Goal: Task Accomplishment & Management: Manage account settings

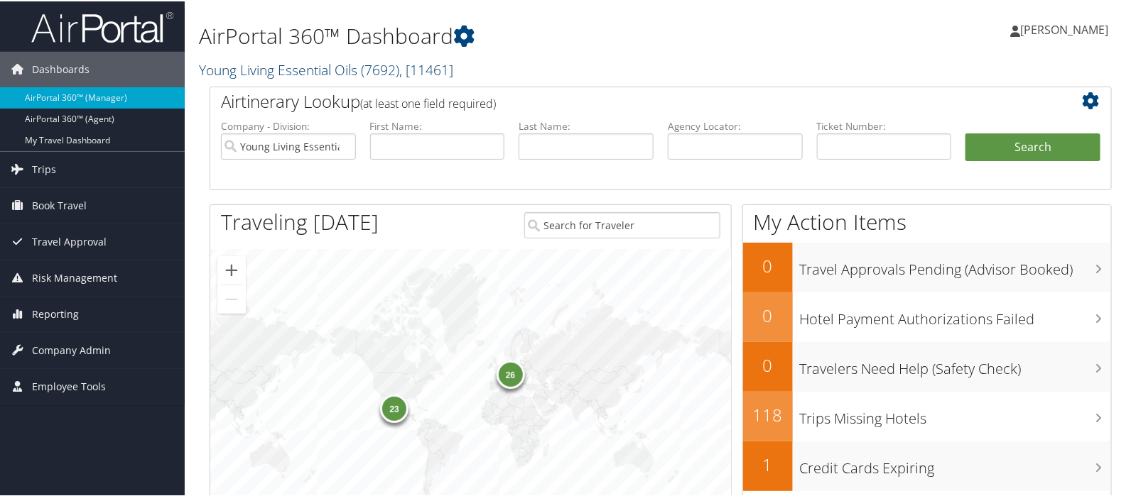
click at [234, 66] on link "Young Living Essential Oils ( 7692 ) , [ 11461 ]" at bounding box center [326, 68] width 254 height 19
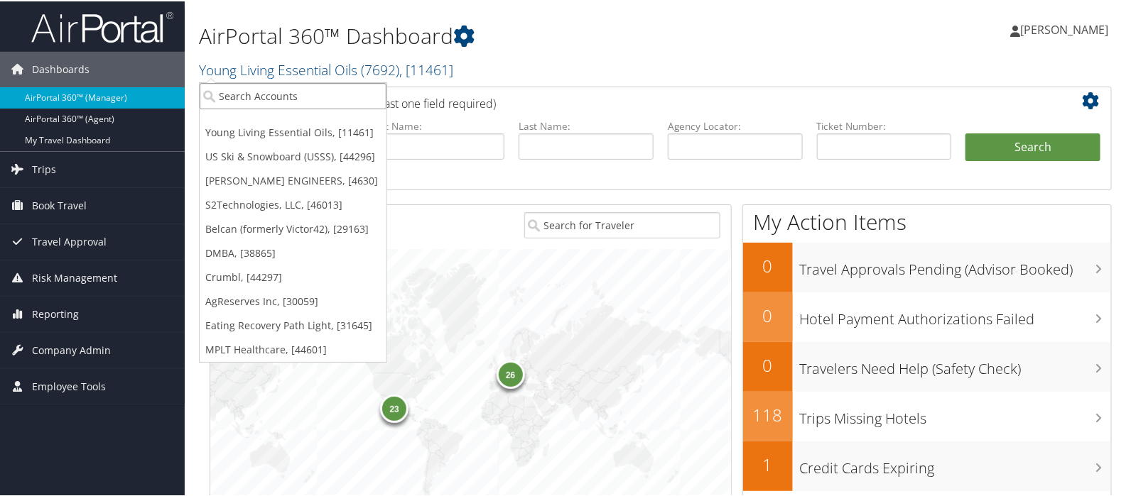
click at [228, 94] on input "search" at bounding box center [293, 95] width 187 height 26
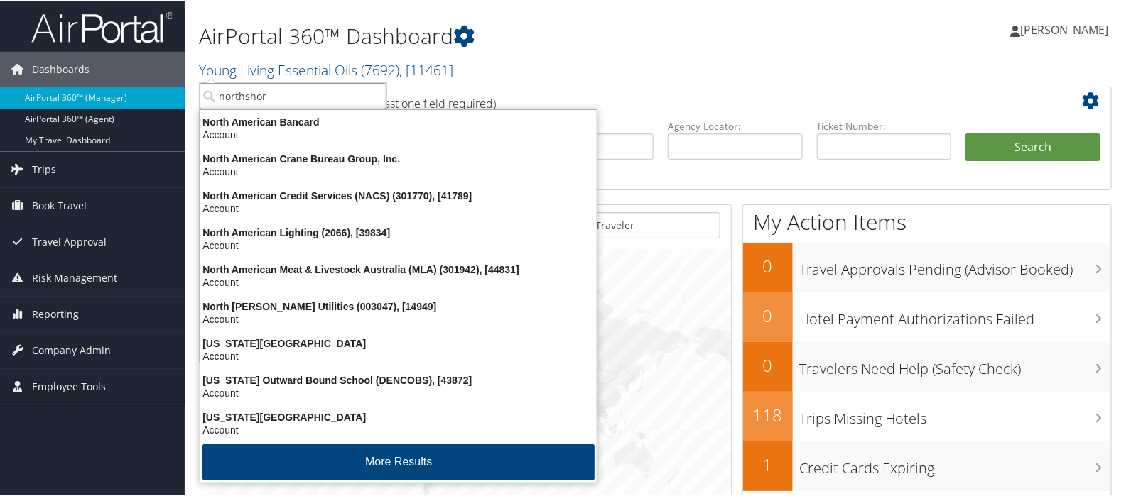
type input "northshore"
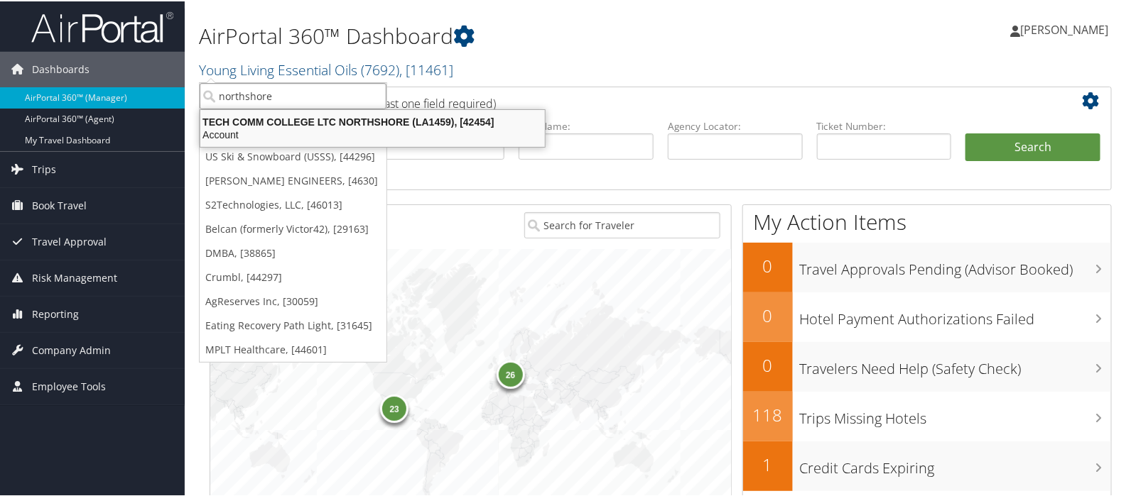
click at [292, 116] on div "TECH COMM COLLEGE LTC NORTHSHORE (LA1459), [42454]" at bounding box center [372, 120] width 361 height 13
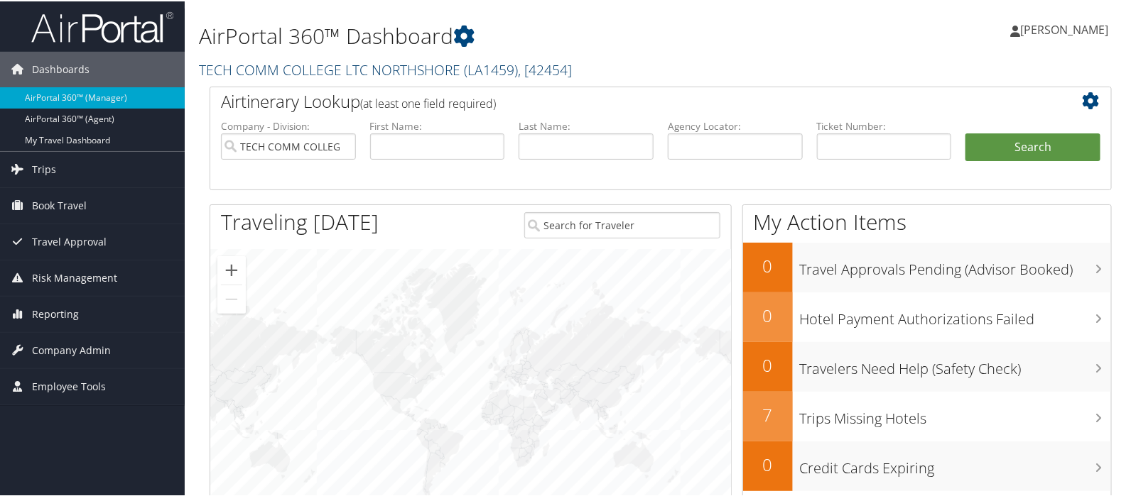
click at [309, 69] on link "TECH COMM COLLEGE LTC NORTHSHORE ( LA1459 ) , [ 42454 ]" at bounding box center [385, 68] width 373 height 19
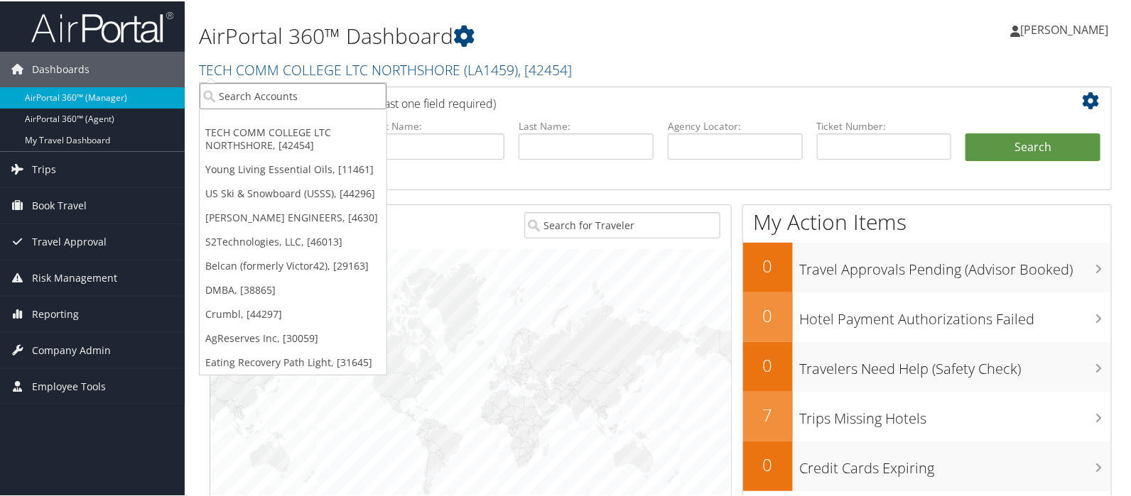
click at [291, 92] on input "search" at bounding box center [293, 95] width 187 height 26
type input "baton rouge"
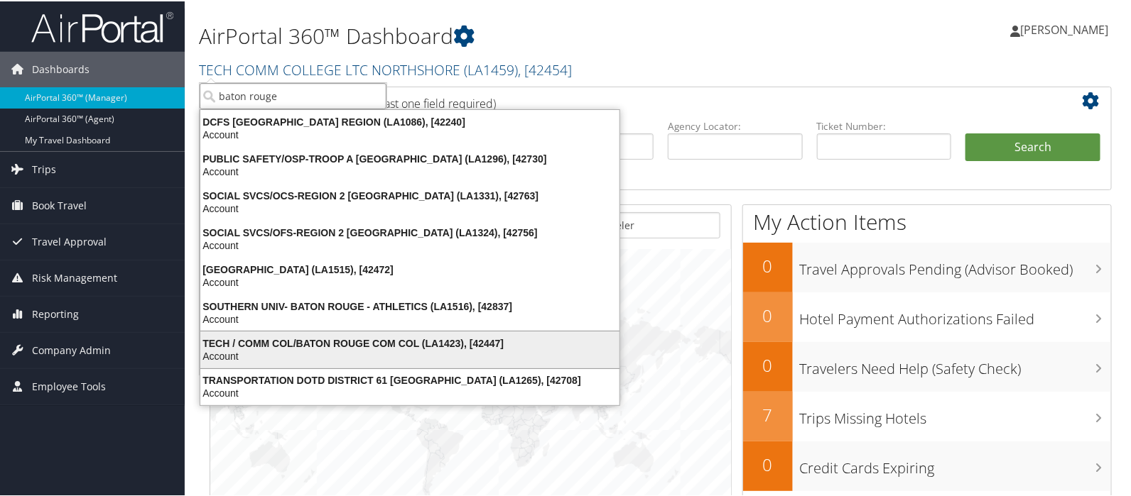
click at [320, 339] on div "TECH / COMM COL/BATON ROUGE COM COL (LA1423), [42447]" at bounding box center [410, 342] width 436 height 13
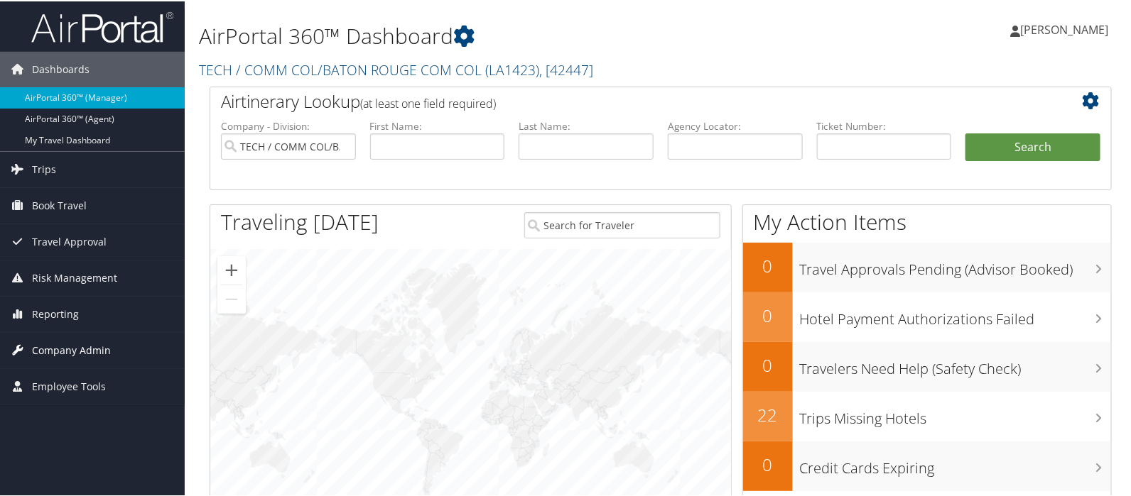
click at [65, 346] on span "Company Admin" at bounding box center [71, 350] width 79 height 36
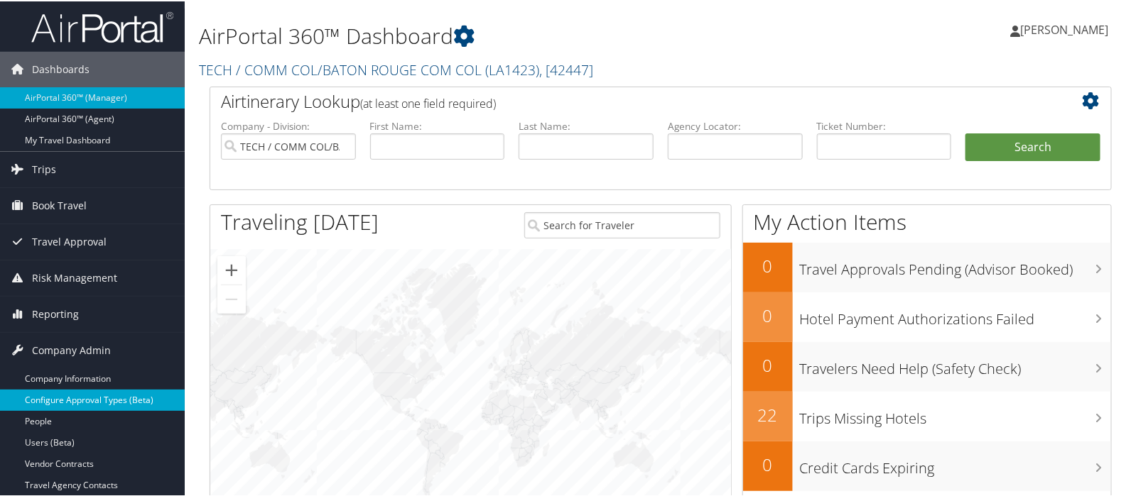
click at [66, 398] on link "Configure Approval Types (Beta)" at bounding box center [92, 398] width 185 height 21
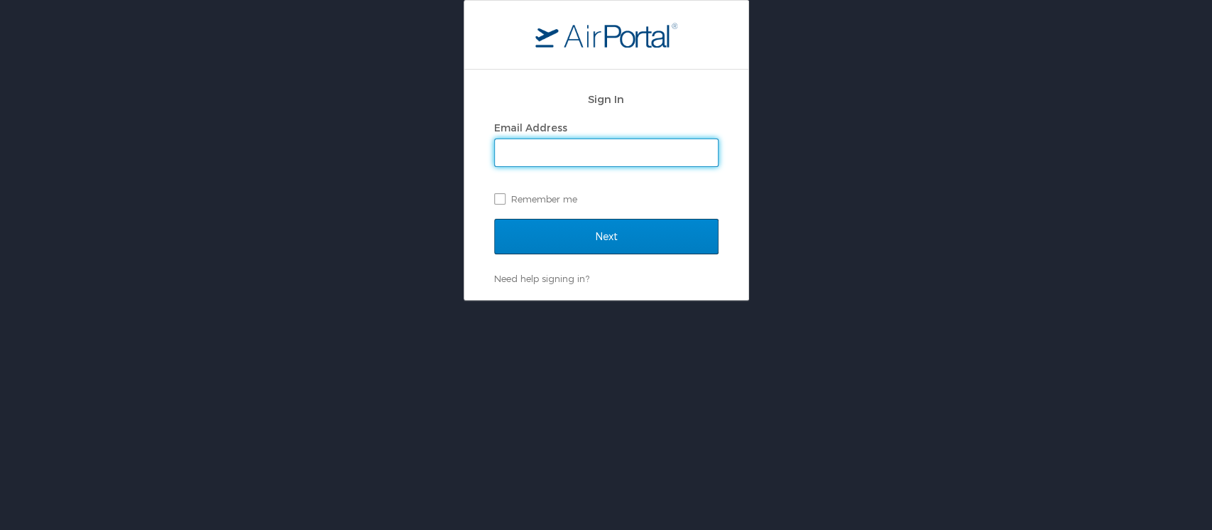
type input "mliss.hunter@cbtravel.com"
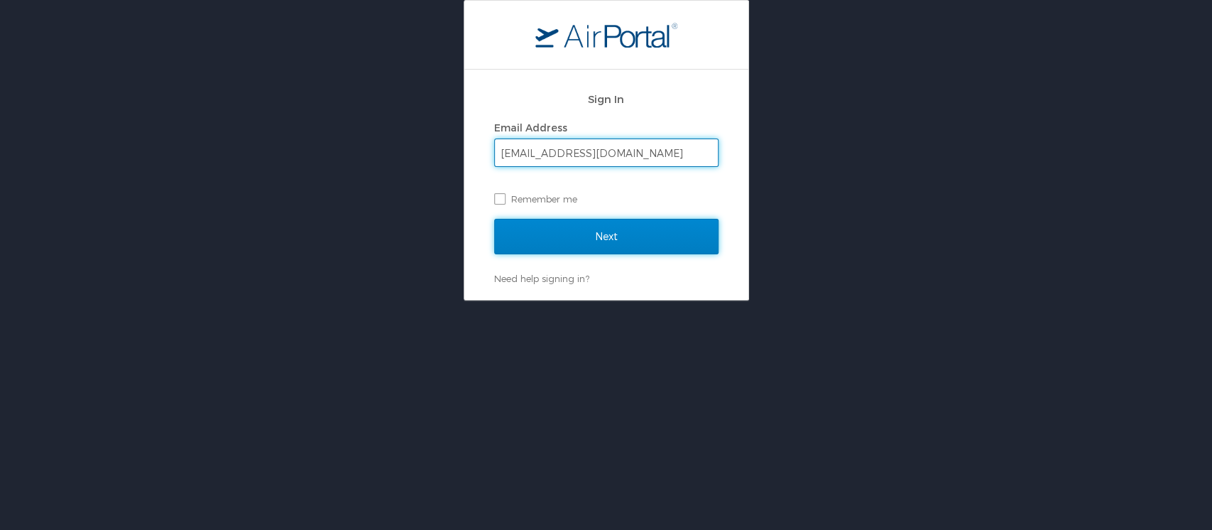
click at [585, 239] on input "Next" at bounding box center [606, 237] width 224 height 36
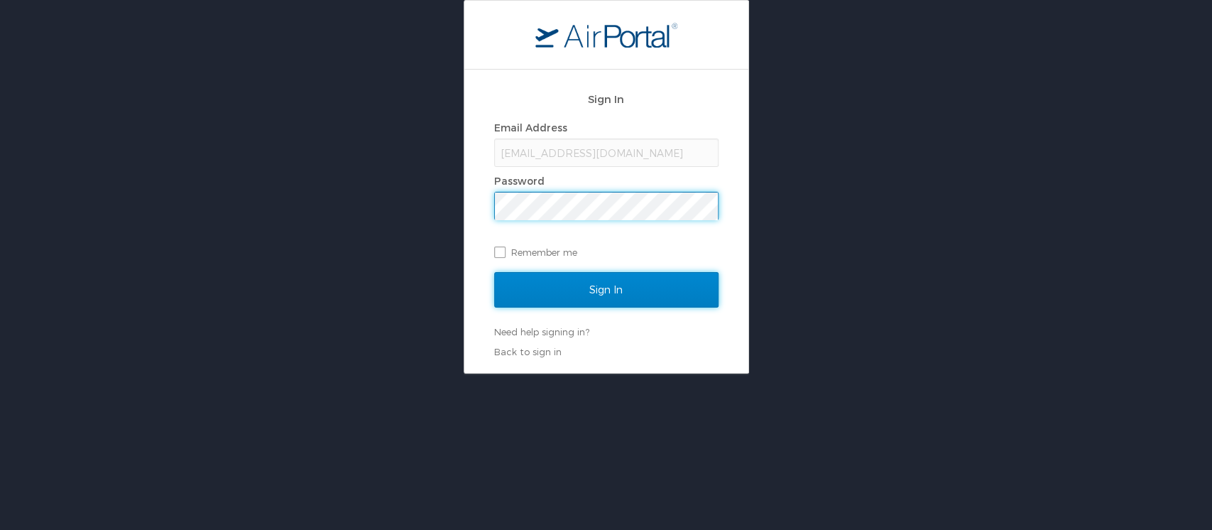
click at [569, 288] on input "Sign In" at bounding box center [606, 290] width 224 height 36
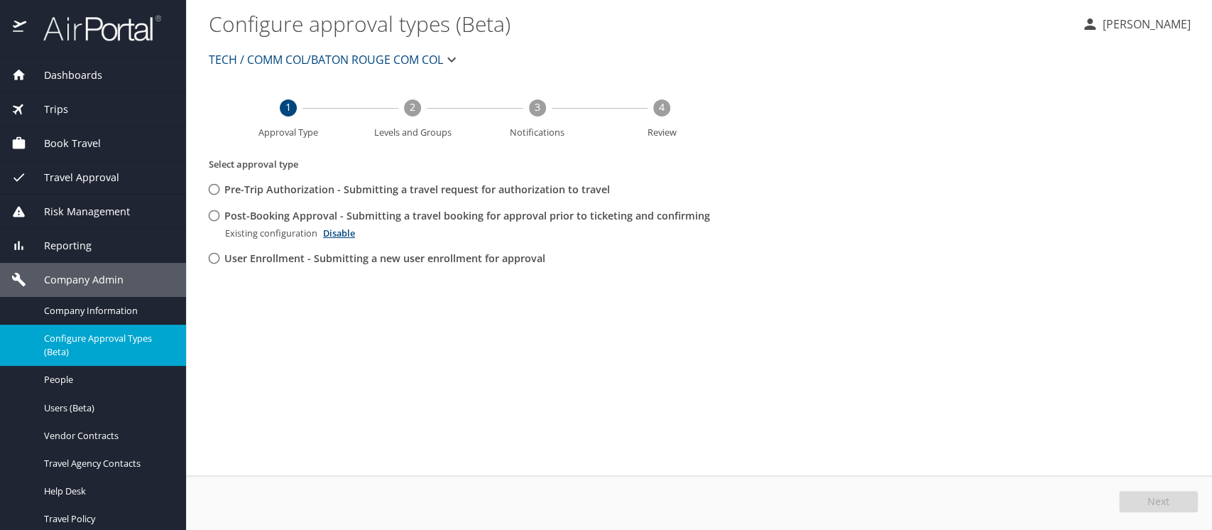
click at [216, 221] on input "Post-Booking Approval - Submitting a travel booking for approval prior to ticke…" at bounding box center [214, 215] width 26 height 26
radio input "true"
click at [1143, 506] on button "Edit" at bounding box center [1160, 501] width 75 height 21
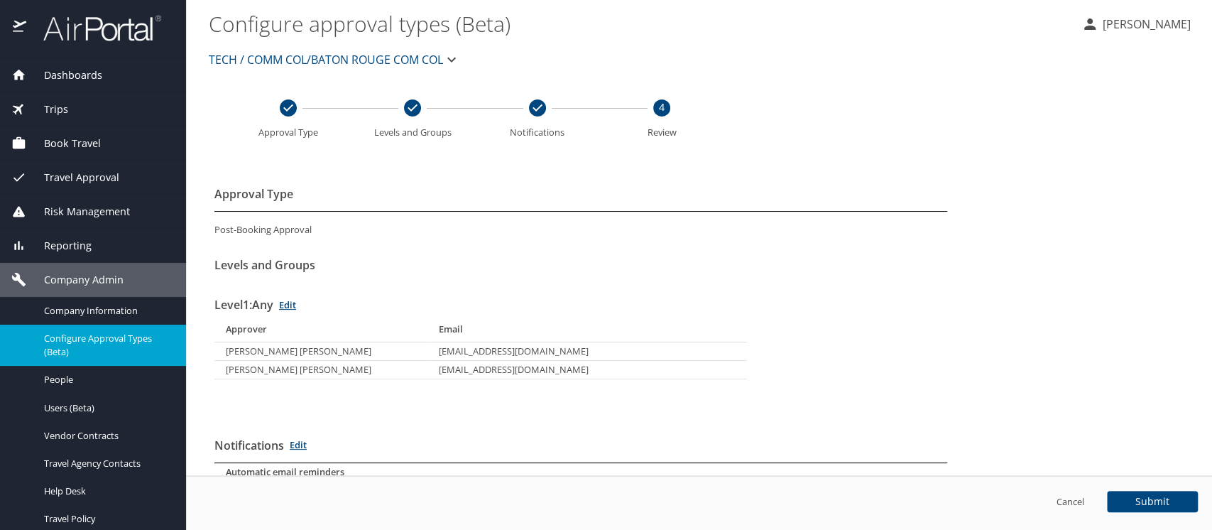
click at [330, 51] on span "TECH / COMM COL/BATON ROUGE COM COL" at bounding box center [326, 60] width 234 height 20
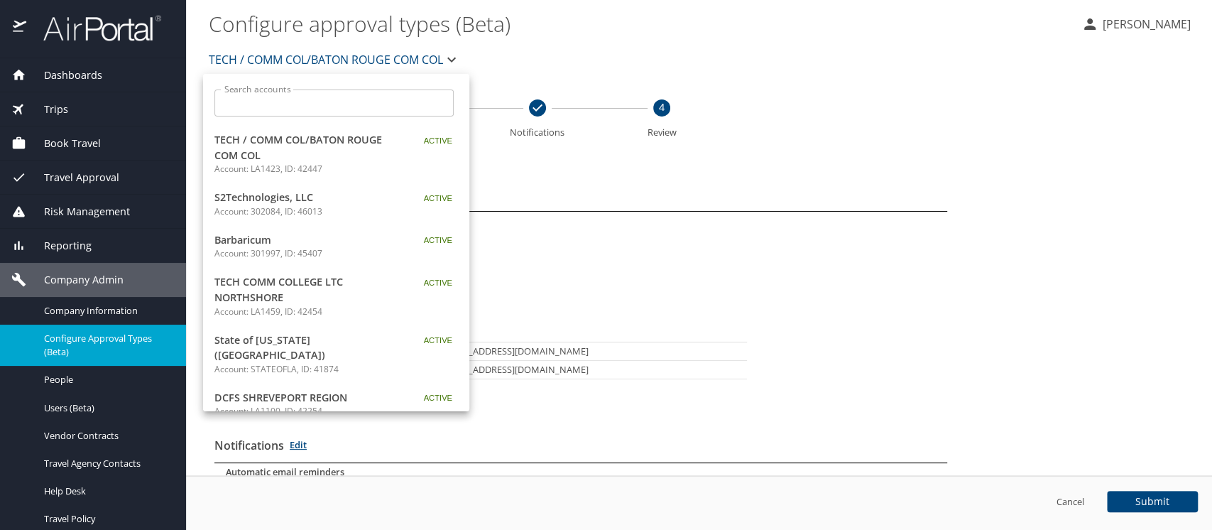
click at [780, 168] on div at bounding box center [606, 265] width 1212 height 530
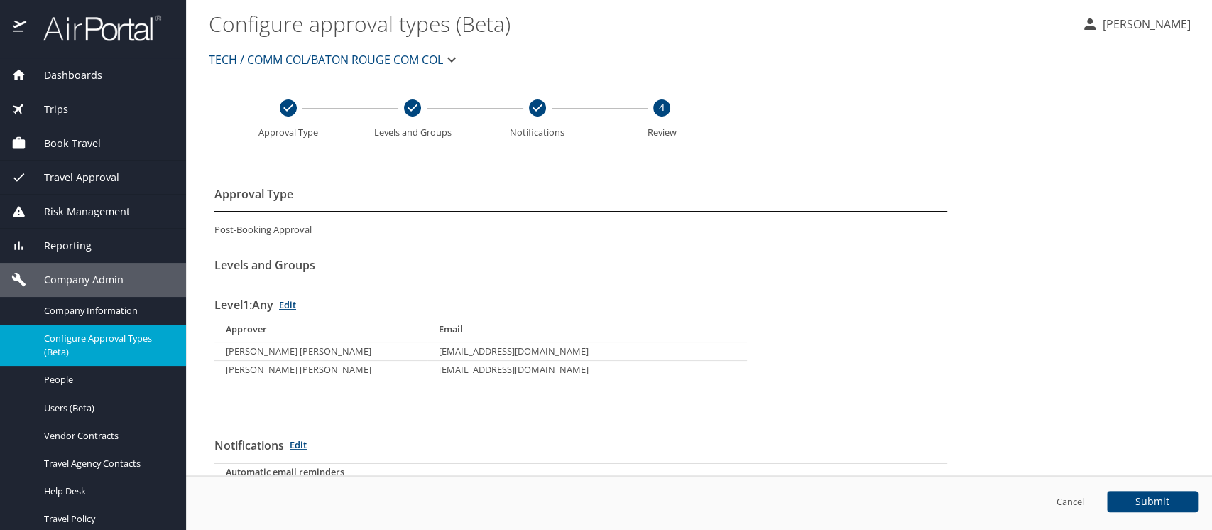
click at [461, 353] on td "williamsc5@mybrcc.edu" at bounding box center [587, 351] width 320 height 18
drag, startPoint x: 437, startPoint y: 348, endPoint x: 542, endPoint y: 347, distance: 104.4
click at [542, 347] on td "williamsc5@mybrcc.edu" at bounding box center [587, 351] width 320 height 18
copy td "williamsc5@mybrcc.edu"
click at [296, 302] on link "Edit" at bounding box center [287, 304] width 17 height 13
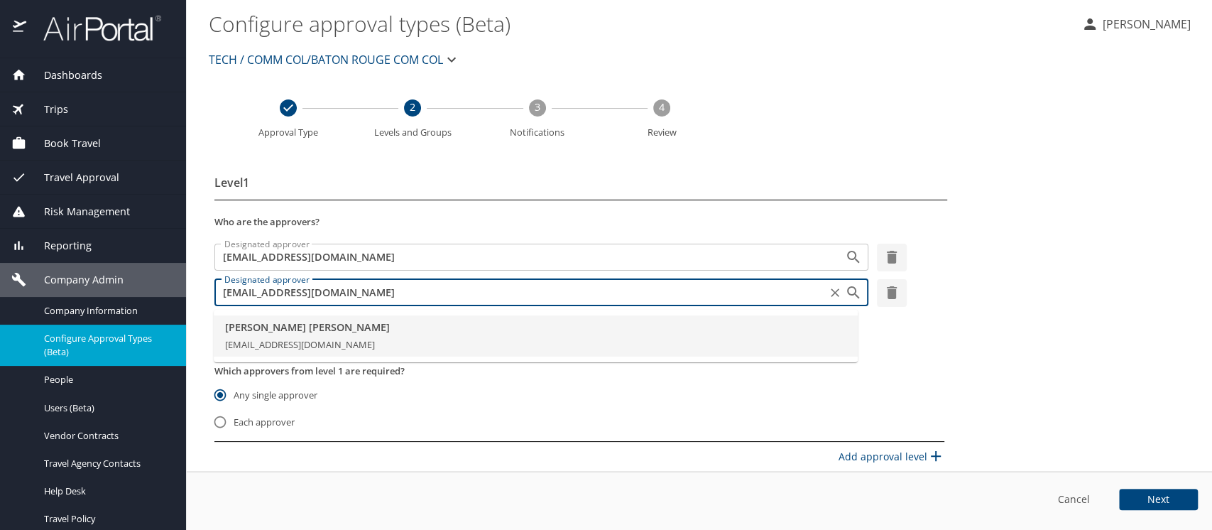
drag, startPoint x: 377, startPoint y: 295, endPoint x: 179, endPoint y: 283, distance: 198.5
click at [179, 283] on div "Dashboards AirPortal 360™ Manager AirPortal 360™ Agent My Travel Dashboard Trip…" at bounding box center [606, 265] width 1212 height 530
click at [887, 290] on icon "button" at bounding box center [892, 292] width 10 height 13
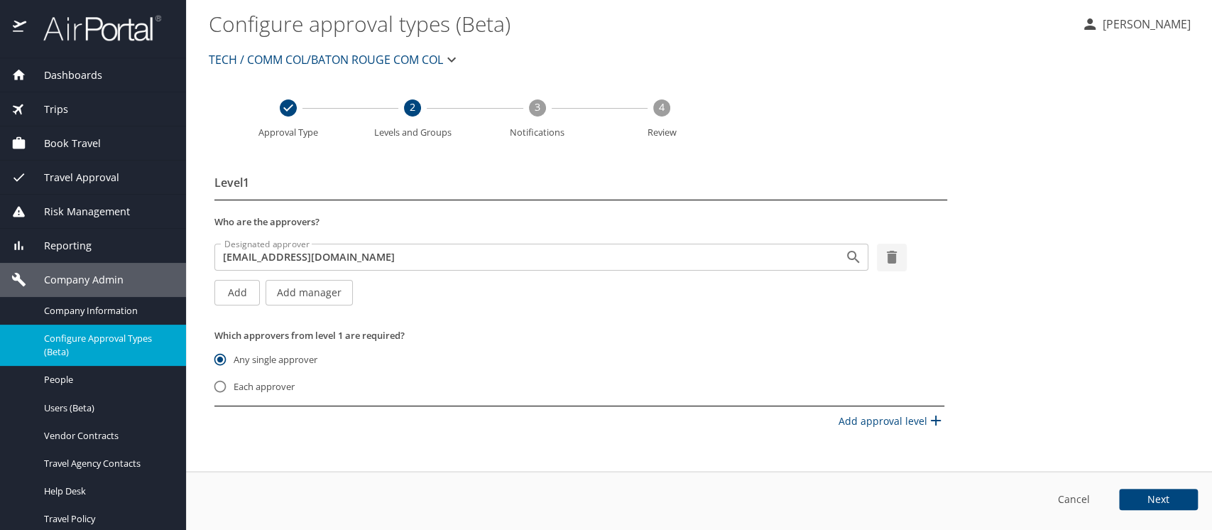
click at [1152, 494] on span "Next" at bounding box center [1159, 499] width 22 height 10
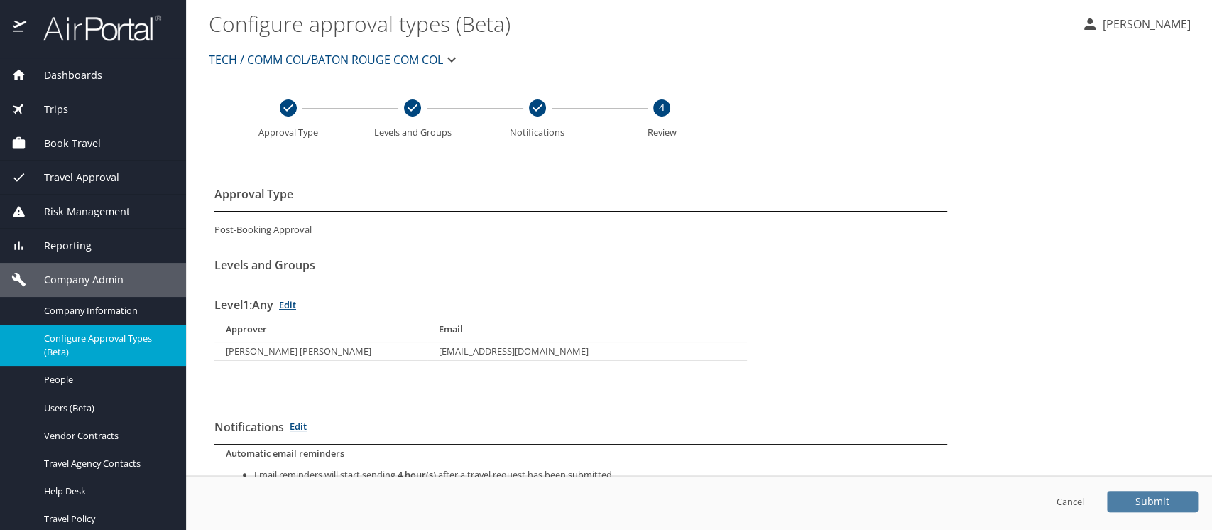
click at [1152, 491] on button "Submit" at bounding box center [1152, 501] width 91 height 21
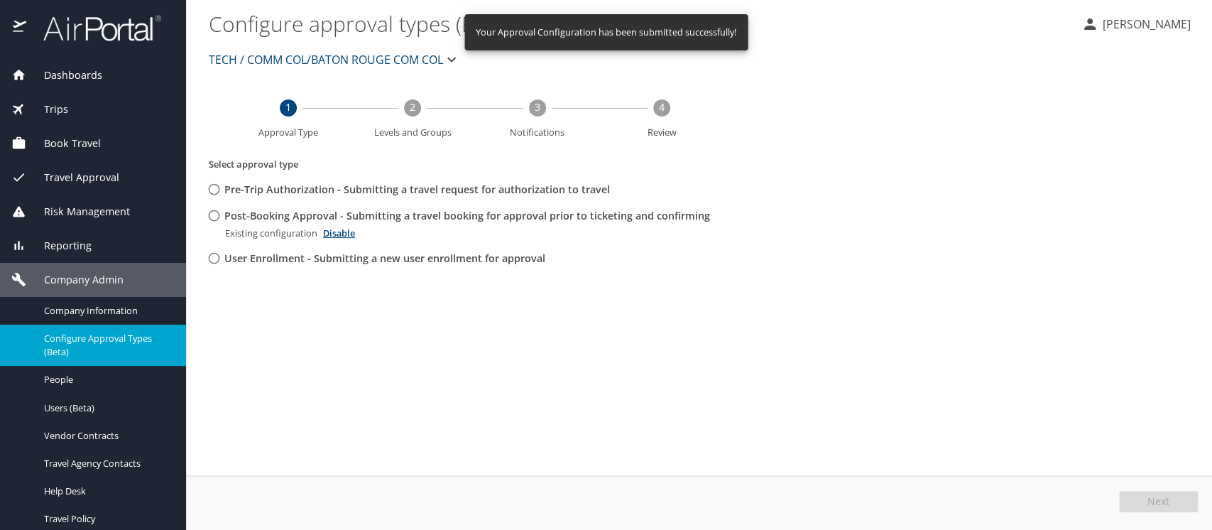
click at [279, 50] on span "TECH / COMM COL/BATON ROUGE COM COL" at bounding box center [326, 60] width 234 height 20
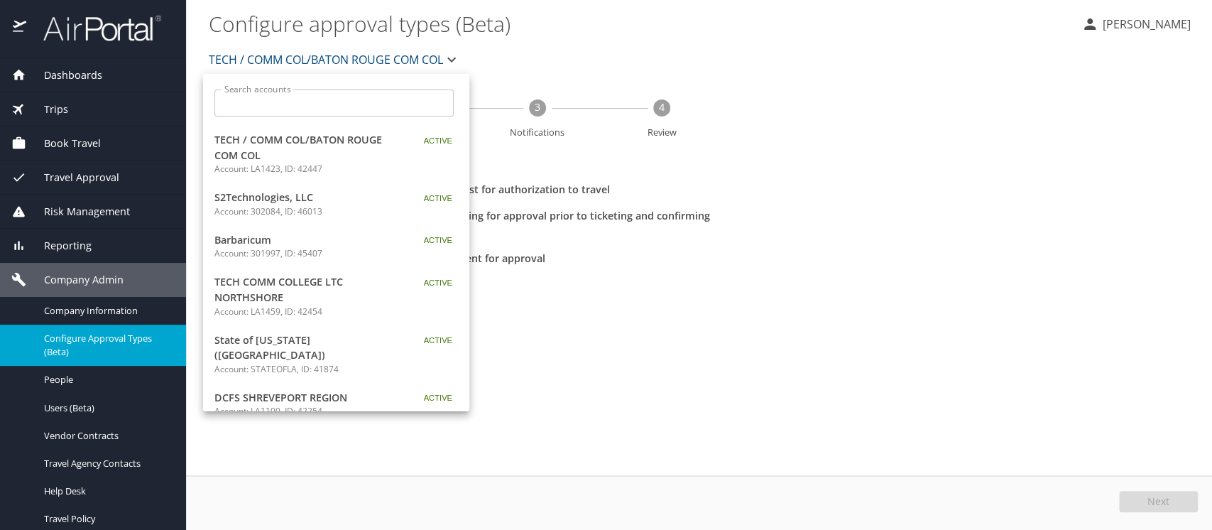
click at [564, 356] on div at bounding box center [606, 265] width 1212 height 530
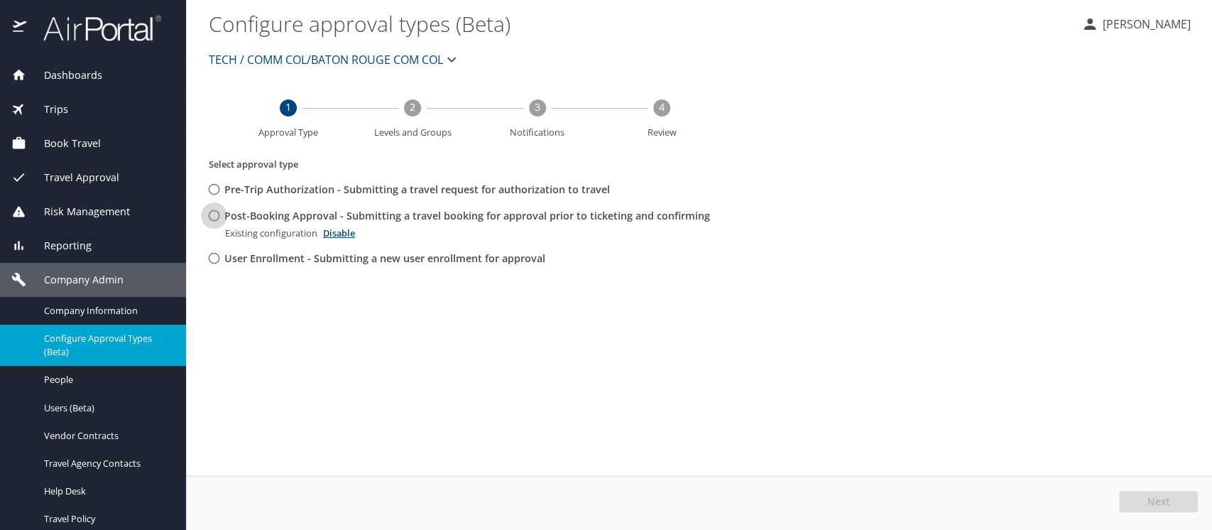
click at [212, 215] on input "Post-Booking Approval - Submitting a travel booking for approval prior to ticke…" at bounding box center [214, 215] width 26 height 26
radio input "true"
click at [1147, 500] on button "Edit" at bounding box center [1160, 501] width 75 height 21
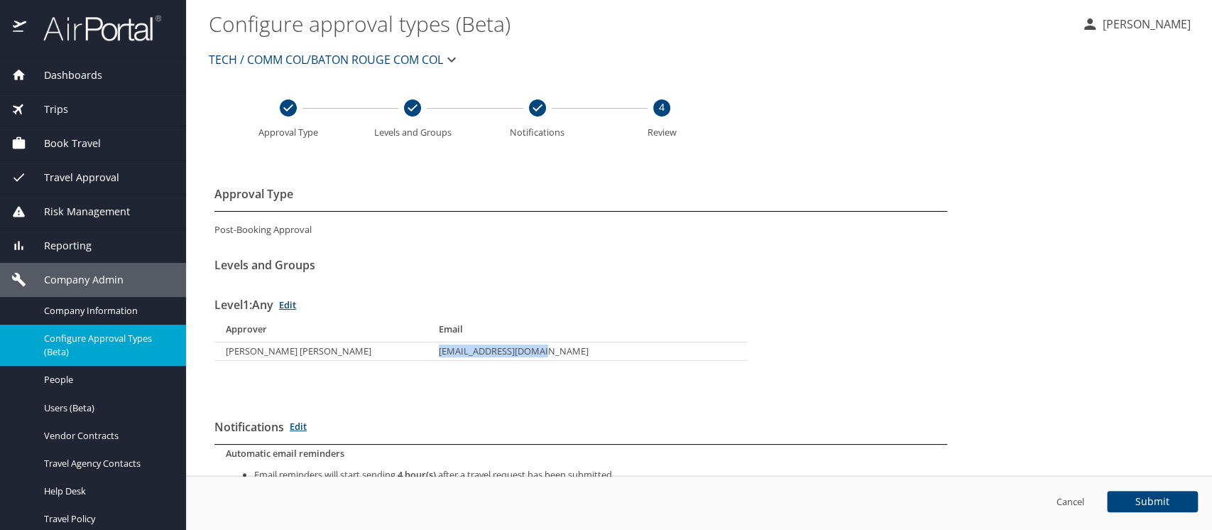
drag, startPoint x: 436, startPoint y: 347, endPoint x: 544, endPoint y: 351, distance: 108.0
click at [544, 351] on td "williamsc5@mybrcc.edu" at bounding box center [587, 351] width 320 height 18
copy td "williamsc5@mybrcc.edu"
click at [89, 403] on span "Users (Beta)" at bounding box center [106, 407] width 125 height 13
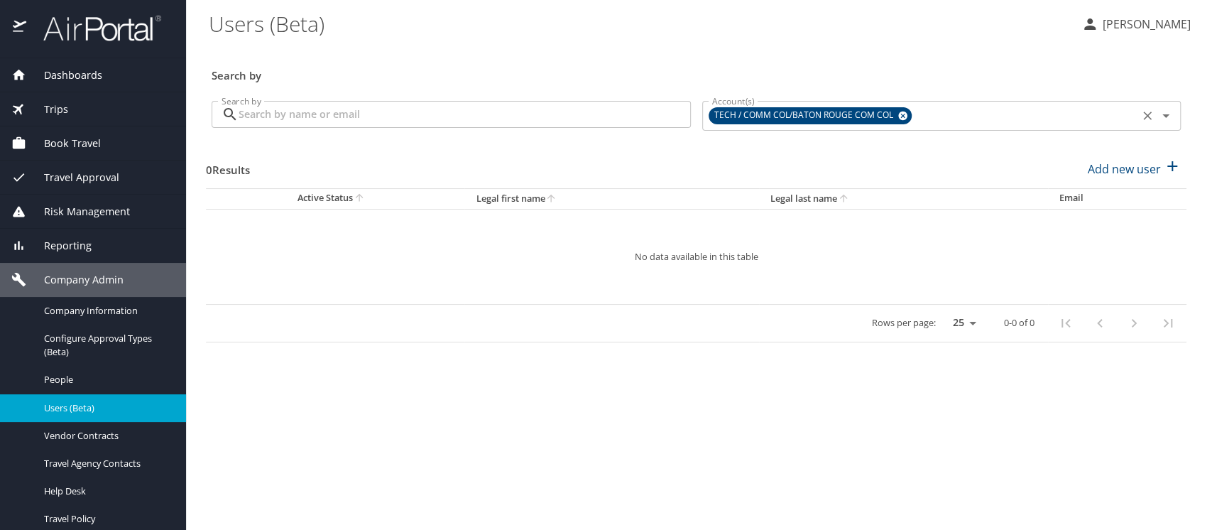
click at [900, 116] on icon at bounding box center [902, 115] width 9 height 9
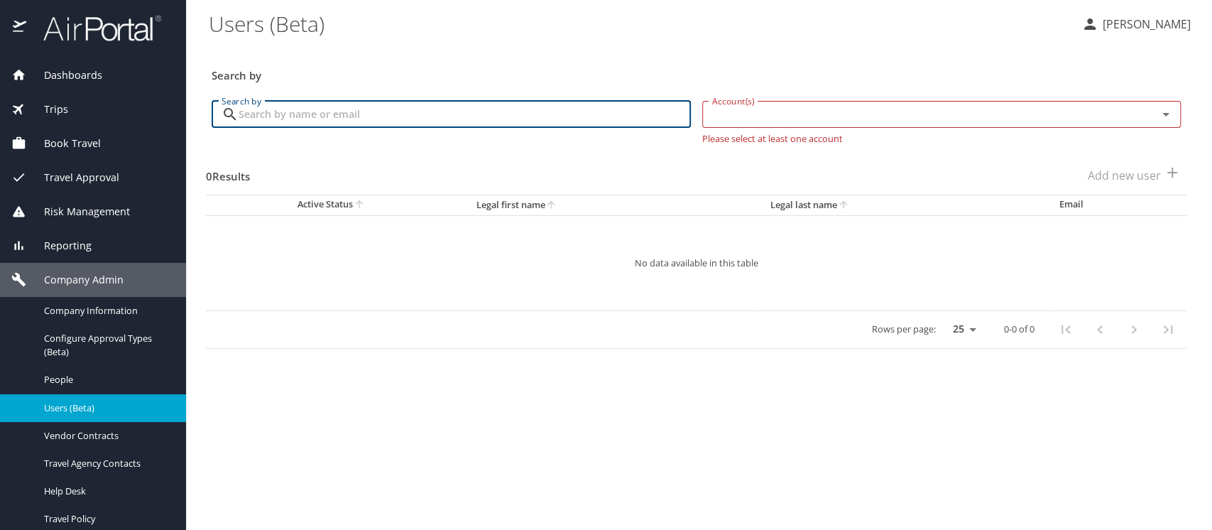
paste input "LDELAT@LSUHSC.EDU"
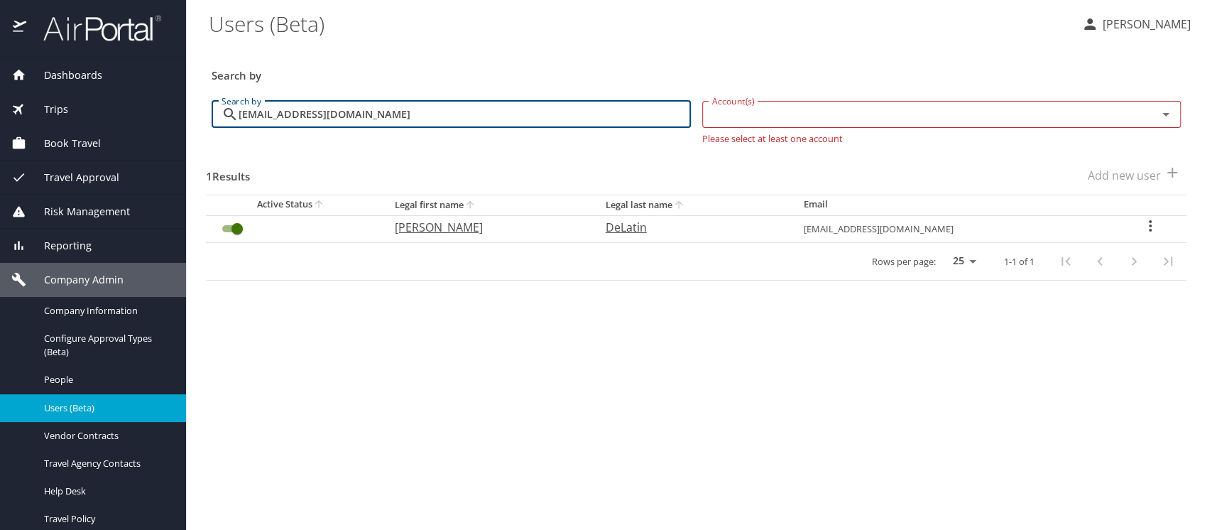
type input "LDELAT@LSUHSC.EDU"
click at [1142, 224] on icon "User Search Table" at bounding box center [1150, 225] width 17 height 17
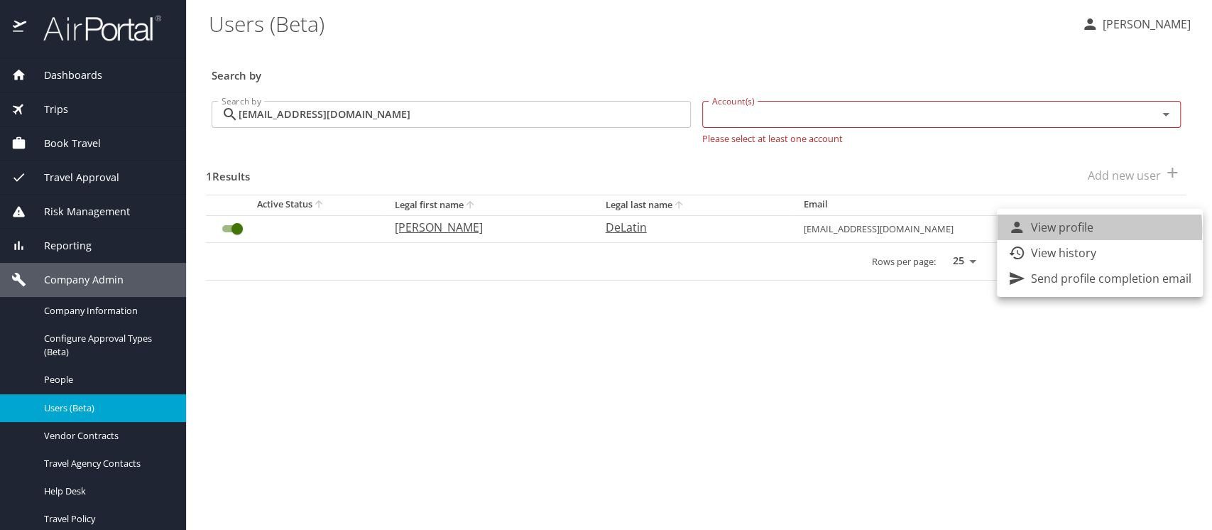
click at [1040, 230] on p "View profile" at bounding box center [1062, 227] width 62 height 17
select select "US"
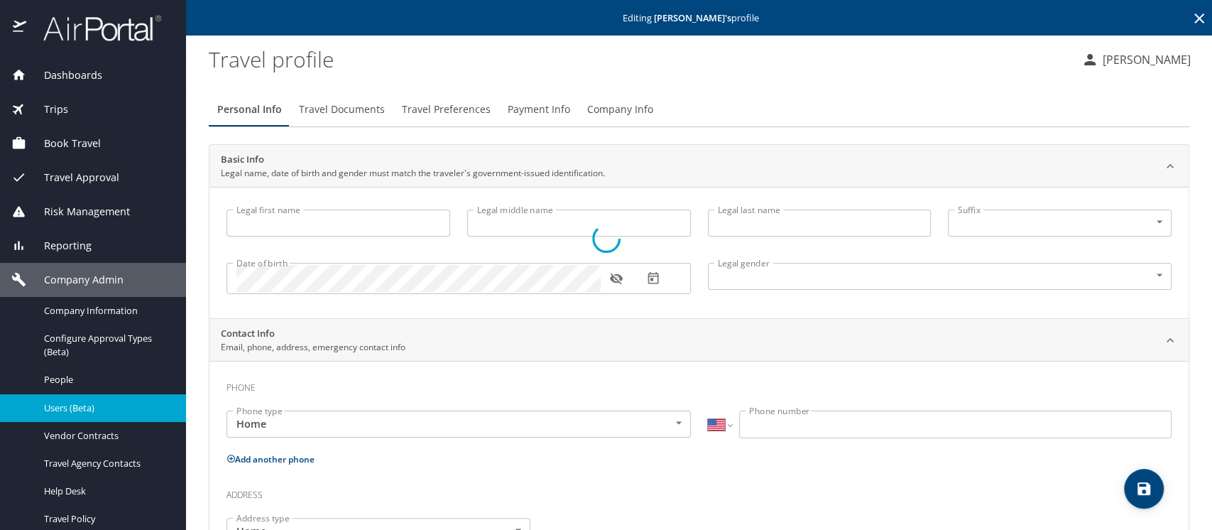
type input "Laura"
type input "DeLatin"
type input "Female"
type input "Zachary"
type input "Fruge"
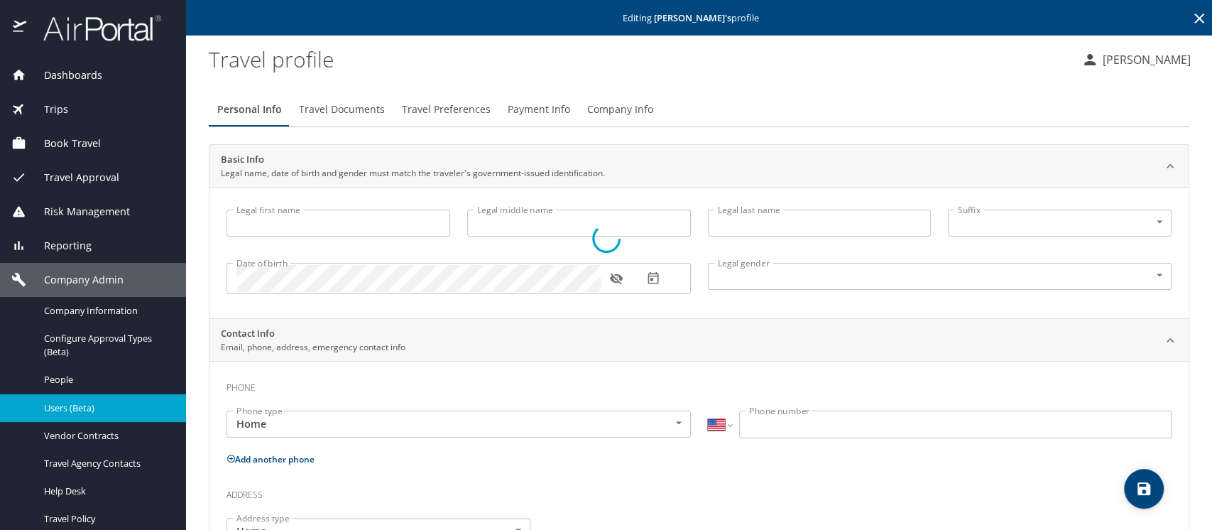
type input "(225) 938-6659"
type input "zachary.fruge@gmail.com"
type input "United States of America"
type input "Louisiana"
select select "US"
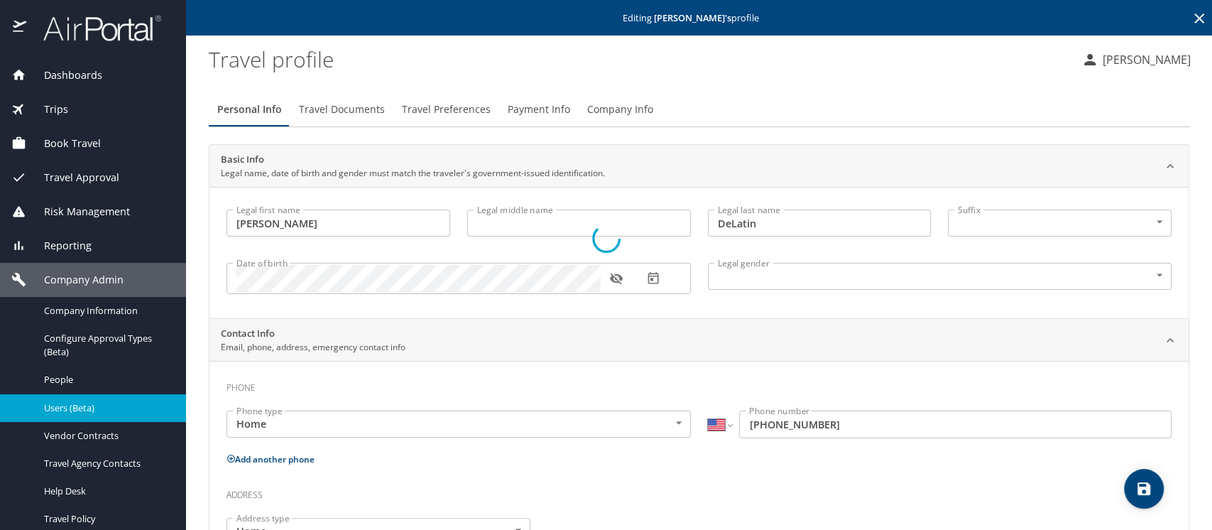
select select "US"
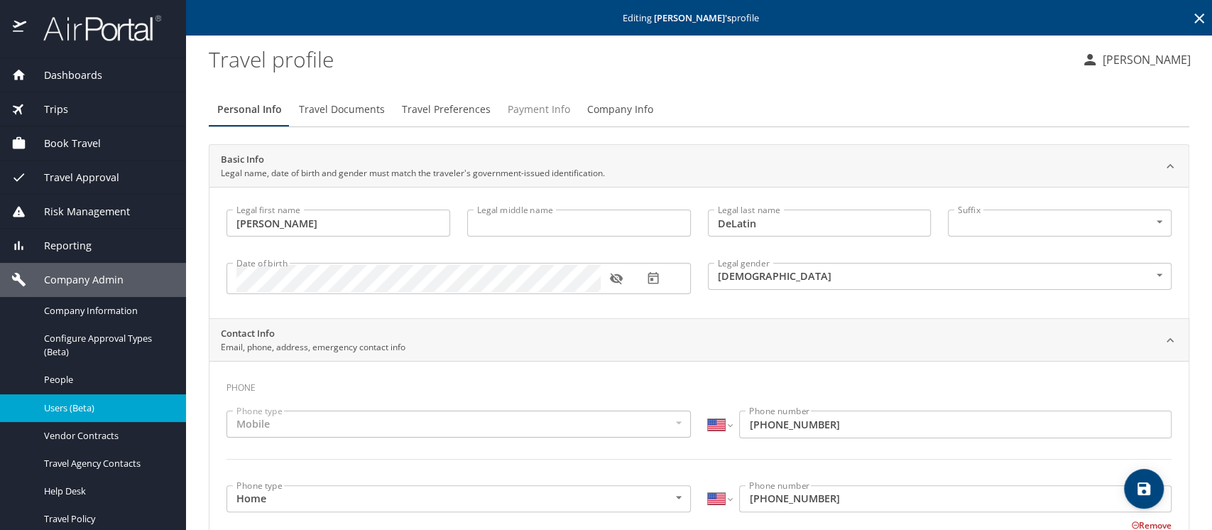
click at [537, 107] on span "Payment Info" at bounding box center [539, 110] width 62 height 18
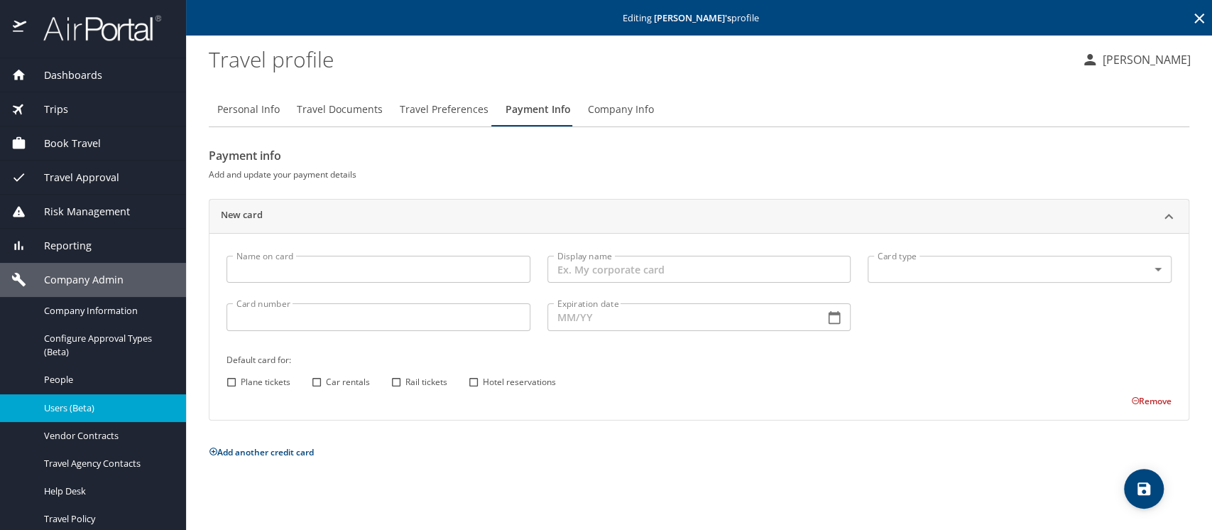
click at [256, 110] on span "Personal Info" at bounding box center [248, 110] width 62 height 18
select select "US"
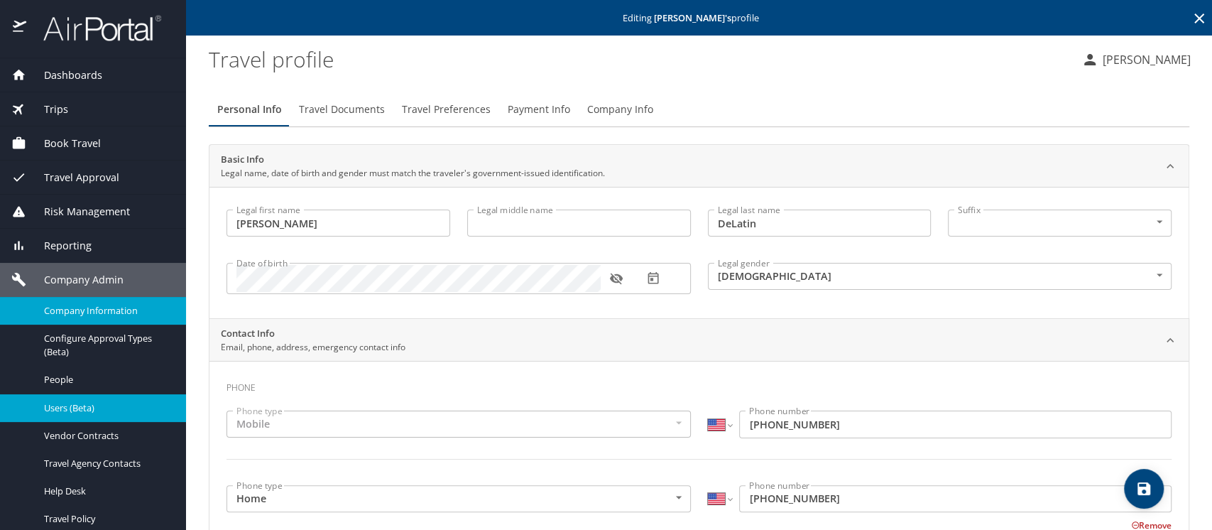
click at [71, 315] on span "Company Information" at bounding box center [106, 310] width 125 height 13
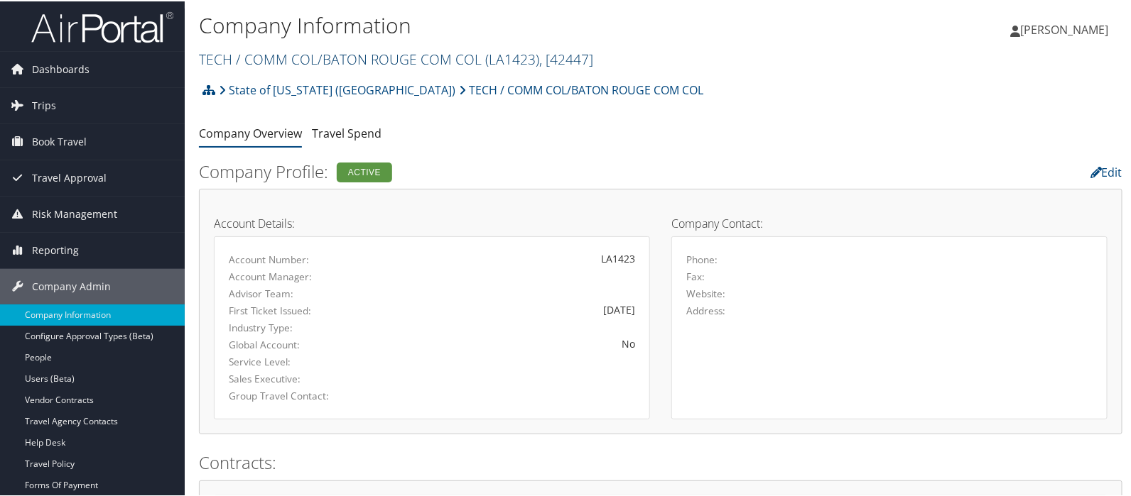
click at [263, 60] on link "TECH / COMM COL/BATON ROUGE COM COL ( LA1423 ) , [ 42447 ]" at bounding box center [396, 57] width 394 height 19
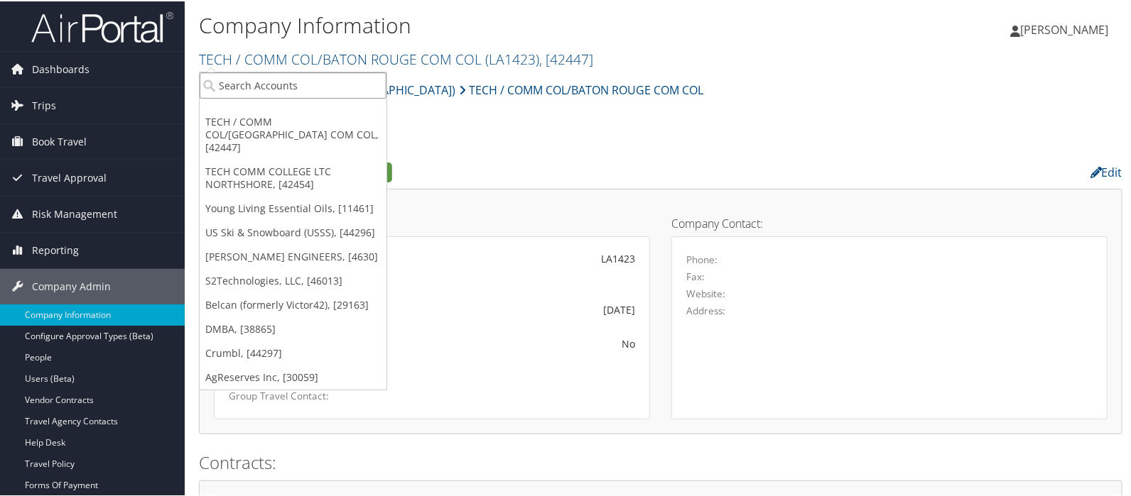
click at [254, 83] on input "search" at bounding box center [293, 84] width 187 height 26
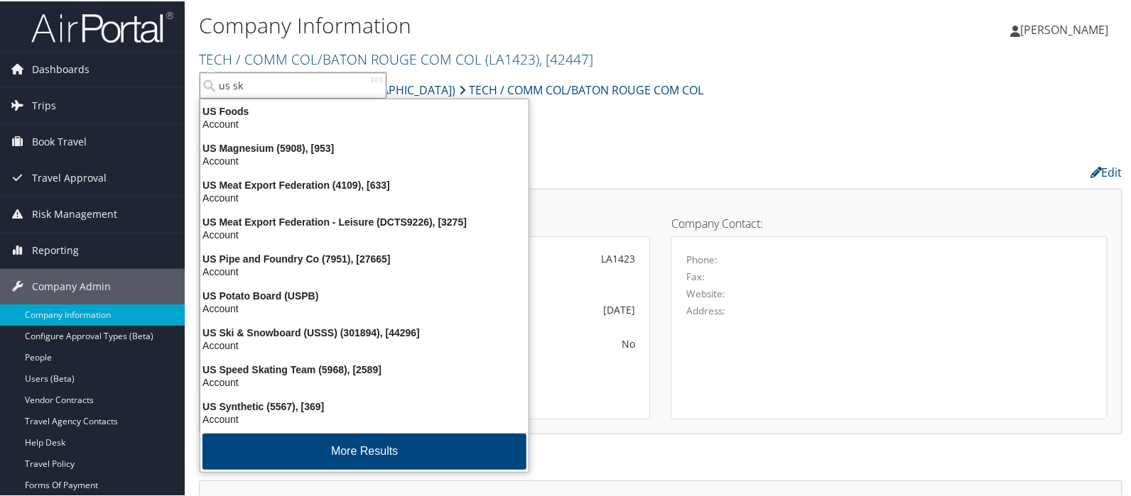
type input "us ski"
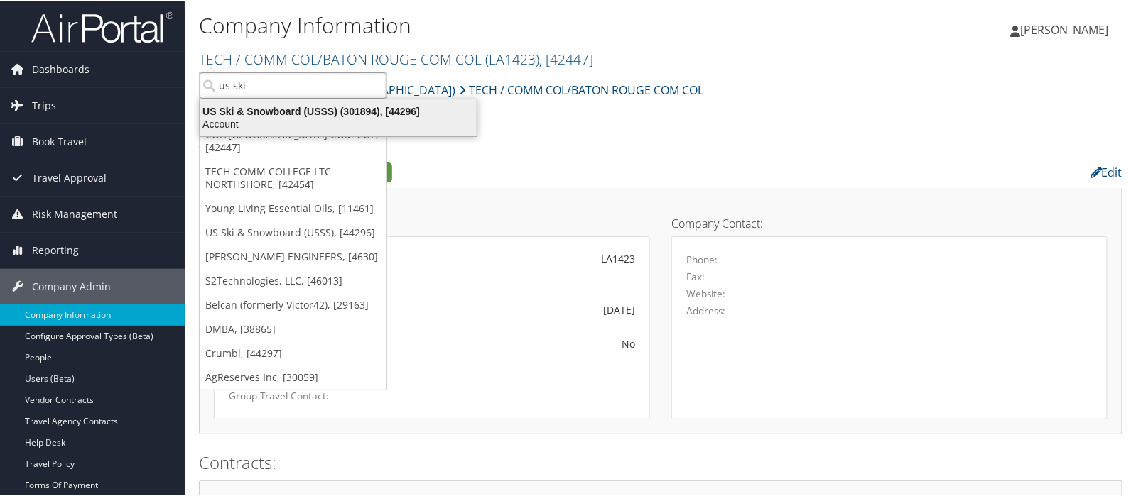
click at [252, 107] on div "US Ski & Snowboard (USSS) (301894), [44296]" at bounding box center [338, 110] width 293 height 13
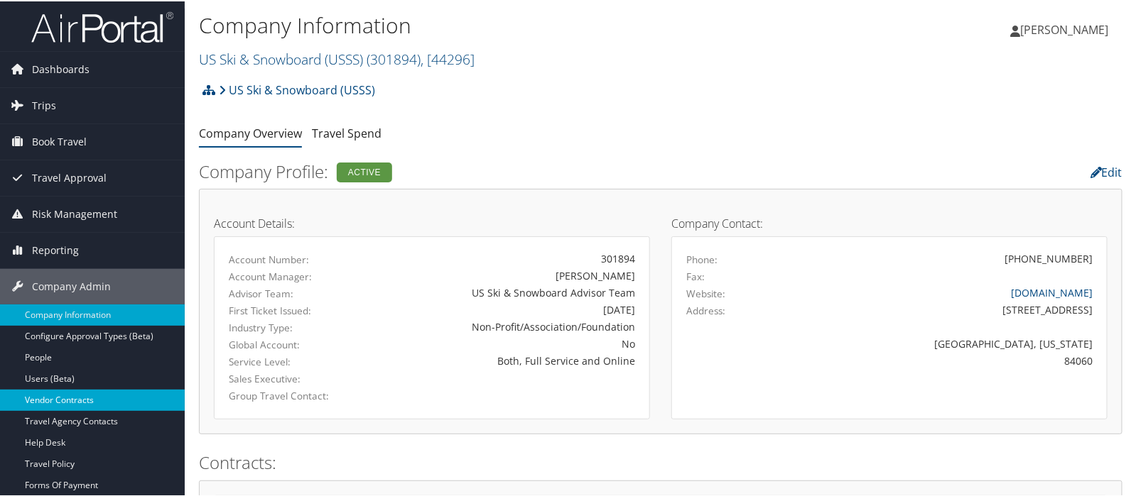
click at [57, 393] on link "Vendor Contracts" at bounding box center [92, 398] width 185 height 21
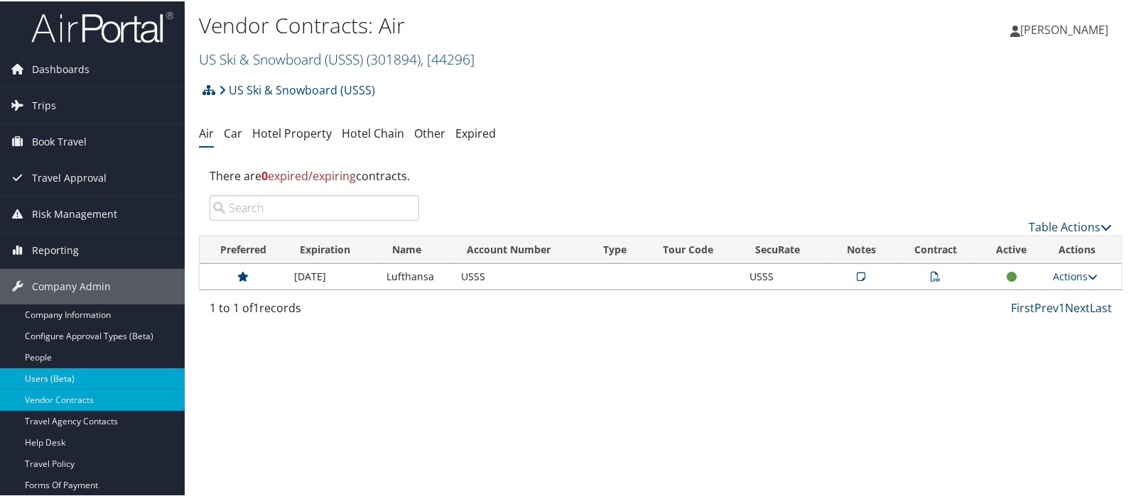
click at [49, 371] on link "Users (Beta)" at bounding box center [92, 377] width 185 height 21
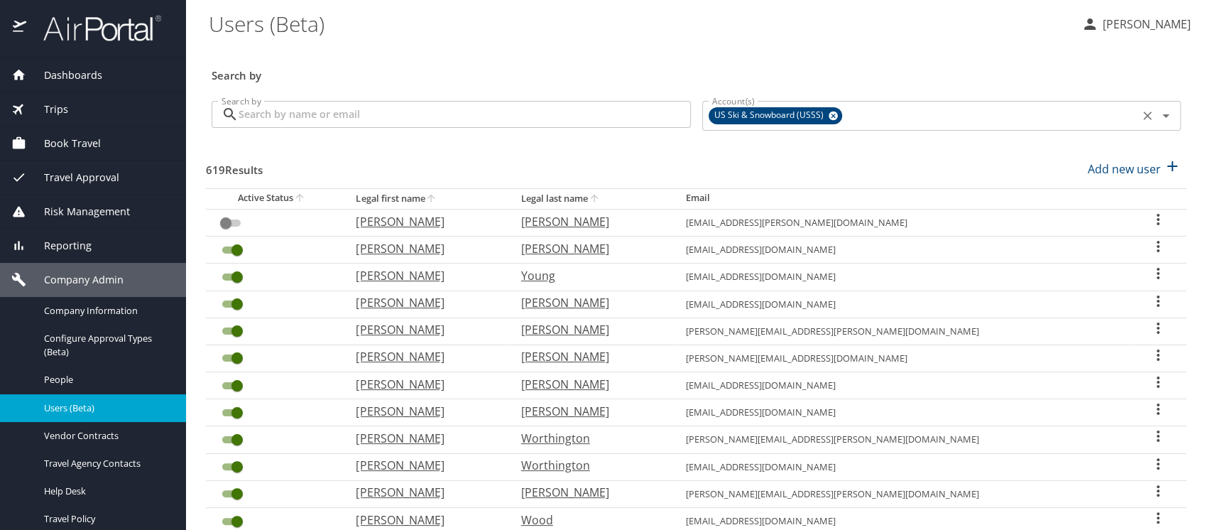
click at [829, 113] on icon at bounding box center [833, 115] width 9 height 9
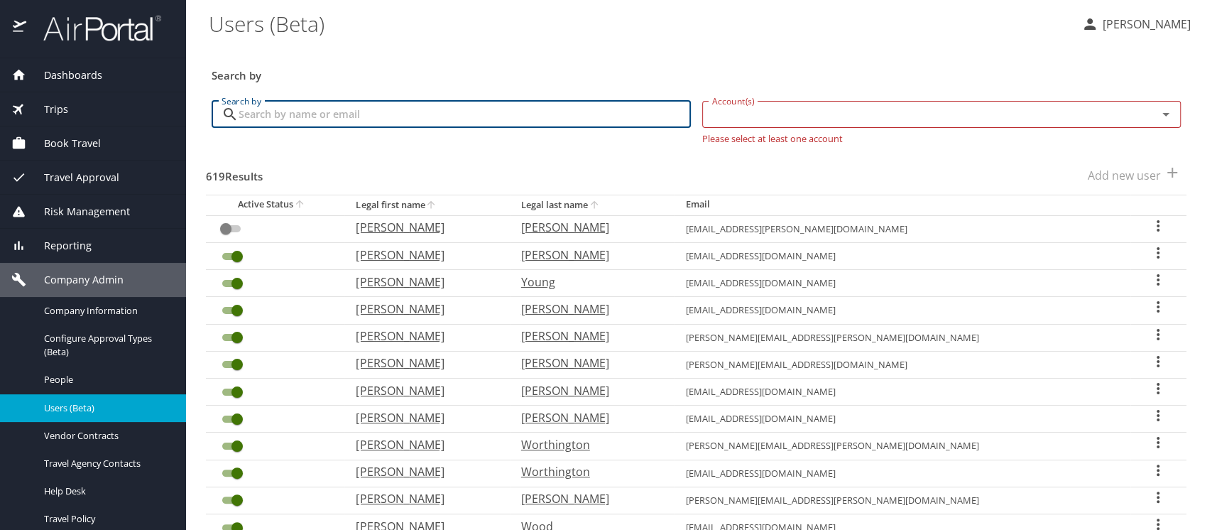
click at [267, 111] on input "Search by" at bounding box center [465, 114] width 452 height 27
type input "[PERSON_NAME]"
checkbox input "true"
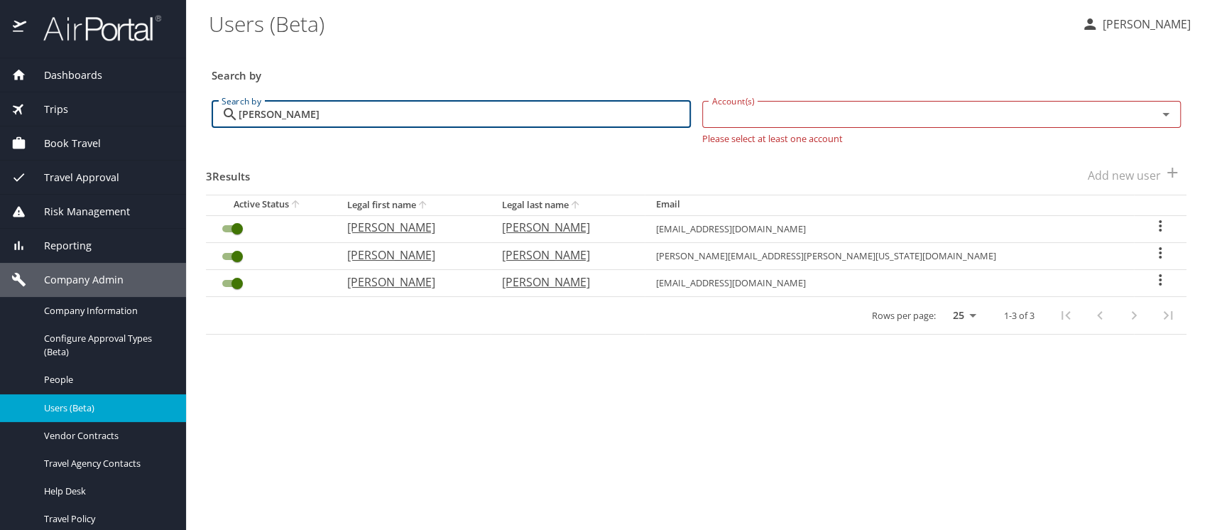
type input "[PERSON_NAME]"
click at [227, 229] on input "User Search Table" at bounding box center [237, 228] width 51 height 17
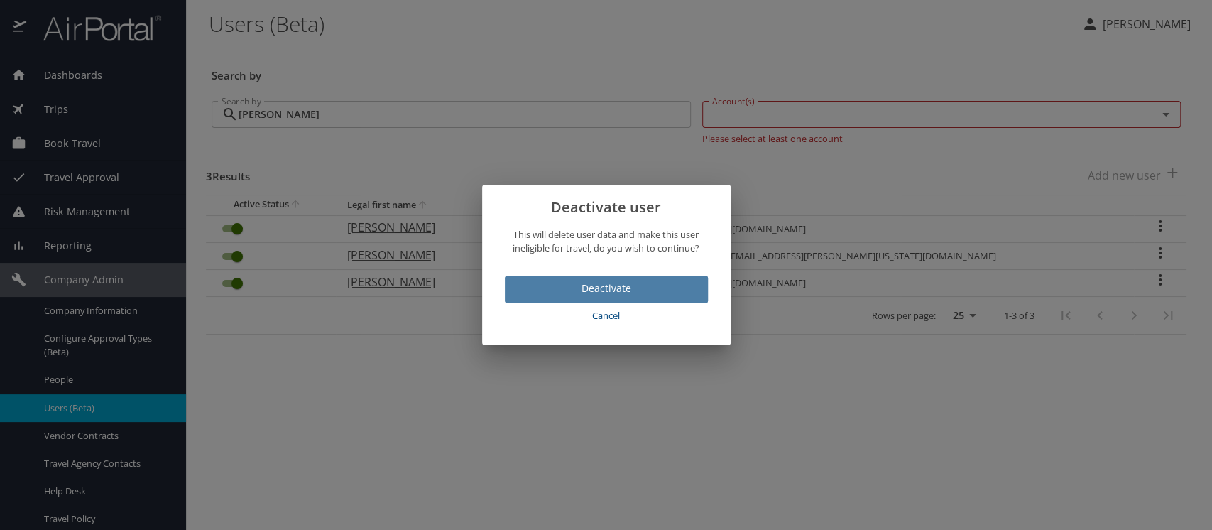
click at [621, 297] on span "Deactivate" at bounding box center [606, 289] width 180 height 18
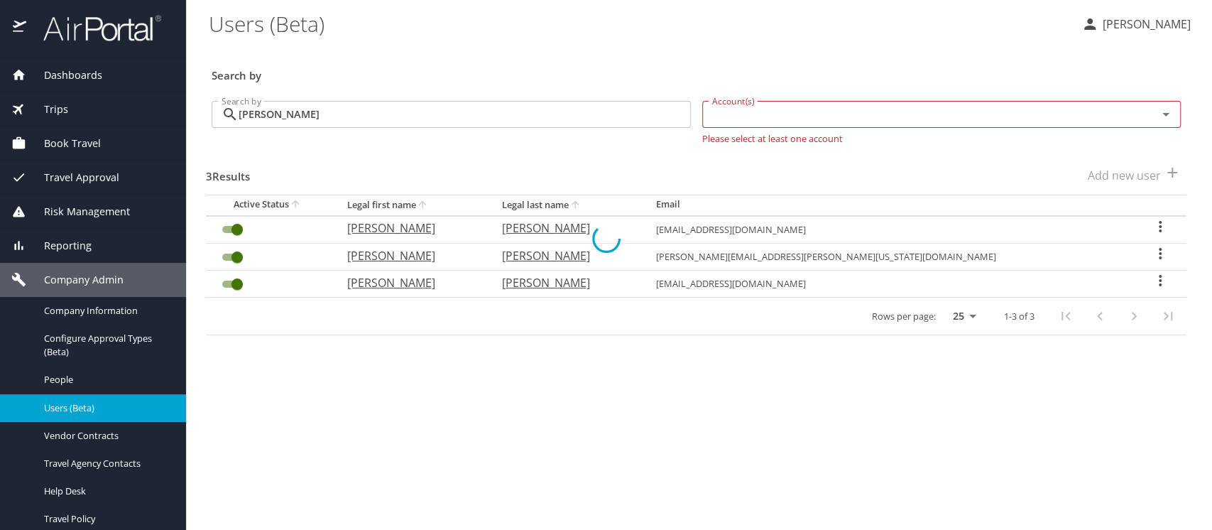
checkbox input "false"
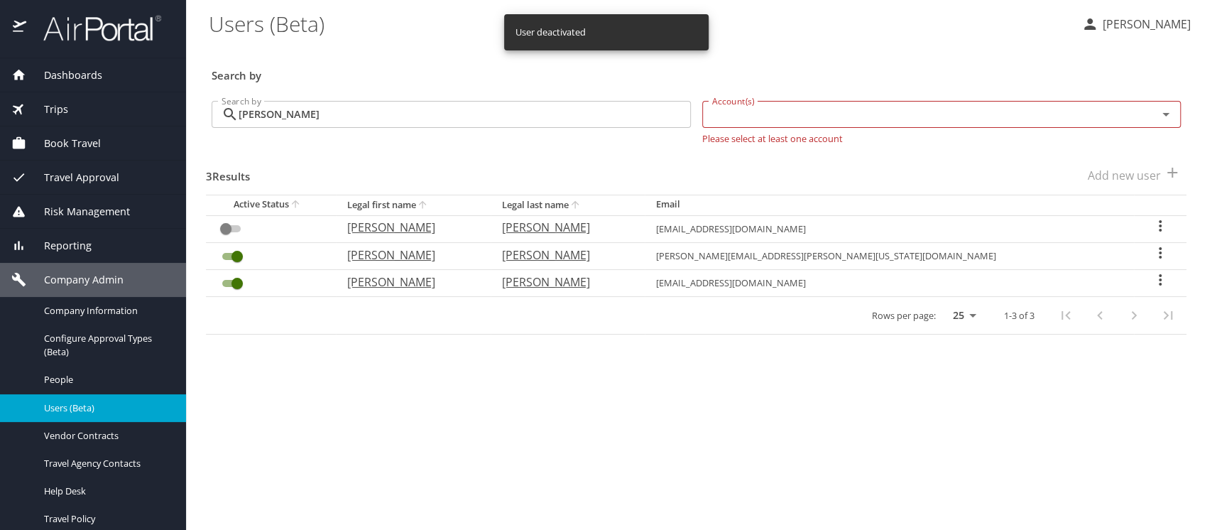
click at [1152, 251] on icon "User Search Table" at bounding box center [1160, 252] width 17 height 17
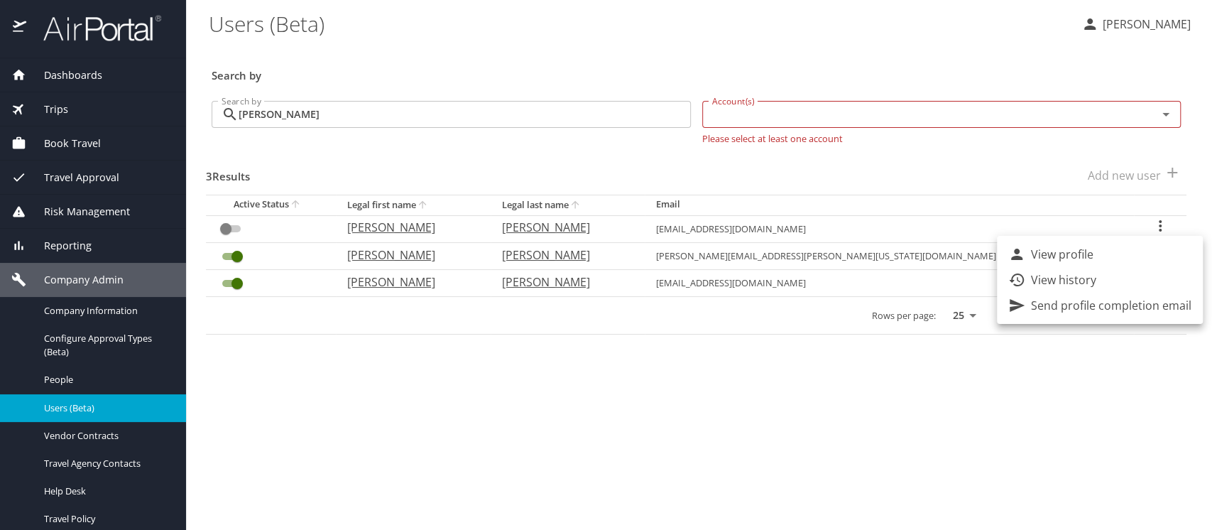
click at [1071, 253] on p "View profile" at bounding box center [1062, 254] width 62 height 17
select select "US"
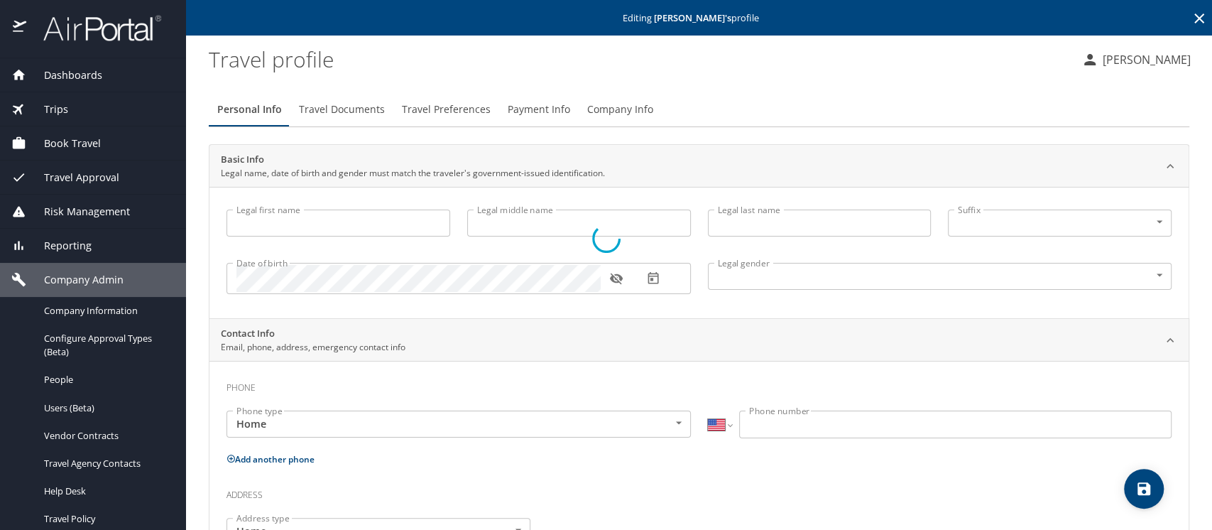
type input "Nancy"
type input "Connors"
type input "Biggio"
type input "[DEMOGRAPHIC_DATA]"
type input "Joseph"
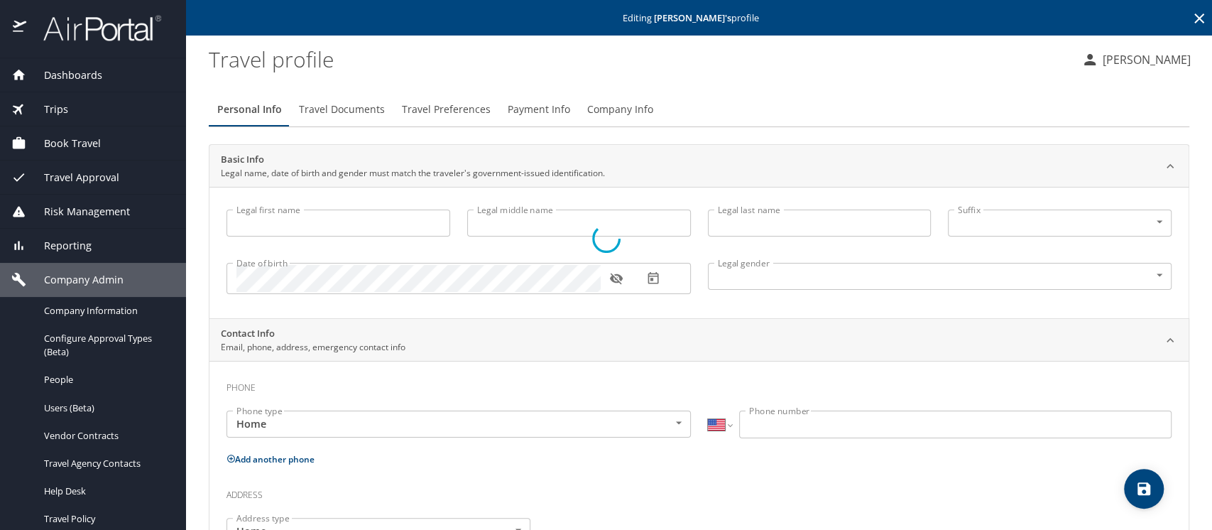
type input "Biggio"
type input "(205) 515-7863"
type input "jrb7863@gmail.com"
select select "US"
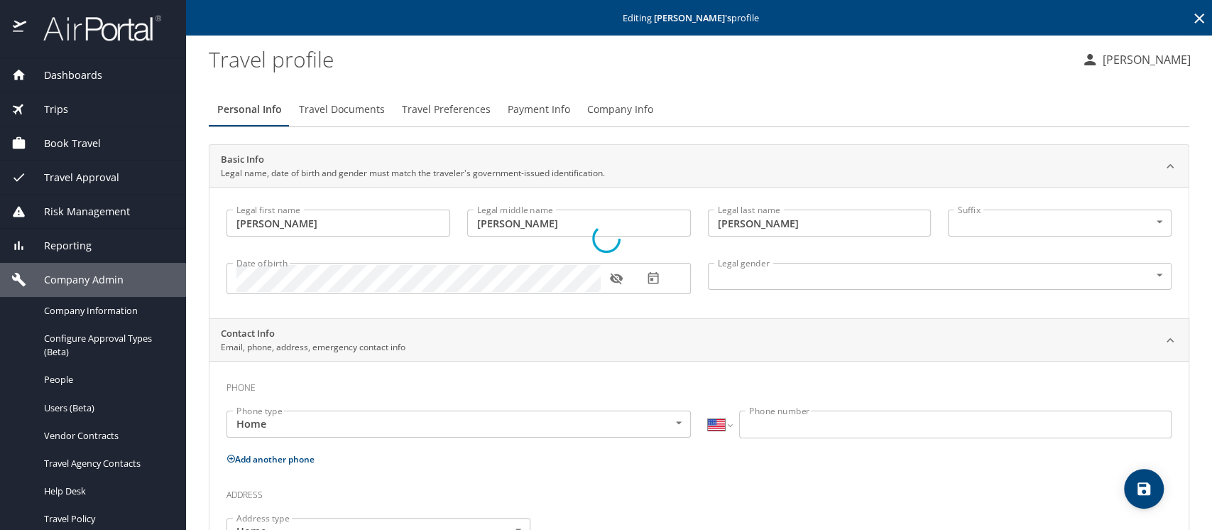
select select "US"
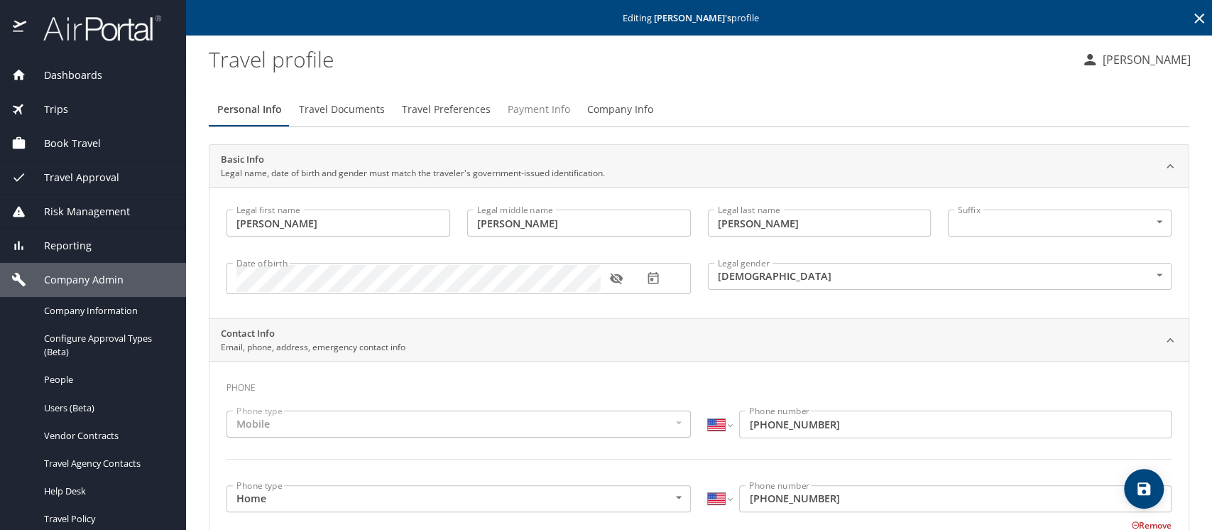
click at [523, 107] on span "Payment Info" at bounding box center [539, 110] width 62 height 18
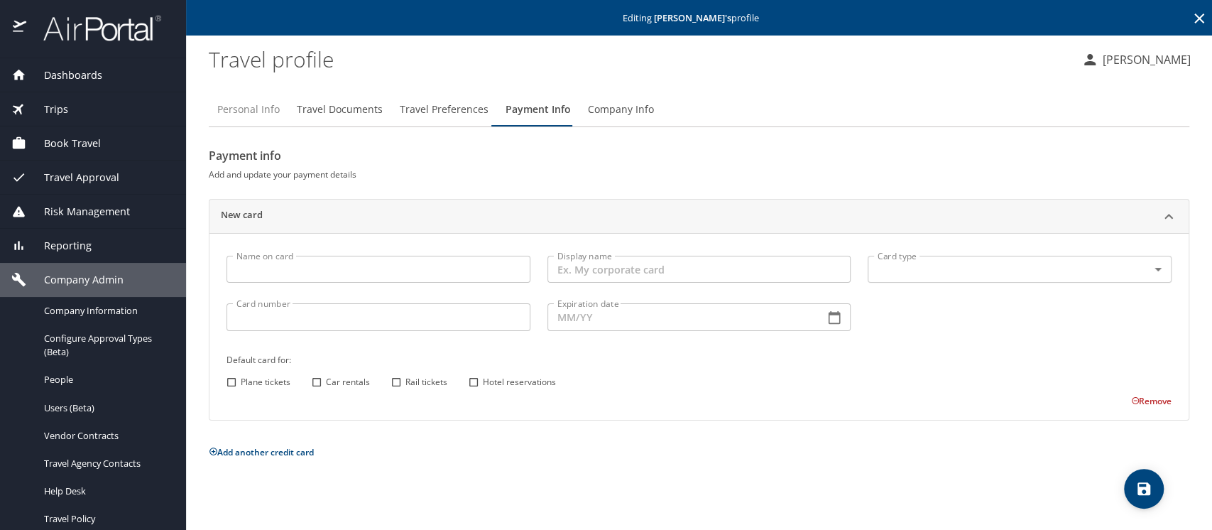
click at [271, 114] on span "Personal Info" at bounding box center [248, 110] width 62 height 18
select select "US"
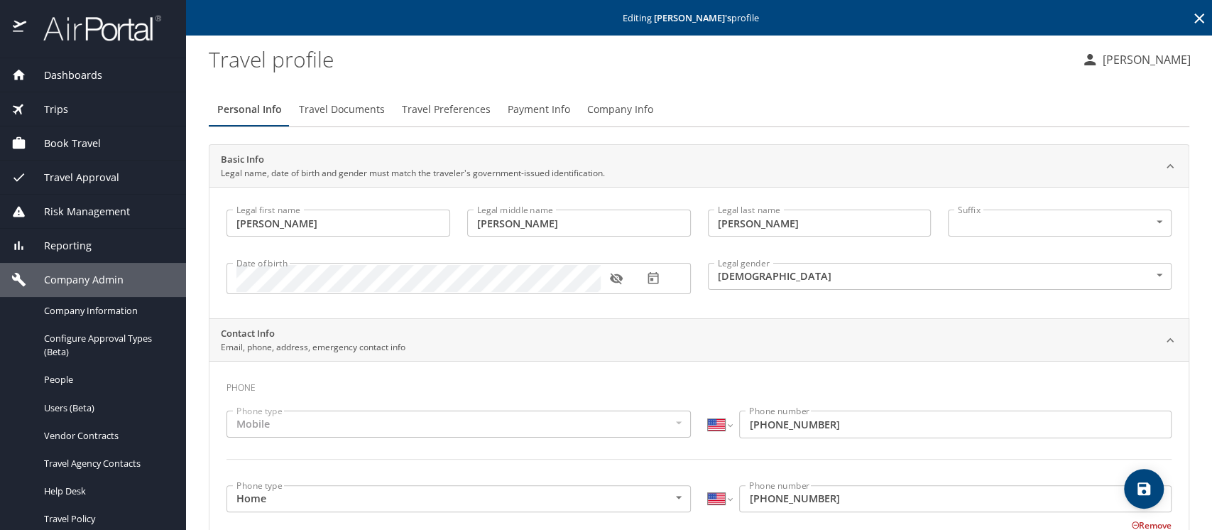
click at [588, 104] on span "Company Info" at bounding box center [620, 110] width 66 height 18
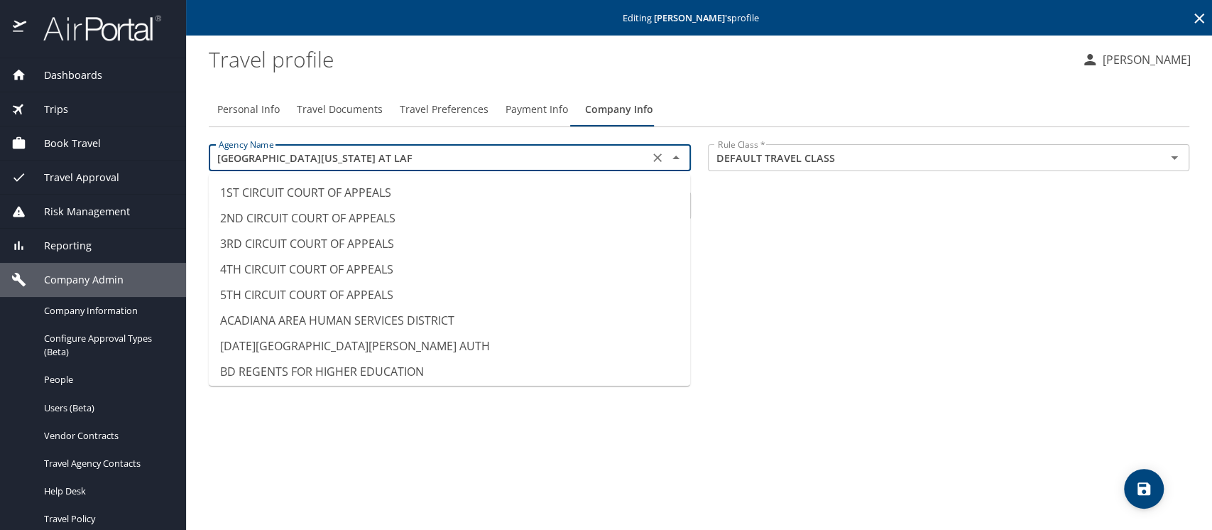
scroll to position [13652, 0]
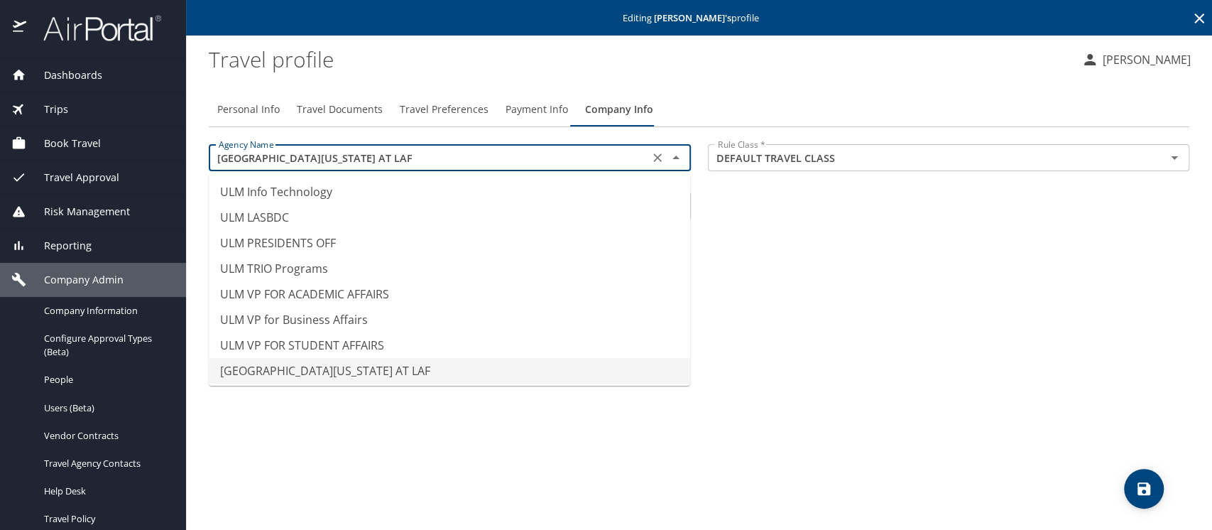
drag, startPoint x: 354, startPoint y: 156, endPoint x: 212, endPoint y: 163, distance: 142.2
click at [213, 163] on input "UNIV OF LOUISIANA AT LAF" at bounding box center [429, 157] width 432 height 18
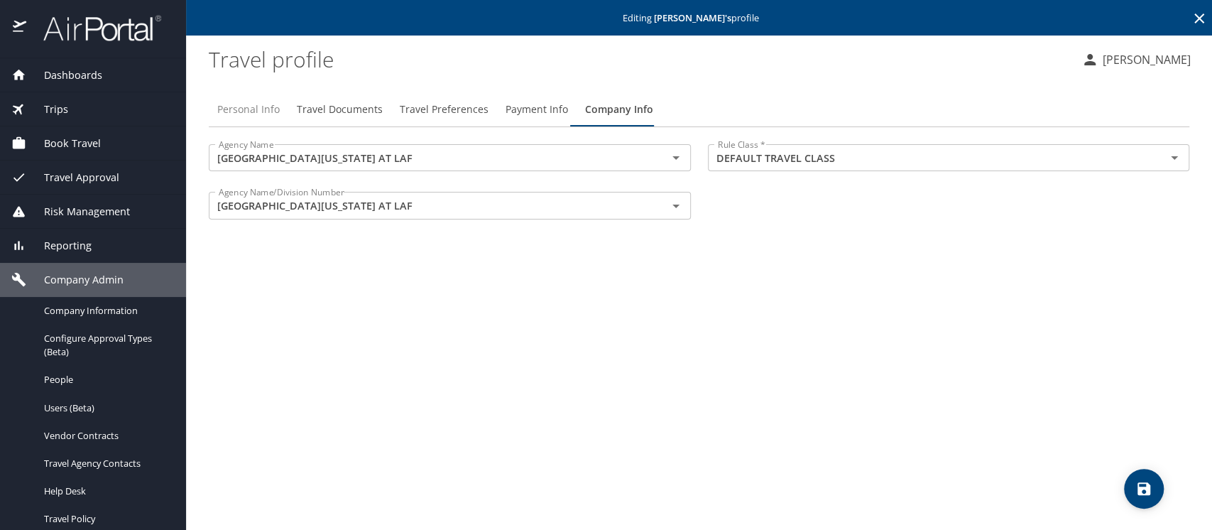
click at [248, 107] on span "Personal Info" at bounding box center [248, 110] width 62 height 18
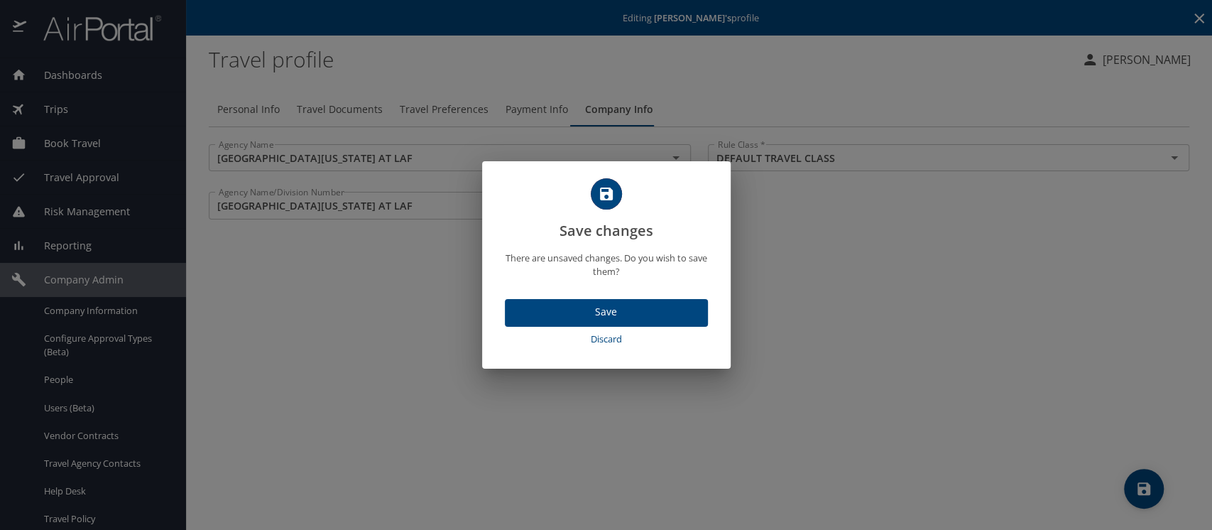
click at [609, 339] on span "Discard" at bounding box center [607, 339] width 192 height 16
select select "US"
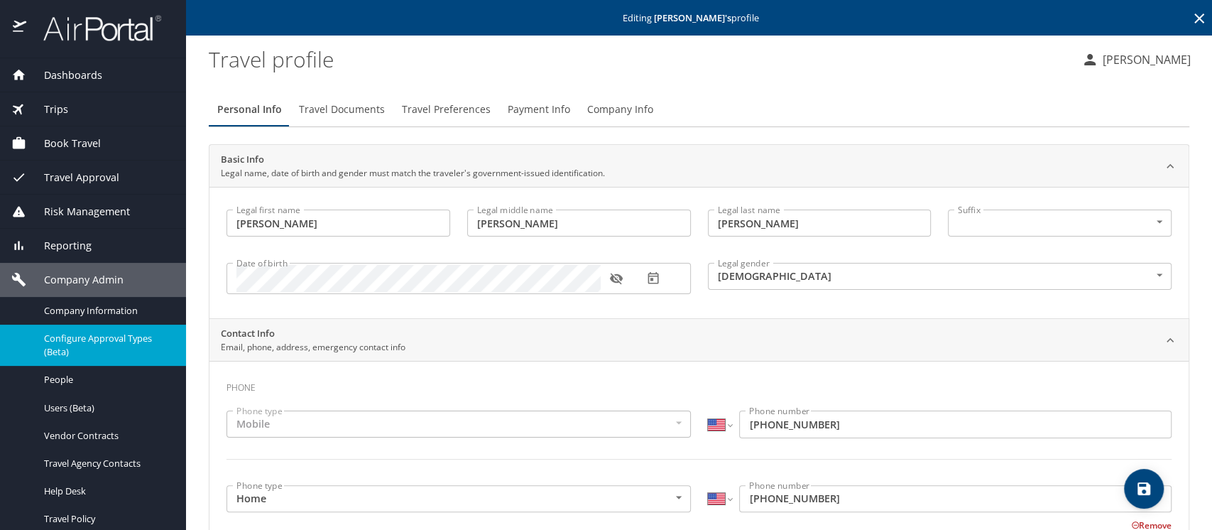
click at [68, 339] on span "Configure Approval Types (Beta)" at bounding box center [106, 345] width 125 height 27
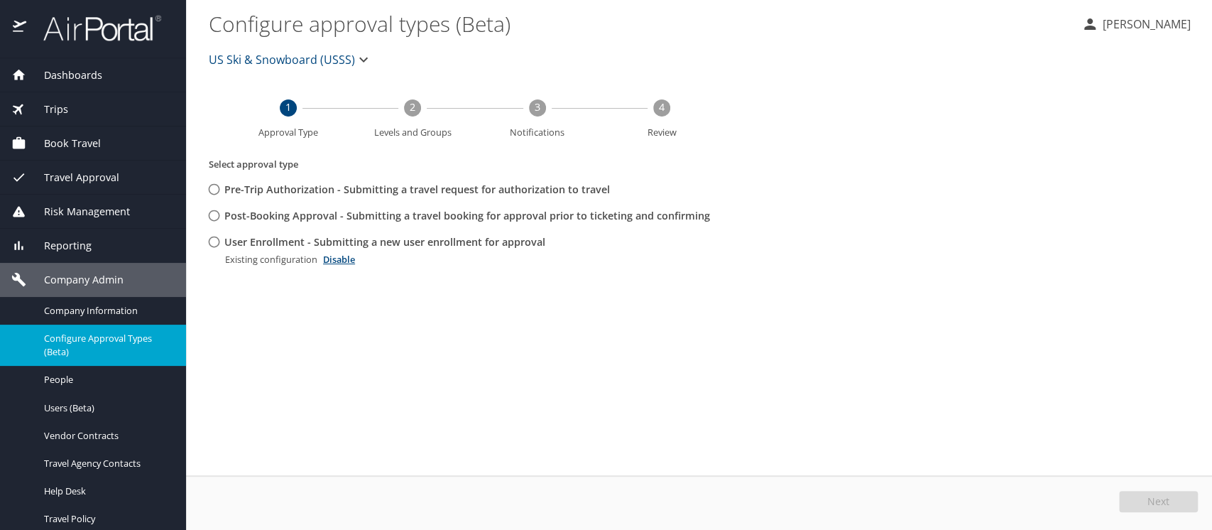
click at [260, 60] on span "US Ski & Snowboard (USSS)" at bounding box center [282, 60] width 146 height 20
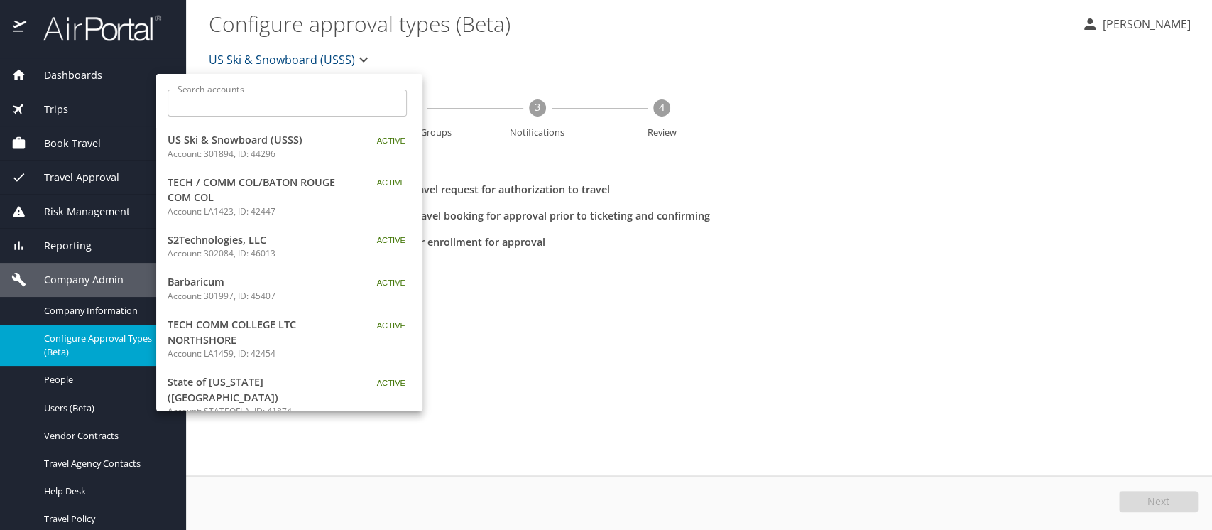
click at [241, 99] on input "Search accounts" at bounding box center [292, 102] width 230 height 27
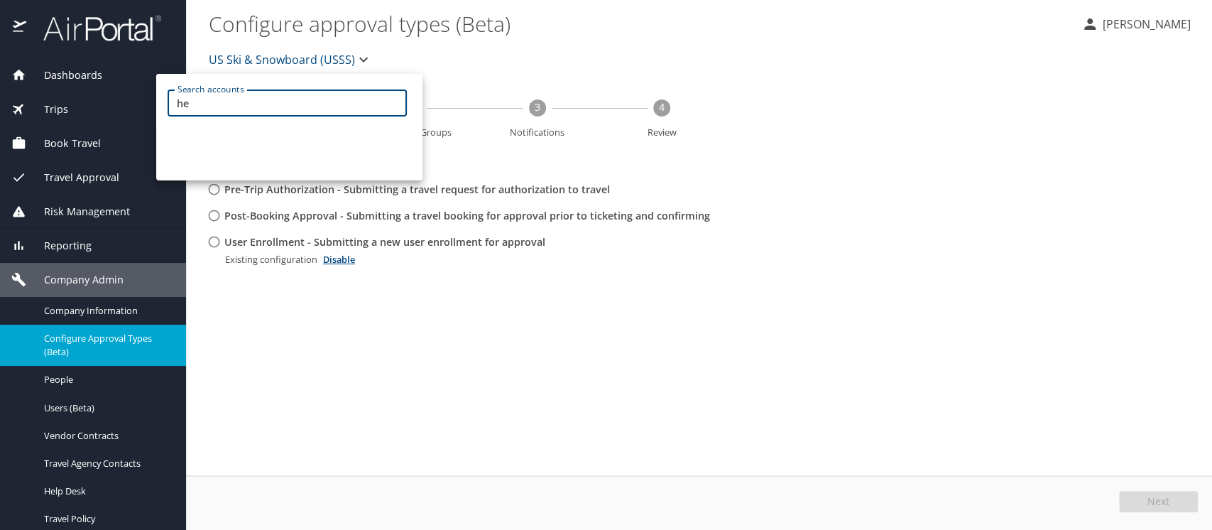
type input "h"
type input "shreveport"
click at [312, 70] on div at bounding box center [606, 265] width 1212 height 530
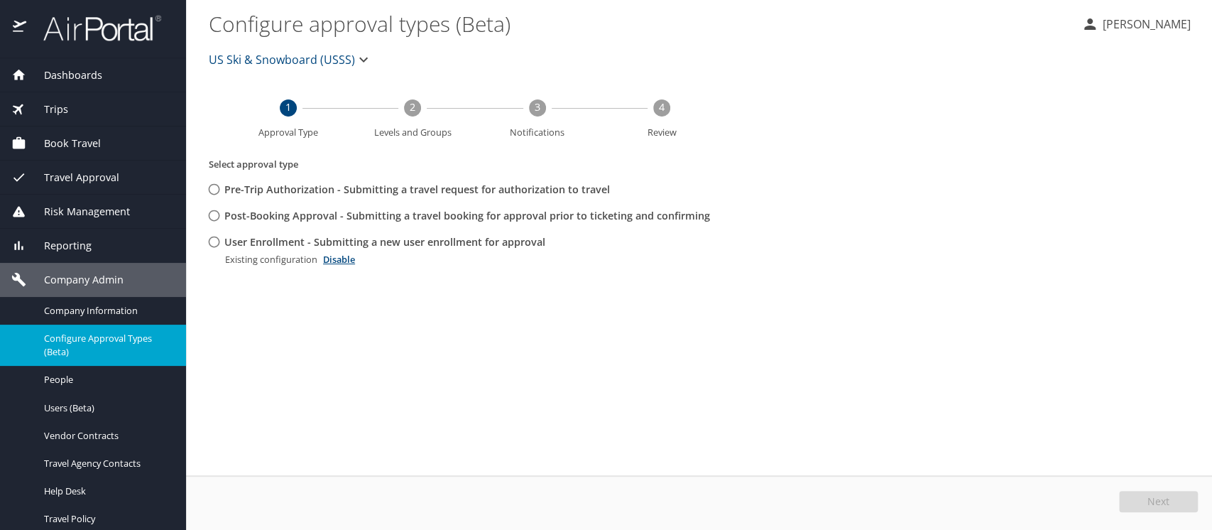
click at [244, 55] on span "US Ski & Snowboard (USSS)" at bounding box center [282, 60] width 146 height 20
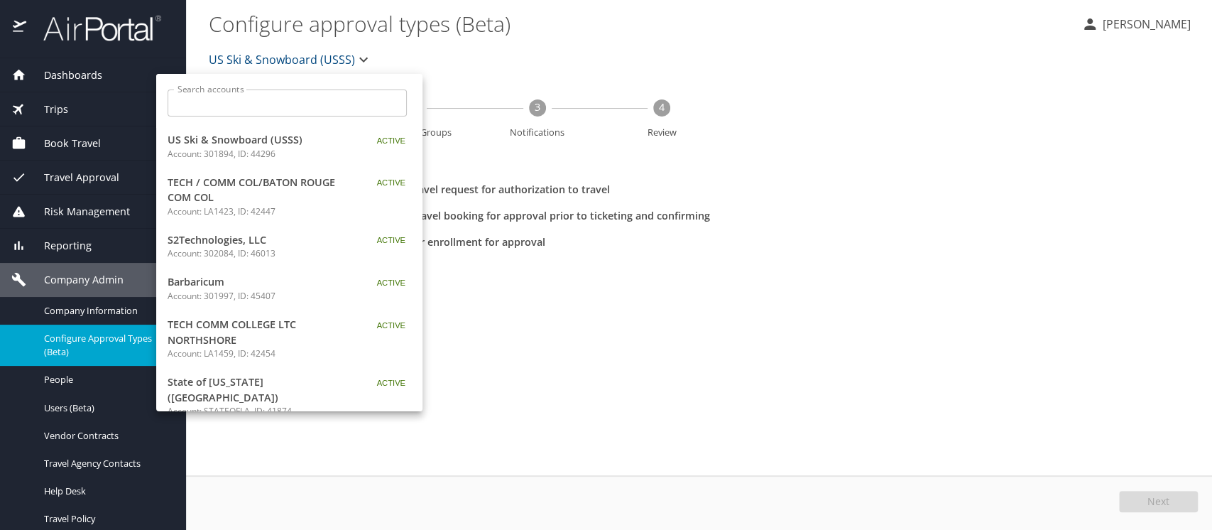
click at [233, 94] on input "Search accounts" at bounding box center [292, 102] width 230 height 27
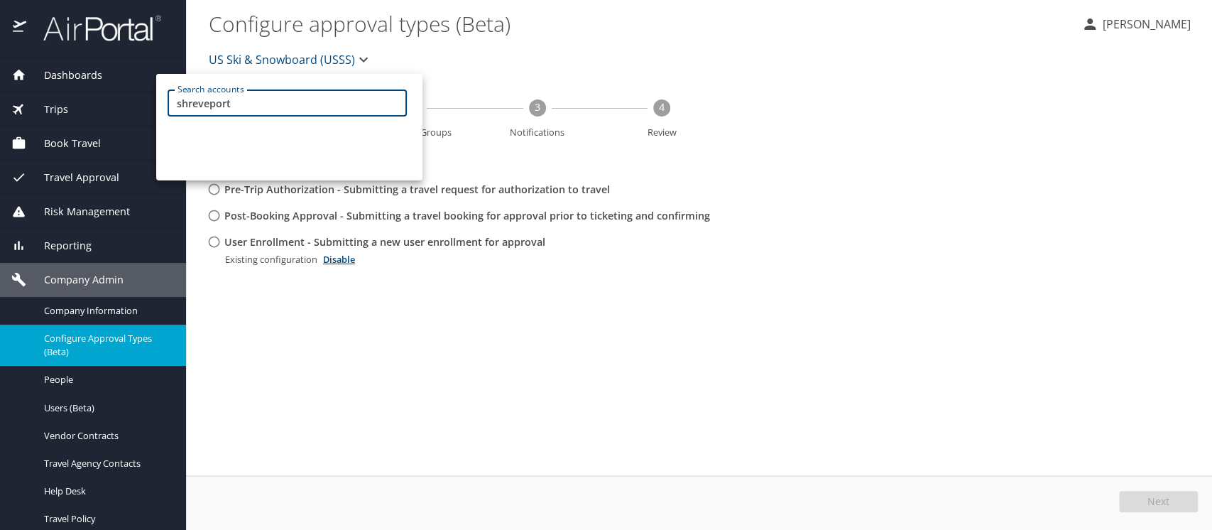
type input "shreveport"
click at [83, 344] on div at bounding box center [606, 265] width 1212 height 530
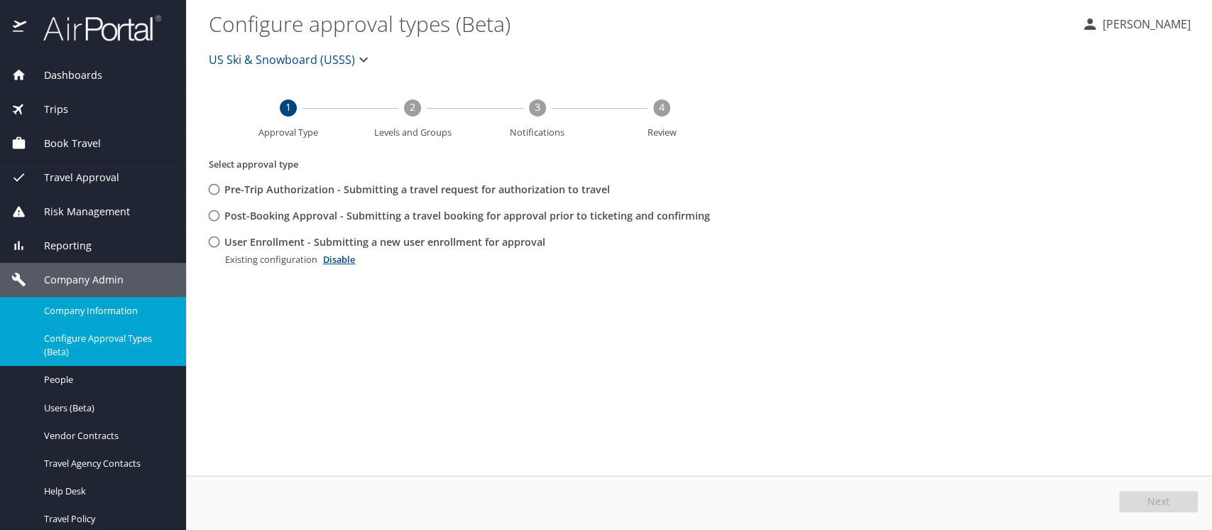
click at [104, 310] on span "Company Information" at bounding box center [106, 310] width 125 height 13
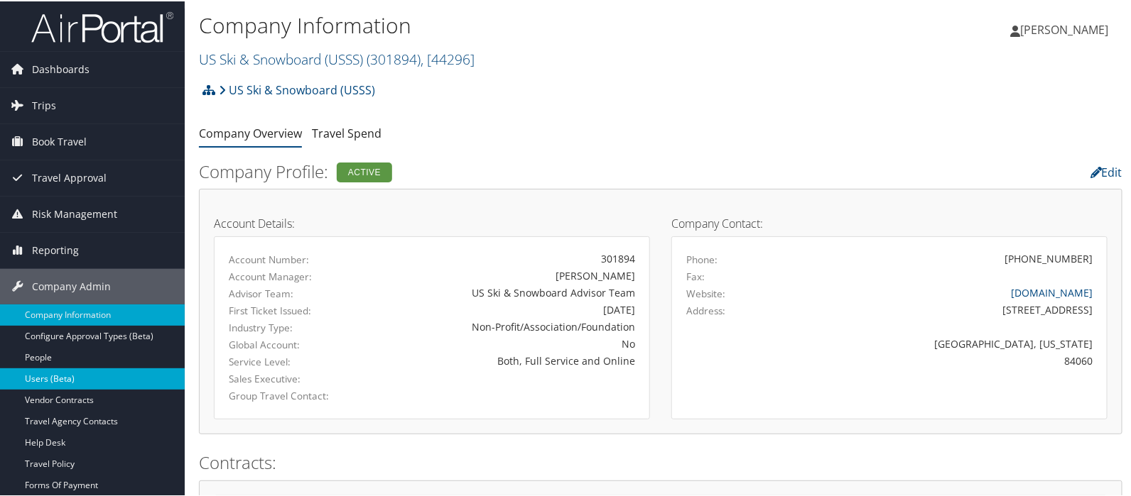
click at [73, 372] on link "Users (Beta)" at bounding box center [92, 377] width 185 height 21
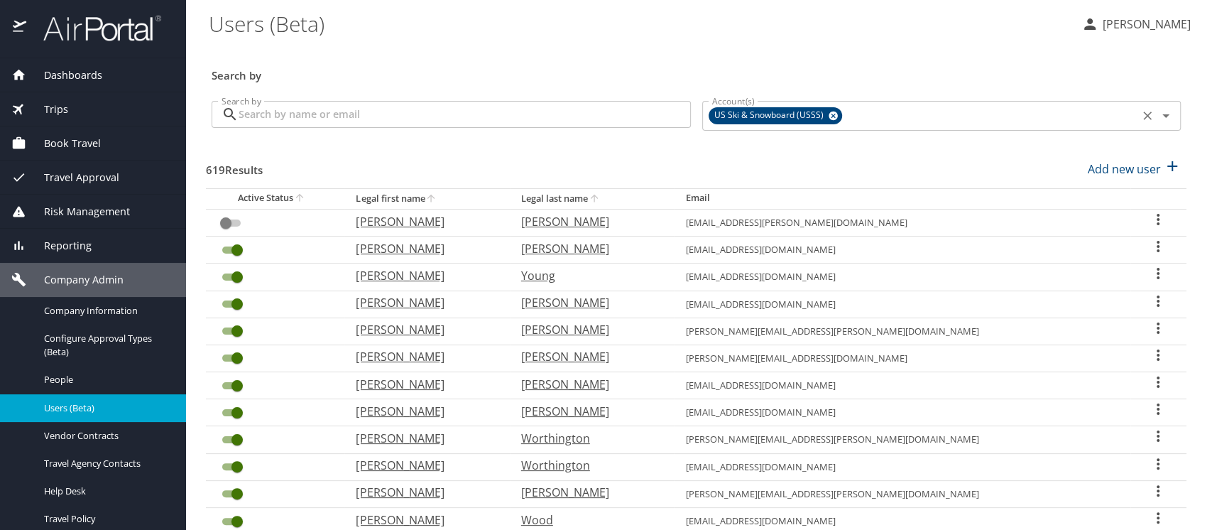
click at [829, 113] on icon at bounding box center [833, 115] width 9 height 9
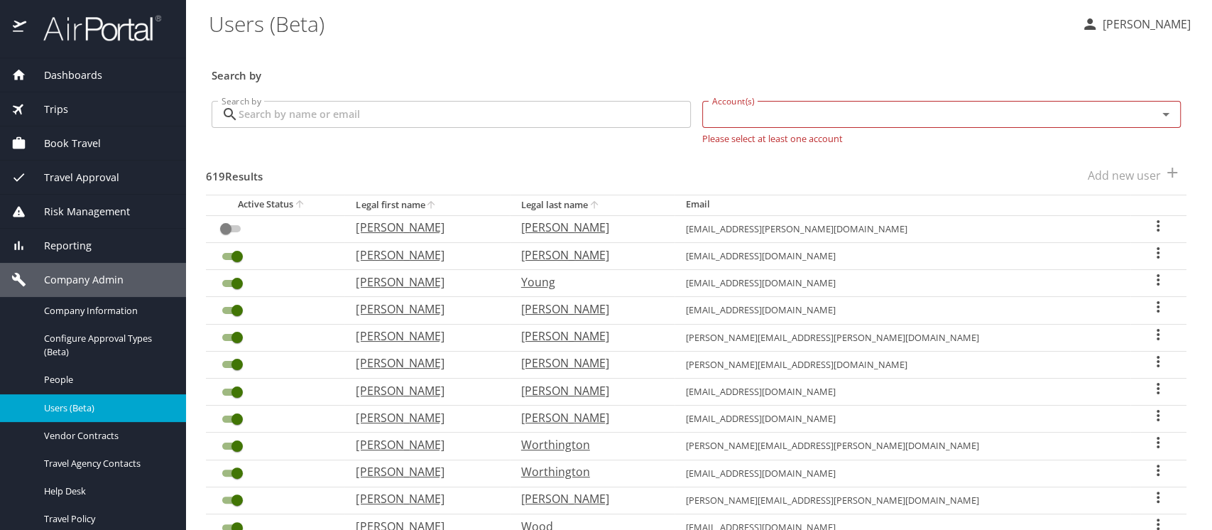
click at [268, 121] on input "Search by" at bounding box center [465, 114] width 452 height 27
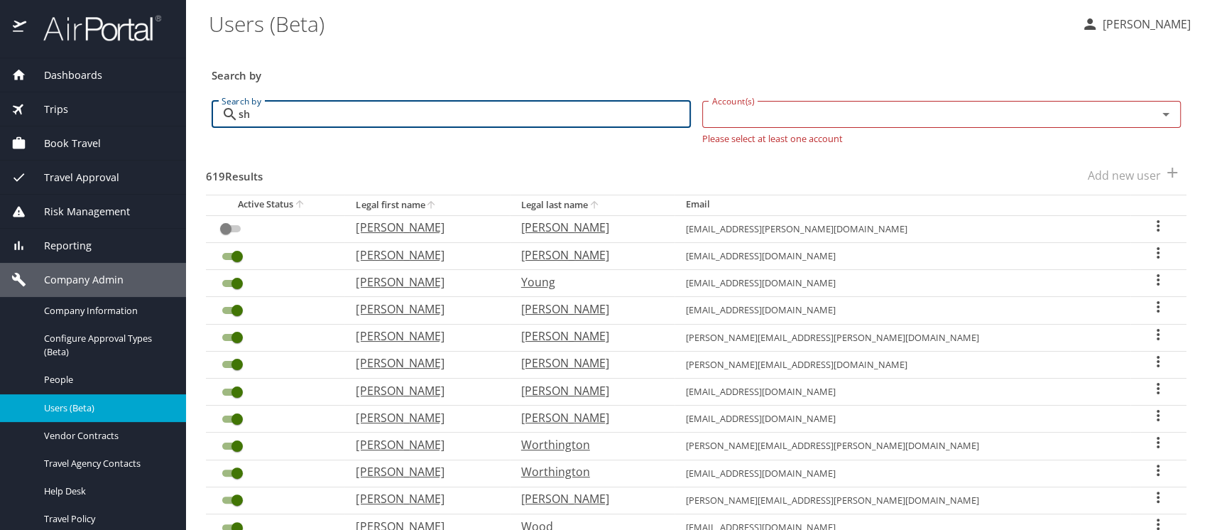
type input "s"
type input "gillian.marshallhines"
checkbox input "true"
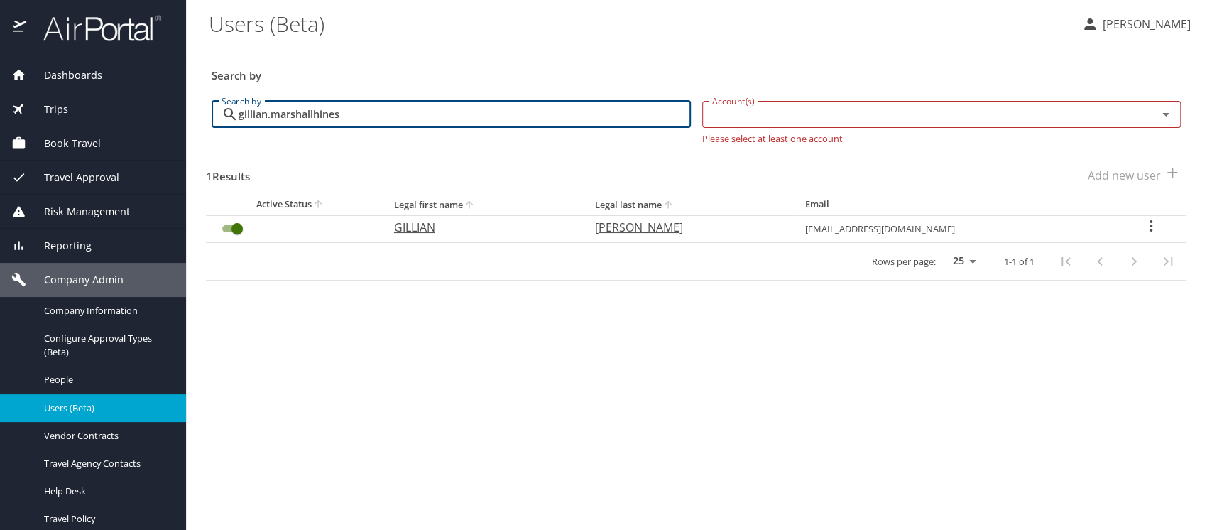
type input "gillian.marshallhines"
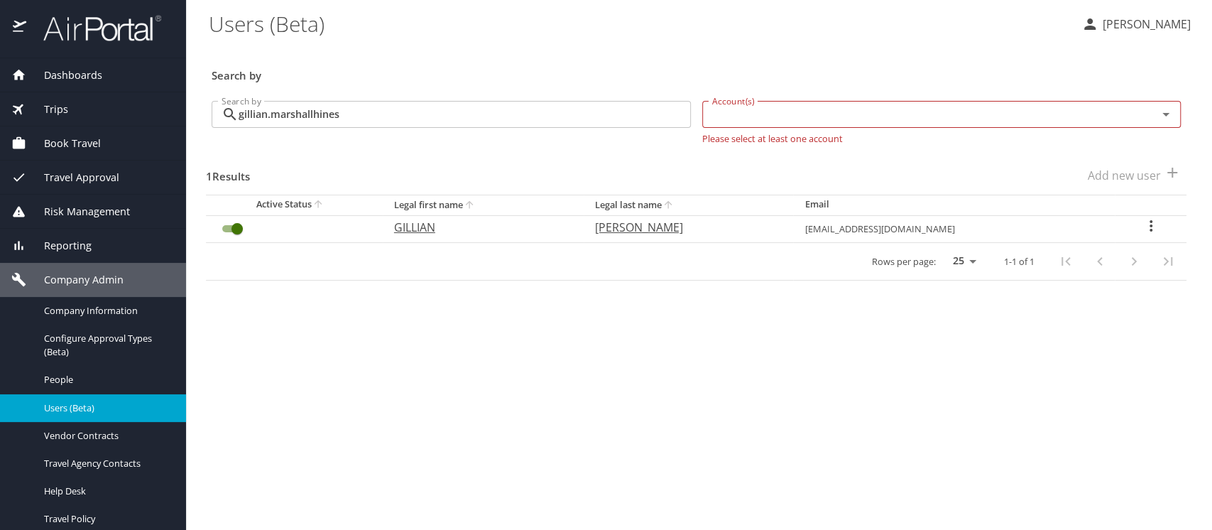
click at [1148, 225] on icon "User Search Table" at bounding box center [1151, 225] width 17 height 17
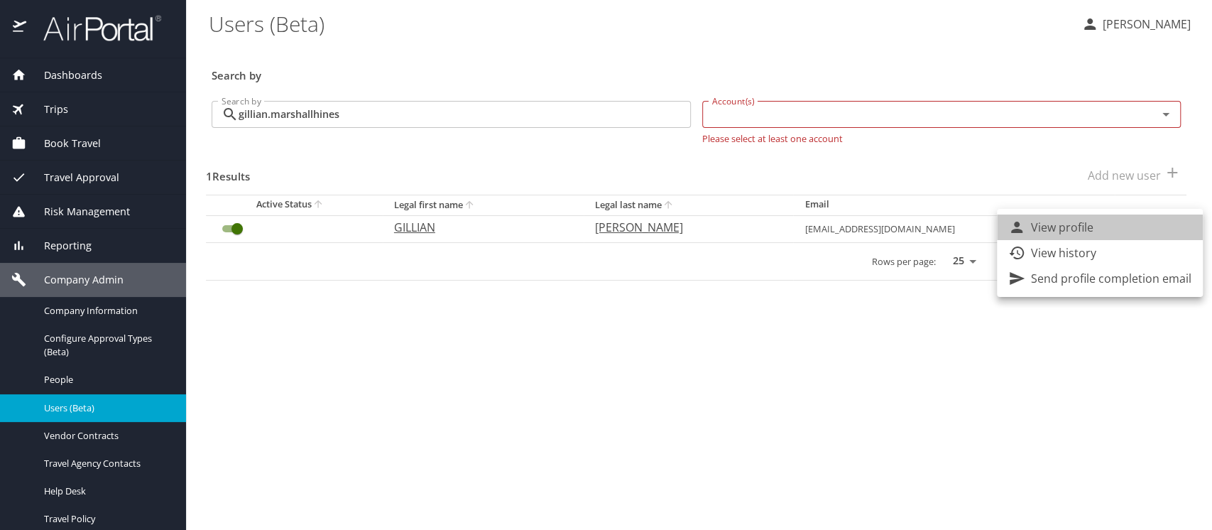
click at [1128, 233] on li "View profile" at bounding box center [1100, 227] width 206 height 26
select select "US"
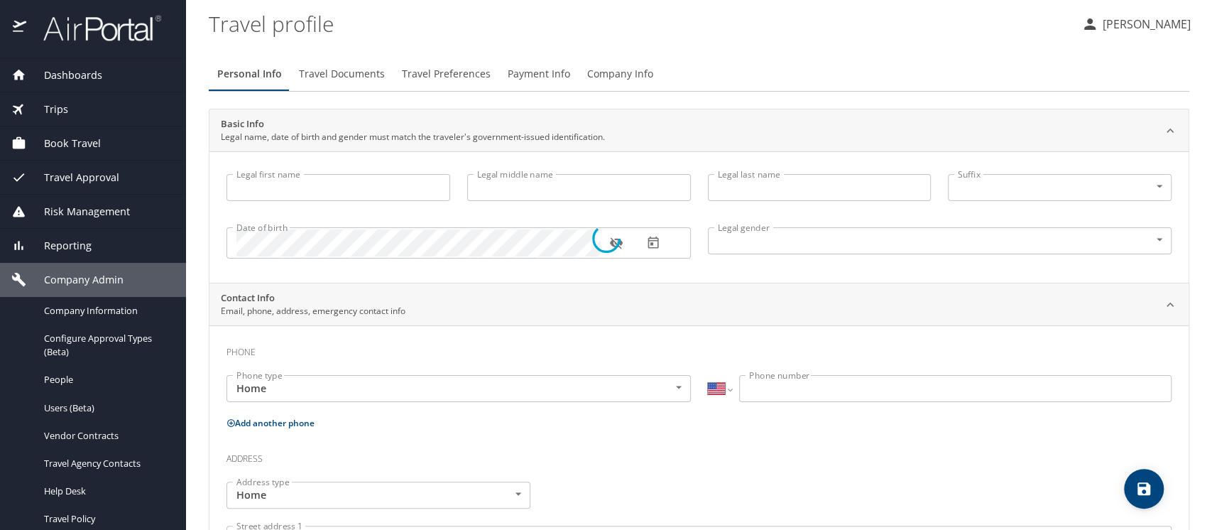
type input "GILLIAN"
type input "V"
type input "[PERSON_NAME]"
type input "Female"
select select "US"
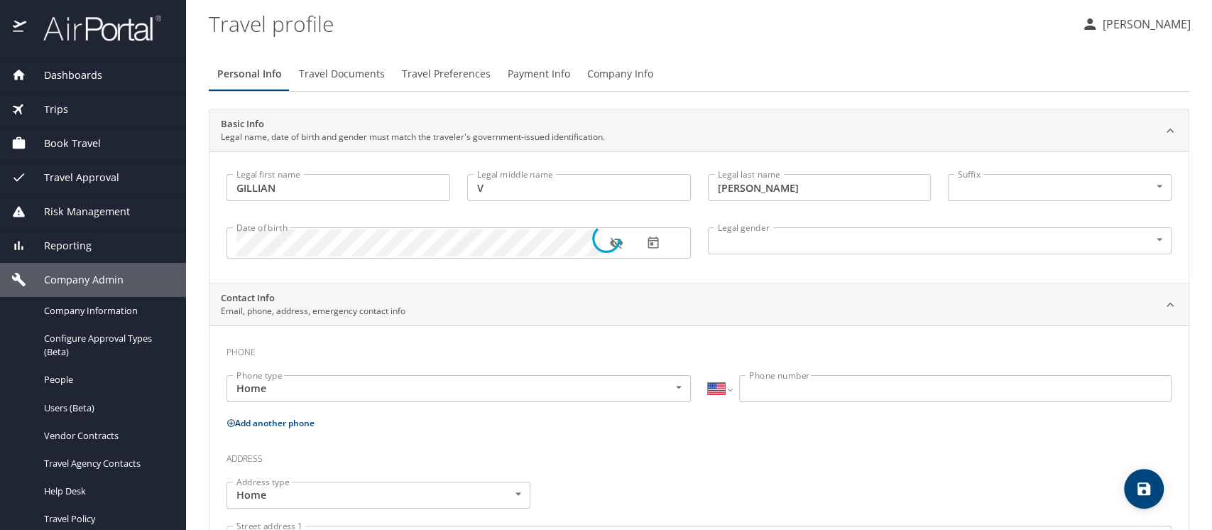
select select "US"
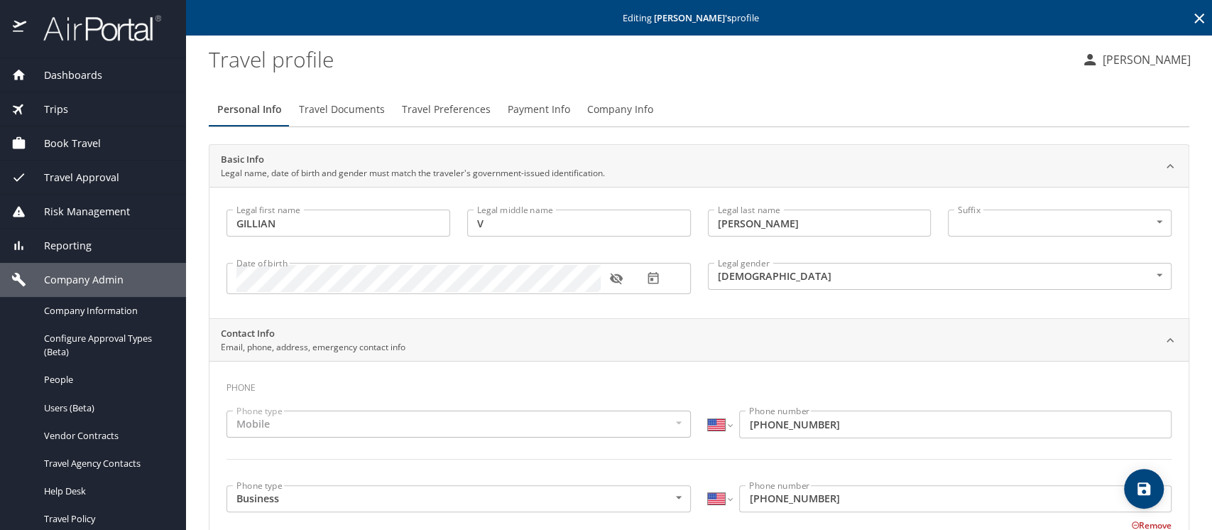
click at [605, 103] on span "Company Info" at bounding box center [620, 110] width 66 height 18
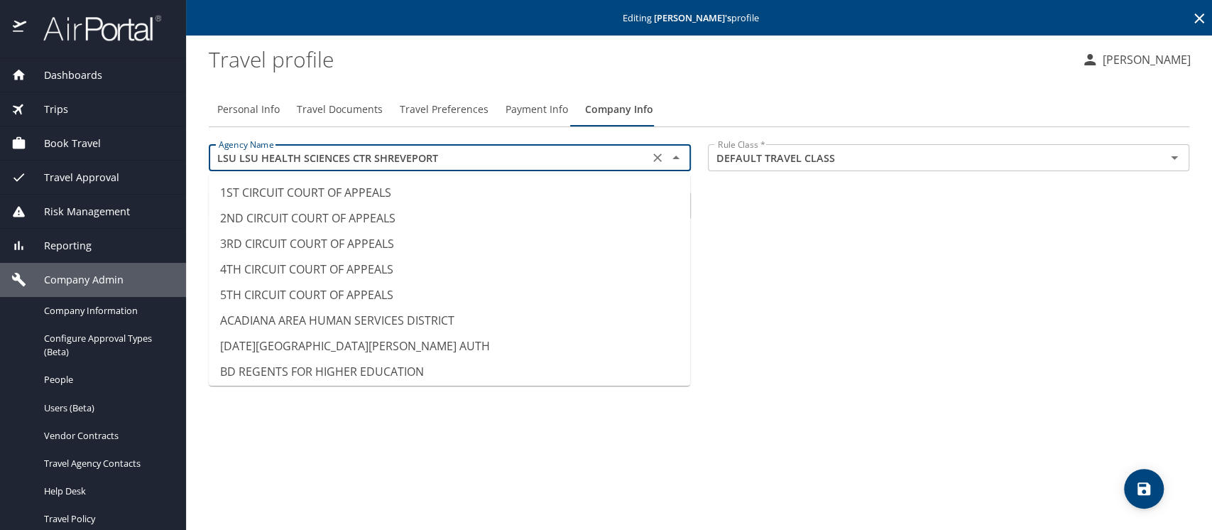
scroll to position [6929, 0]
drag, startPoint x: 450, startPoint y: 158, endPoint x: 209, endPoint y: 153, distance: 241.5
click at [209, 153] on div "LSU LSU HEALTH SCIENCES CTR SHREVEPORT Agency Name" at bounding box center [450, 157] width 482 height 27
click at [236, 111] on span "Personal Info" at bounding box center [248, 110] width 62 height 18
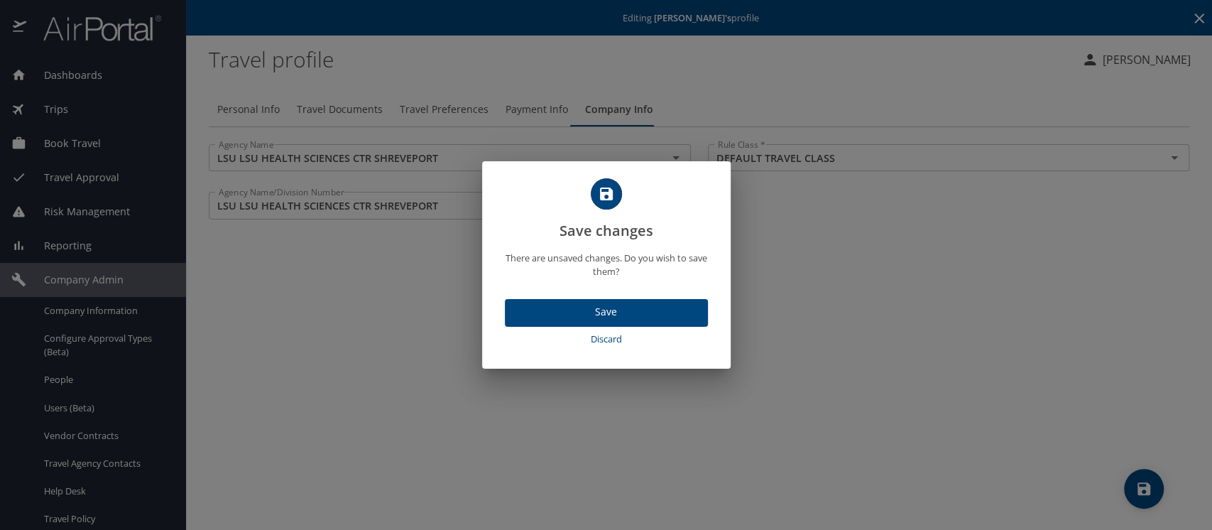
click at [608, 337] on span "Discard" at bounding box center [607, 339] width 192 height 16
select select "US"
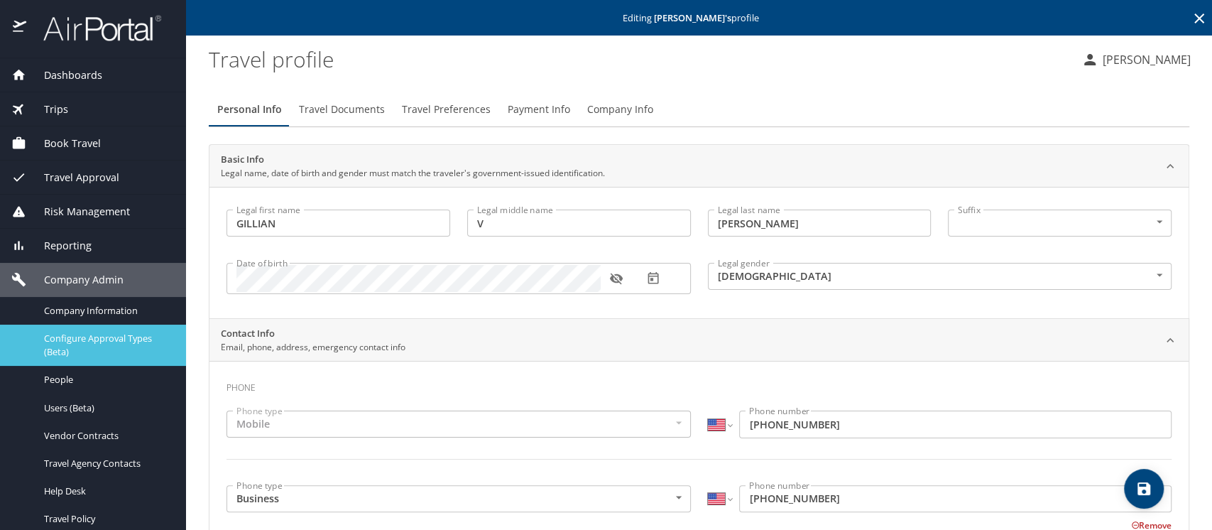
click at [85, 338] on span "Configure Approval Types (Beta)" at bounding box center [106, 345] width 125 height 27
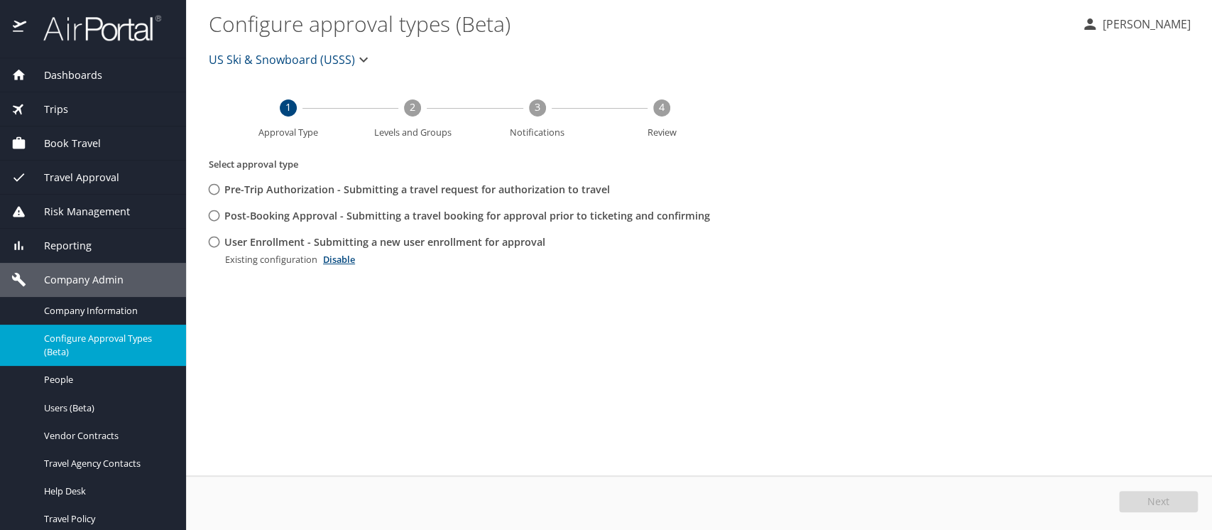
click at [233, 60] on span "US Ski & Snowboard (USSS)" at bounding box center [282, 60] width 146 height 20
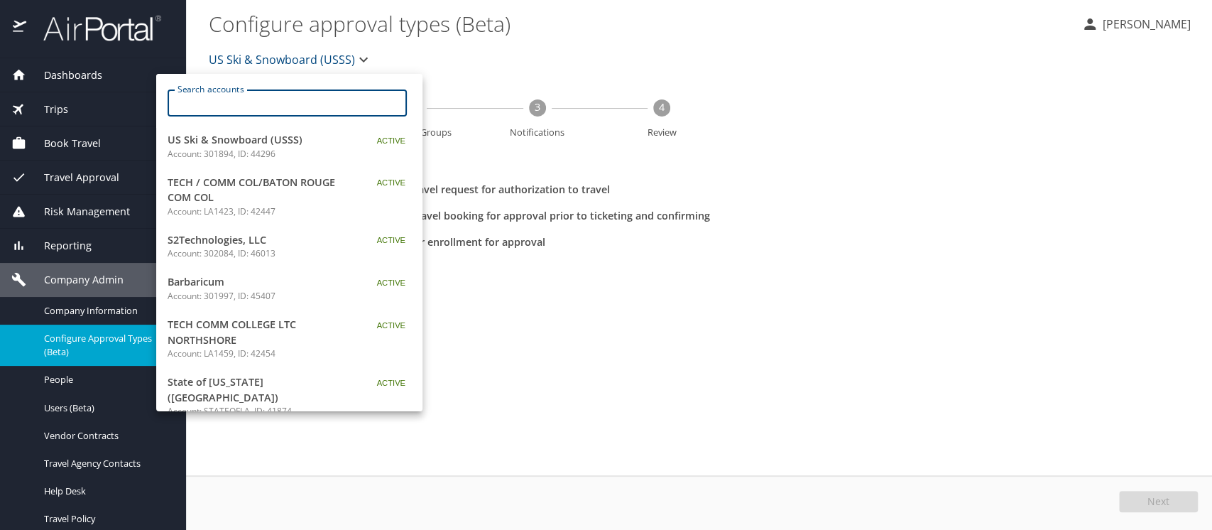
paste input "LSU LSU HEALTH SCIENCES CTR SHREVEPORT"
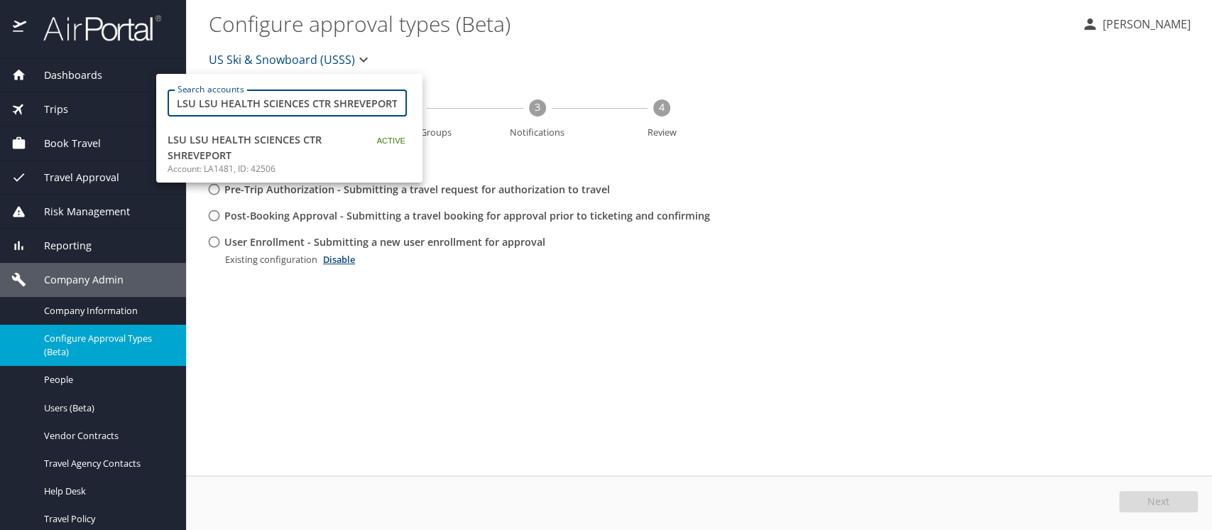
type input "LSU LSU HEALTH SCIENCES CTR SHREVEPORT"
click at [217, 161] on span "LSU LSU HEALTH SCIENCES CTR SHREVEPORT" at bounding box center [257, 147] width 178 height 31
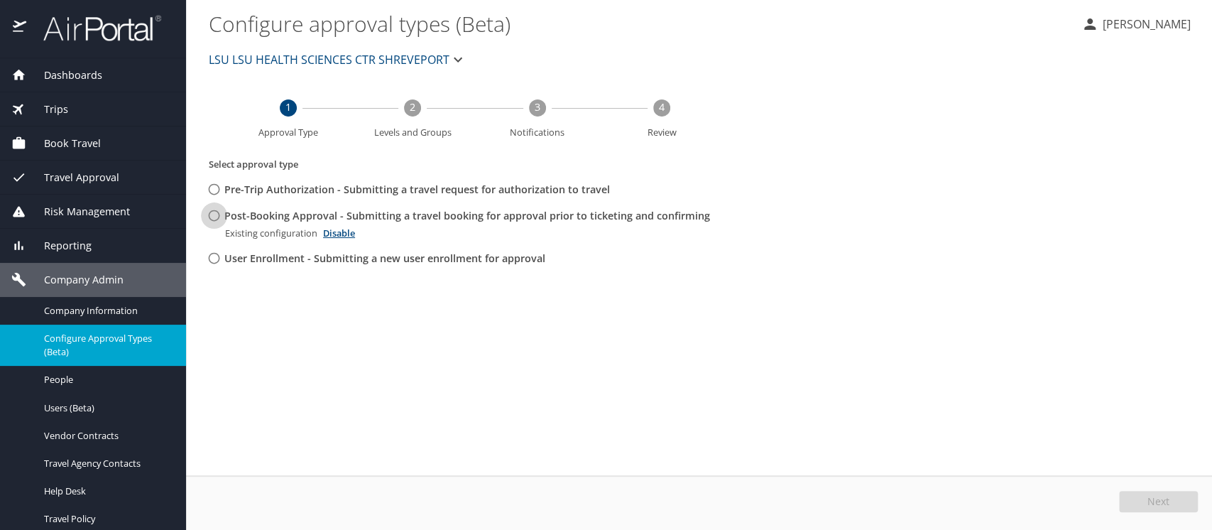
click at [214, 217] on input "Post-Booking Approval - Submitting a travel booking for approval prior to ticke…" at bounding box center [214, 215] width 26 height 26
radio input "true"
click at [1144, 497] on button "Edit" at bounding box center [1160, 501] width 75 height 21
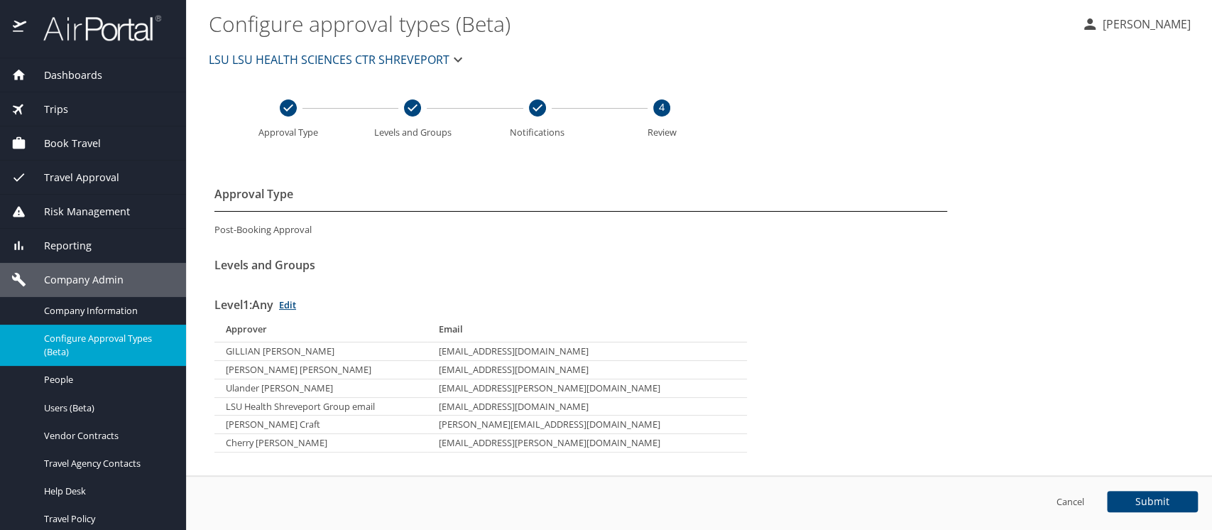
click at [258, 59] on span "LSU LSU HEALTH SCIENCES CTR SHREVEPORT" at bounding box center [329, 60] width 241 height 20
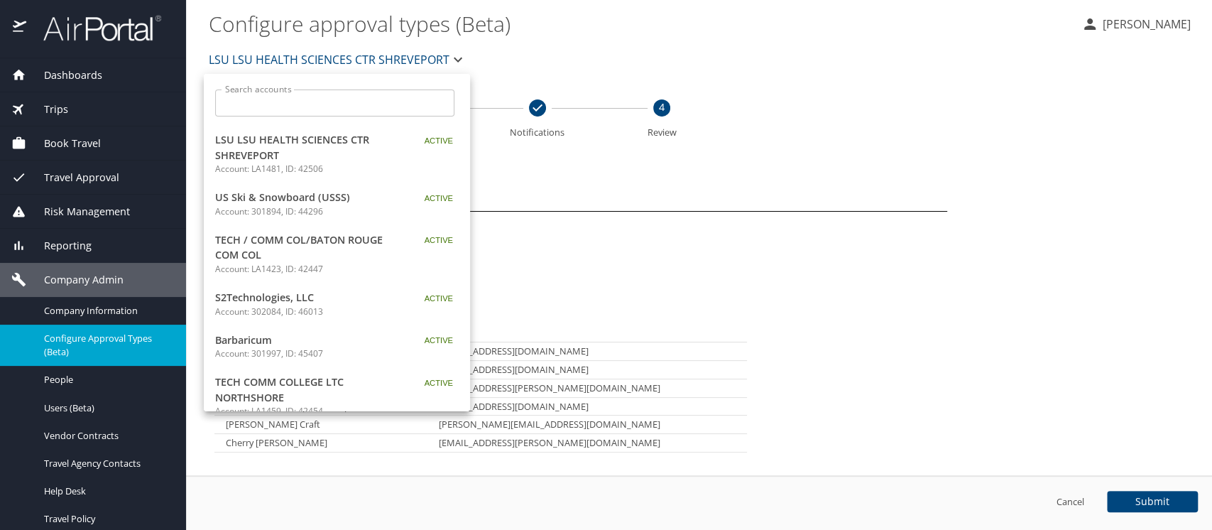
click at [254, 99] on input "Search accounts" at bounding box center [339, 102] width 230 height 27
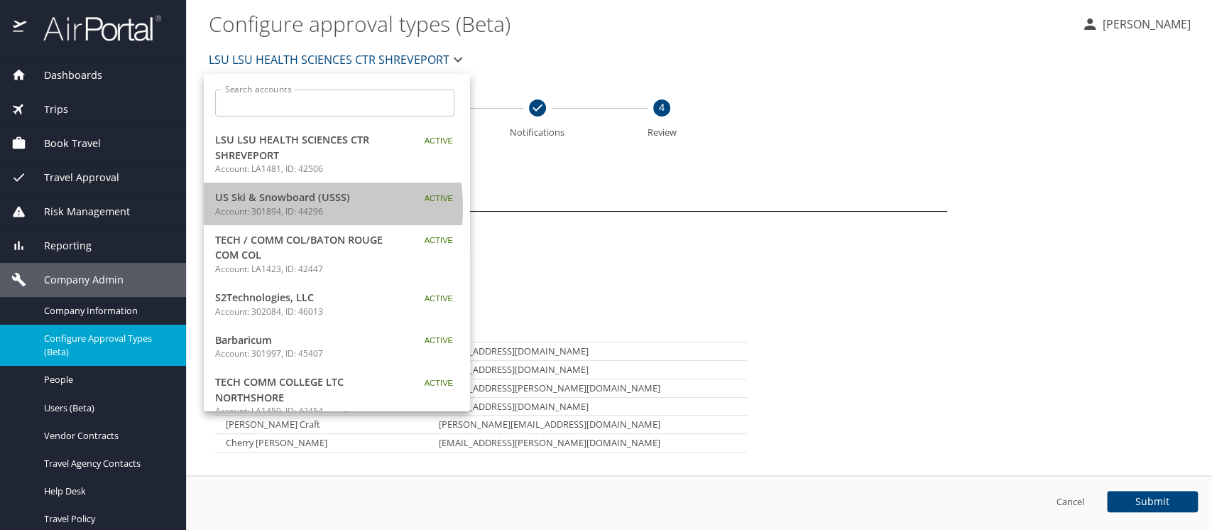
click at [250, 208] on p "Account: 301894, ID: 44296" at bounding box center [304, 211] width 178 height 13
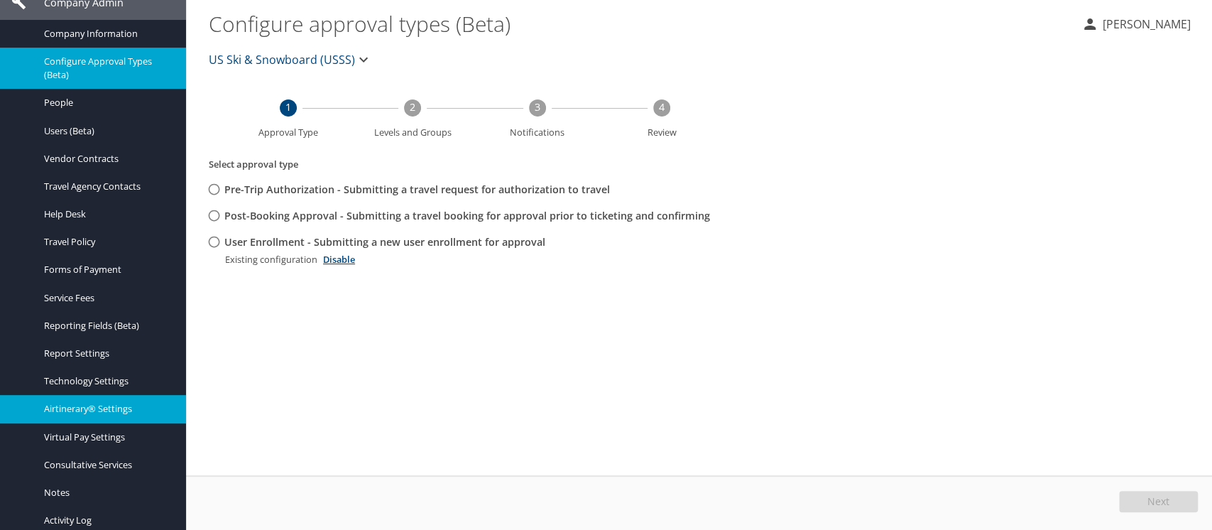
scroll to position [316, 0]
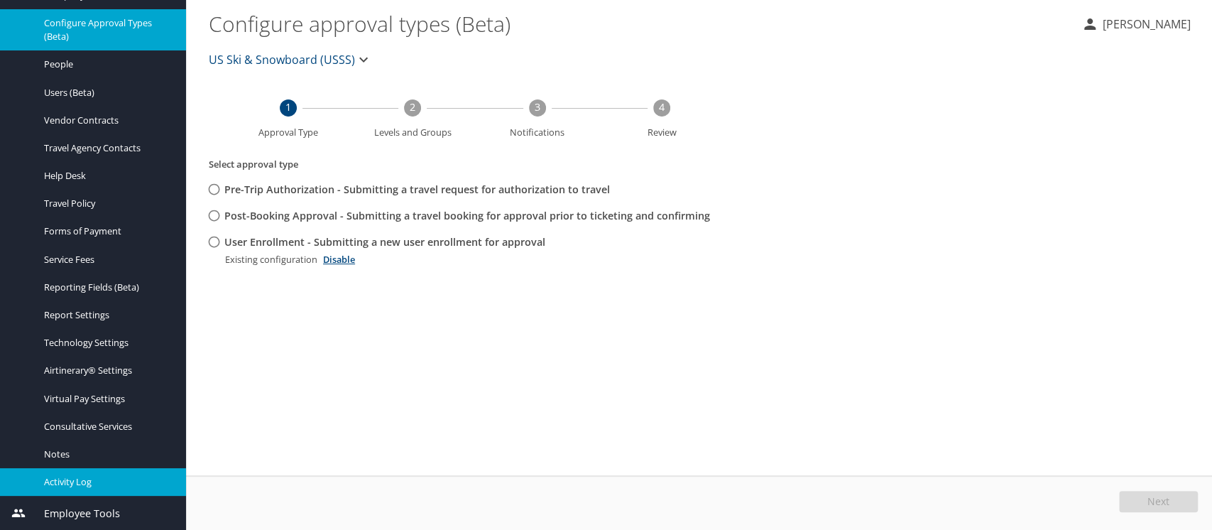
click at [65, 480] on span "Activity Log" at bounding box center [106, 481] width 125 height 13
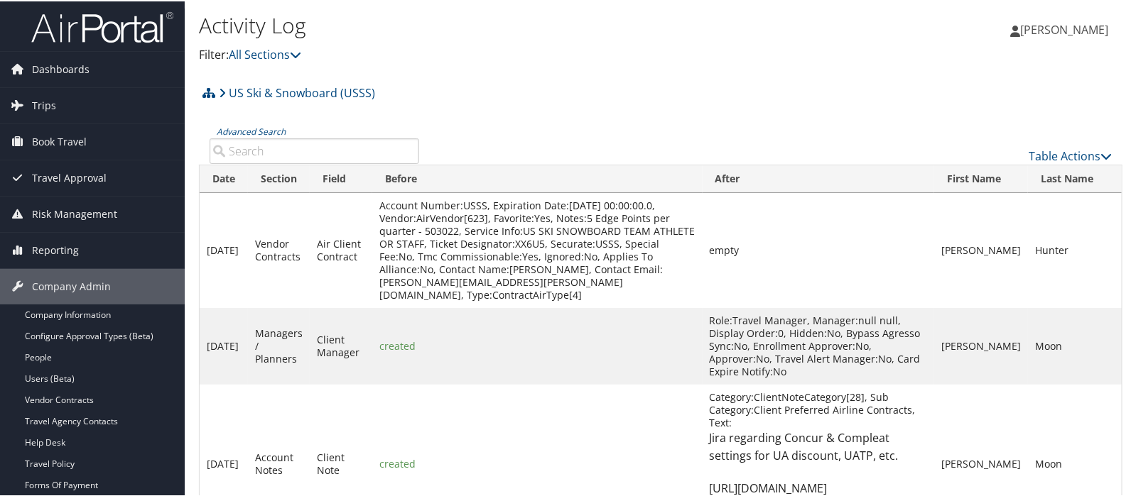
click at [288, 154] on input "Advanced Search" at bounding box center [313, 150] width 209 height 26
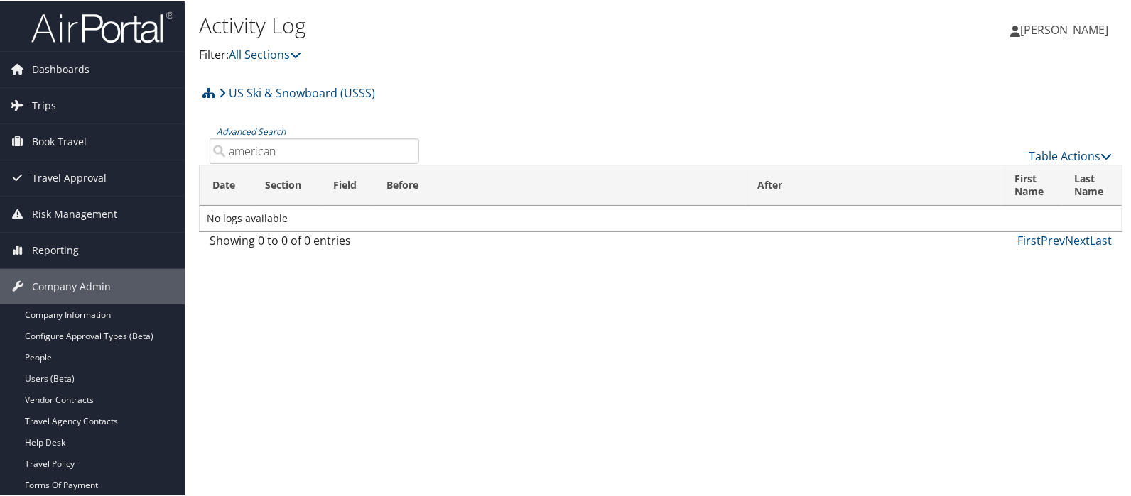
drag, startPoint x: 286, startPoint y: 151, endPoint x: 189, endPoint y: 148, distance: 97.3
click at [189, 148] on div "Activity Log Filter: All Sections Account Contacts Account Notes Basic Account …" at bounding box center [661, 248] width 952 height 496
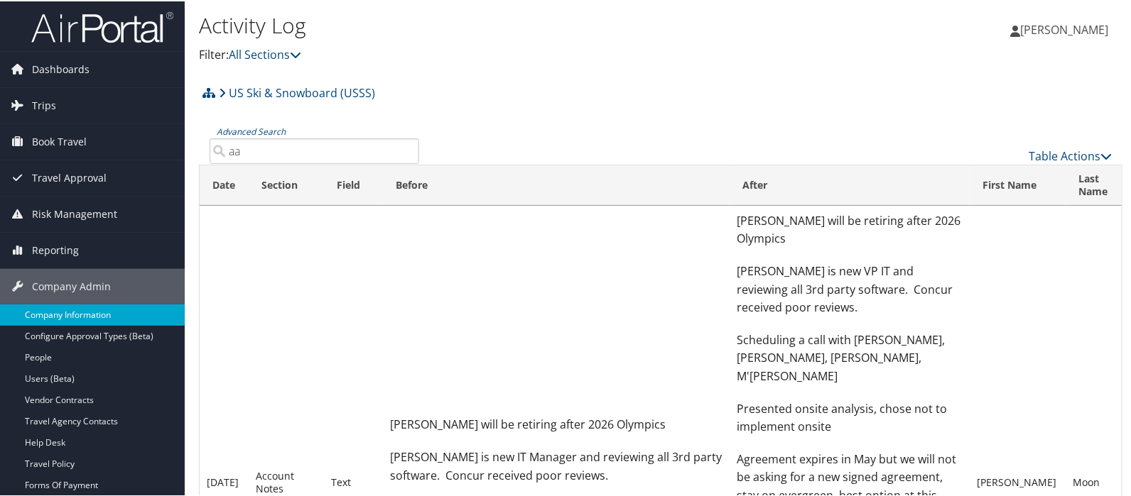
type input "aa"
click at [52, 314] on link "Company Information" at bounding box center [92, 313] width 185 height 21
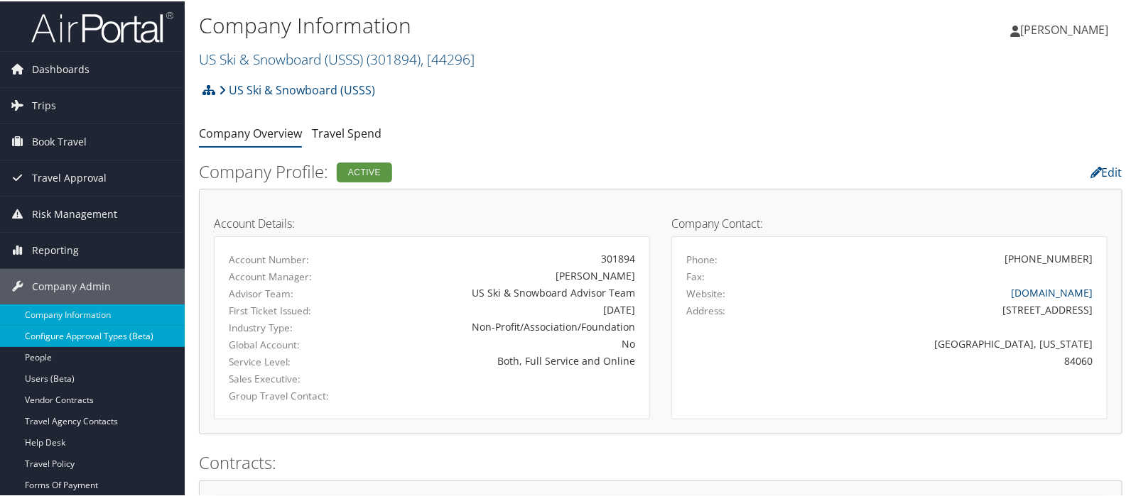
click at [62, 332] on link "Configure Approval Types (Beta)" at bounding box center [92, 335] width 185 height 21
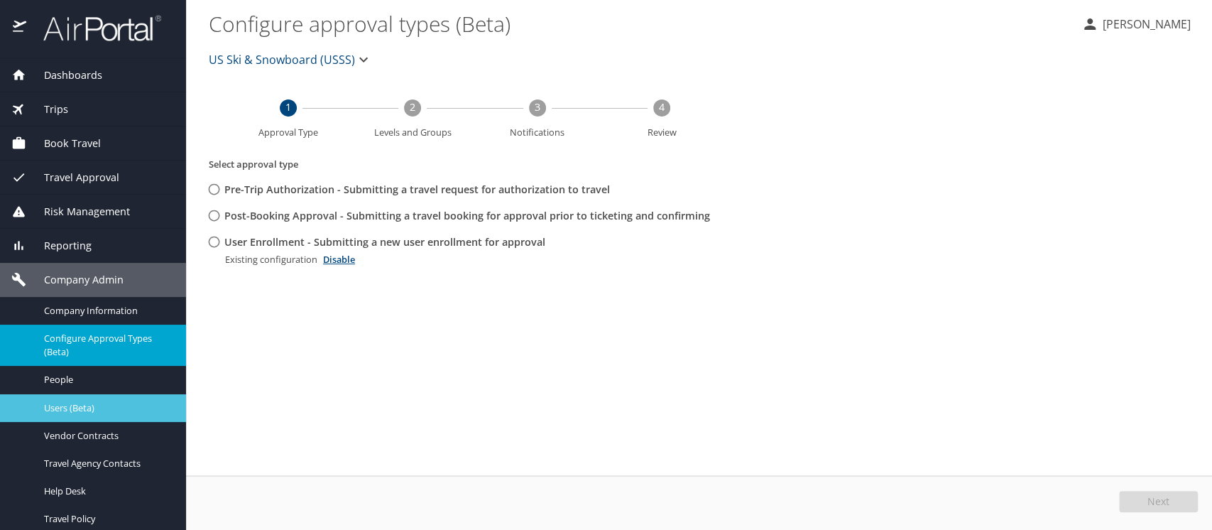
click at [64, 409] on span "Users (Beta)" at bounding box center [106, 407] width 125 height 13
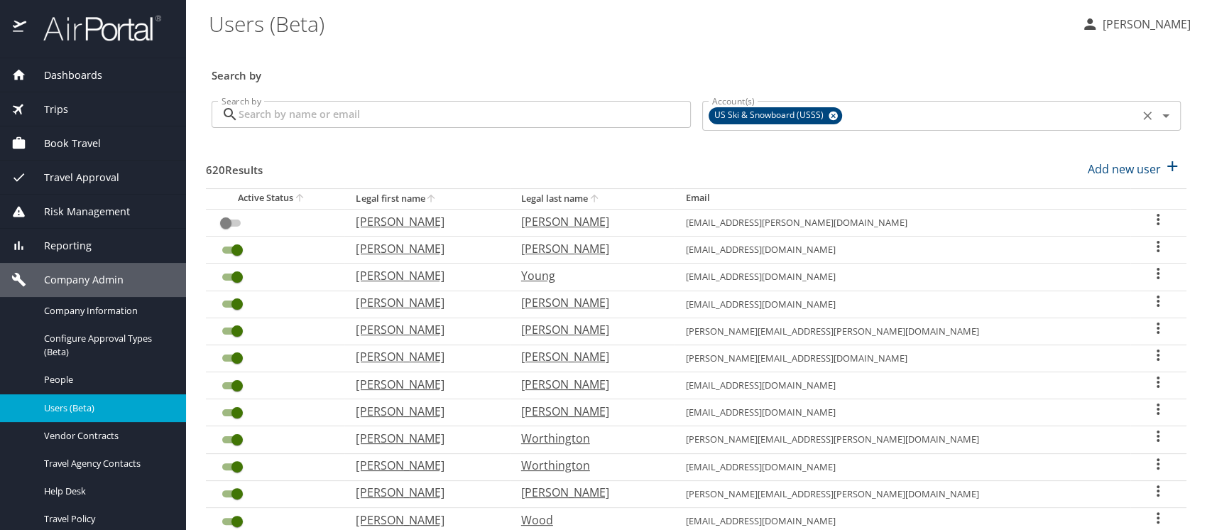
drag, startPoint x: 824, startPoint y: 112, endPoint x: 741, endPoint y: 102, distance: 84.4
click at [829, 113] on icon at bounding box center [833, 115] width 9 height 9
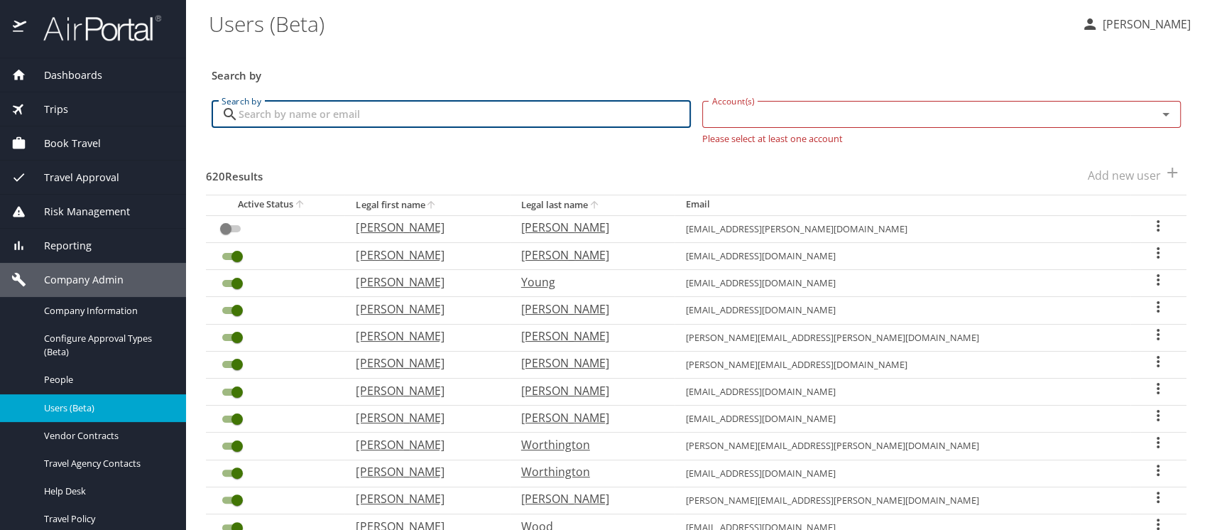
click at [299, 112] on input "Search by" at bounding box center [465, 114] width 452 height 27
type input "ldelat@lsuhsc"
checkbox input "true"
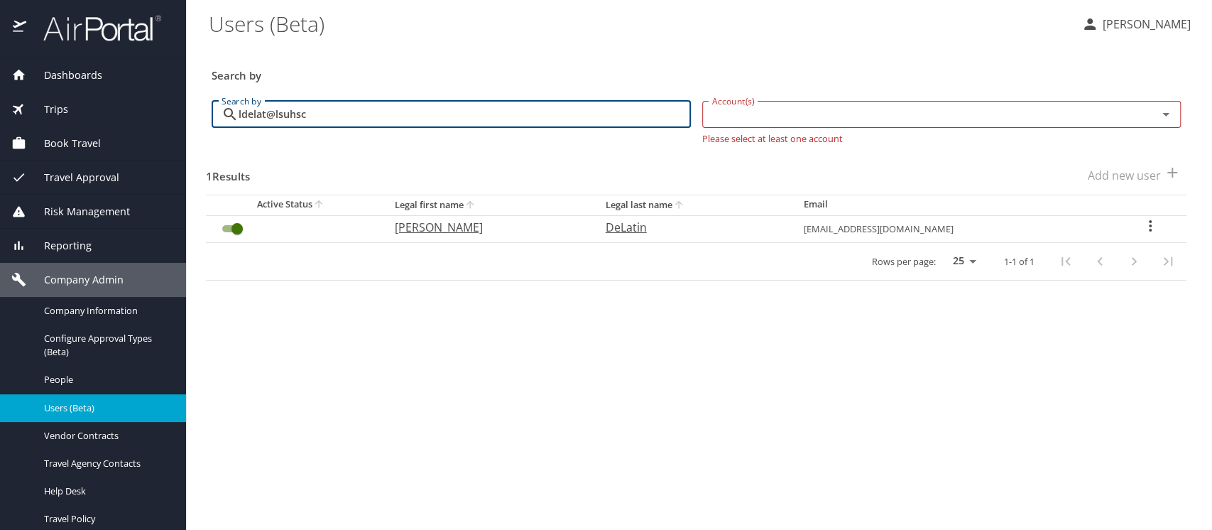
type input "ldelat@lsuhsc"
click at [1143, 229] on icon "User Search Table" at bounding box center [1150, 225] width 17 height 17
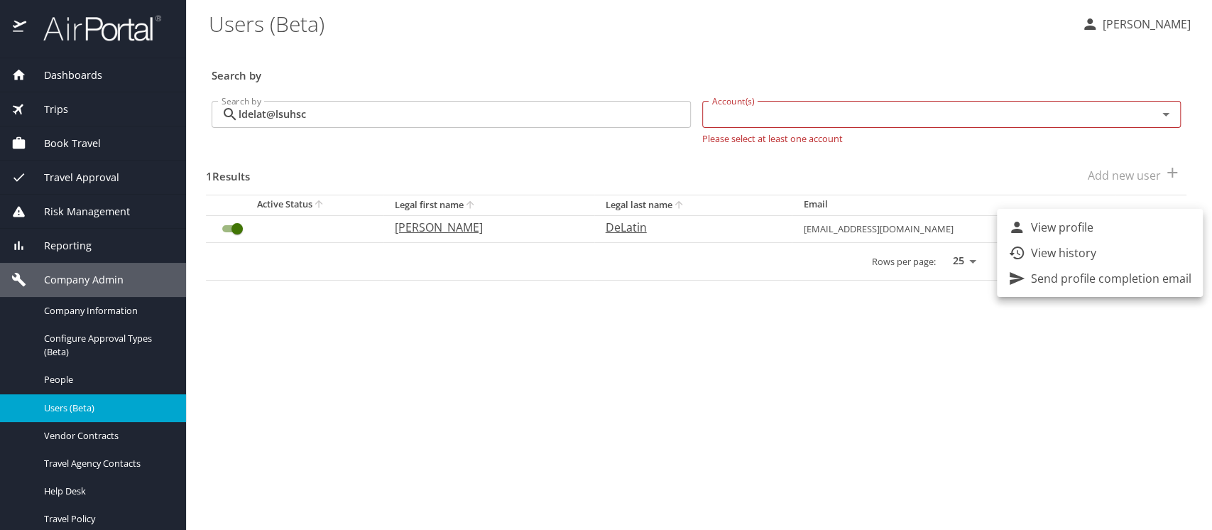
click at [1069, 229] on p "View profile" at bounding box center [1062, 227] width 62 height 17
select select "US"
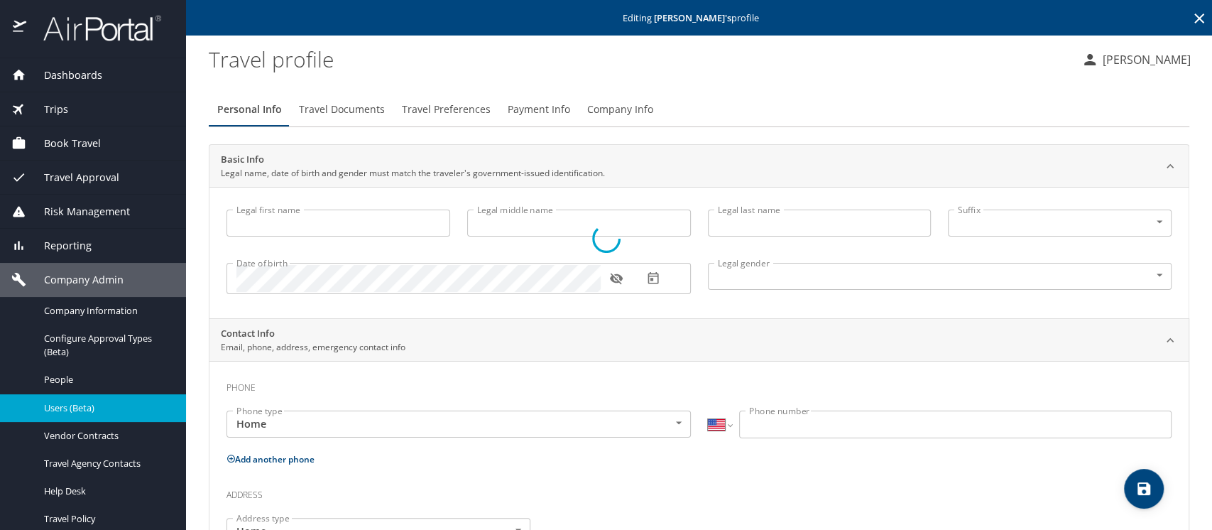
type input "Laura"
type input "DeLatin"
type input "Female"
type input "Zachary"
type input "Fruge"
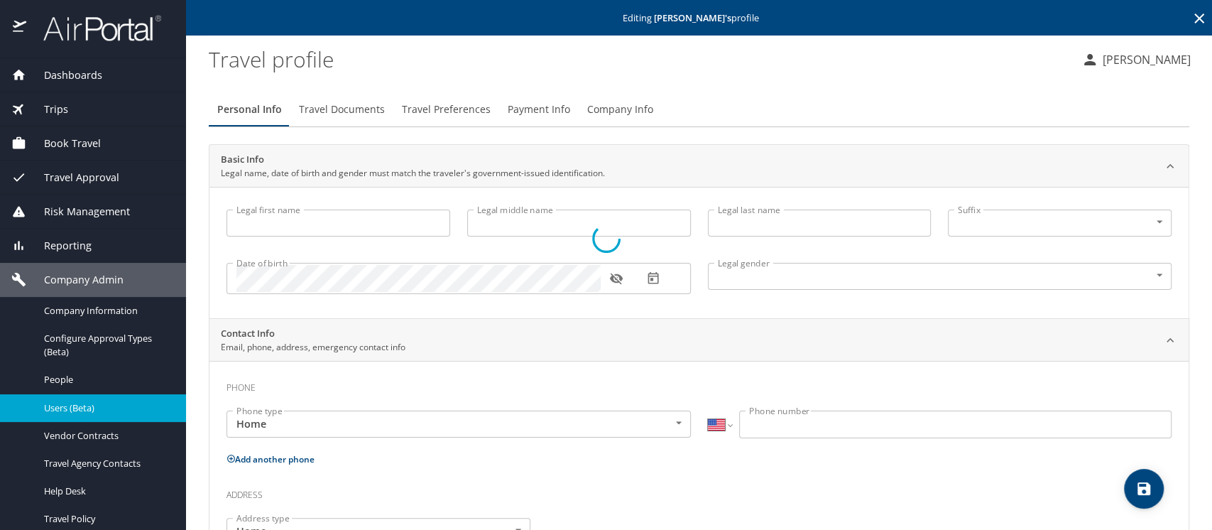
type input "(225) 938-6659"
type input "zachary.fruge@gmail.com"
select select "US"
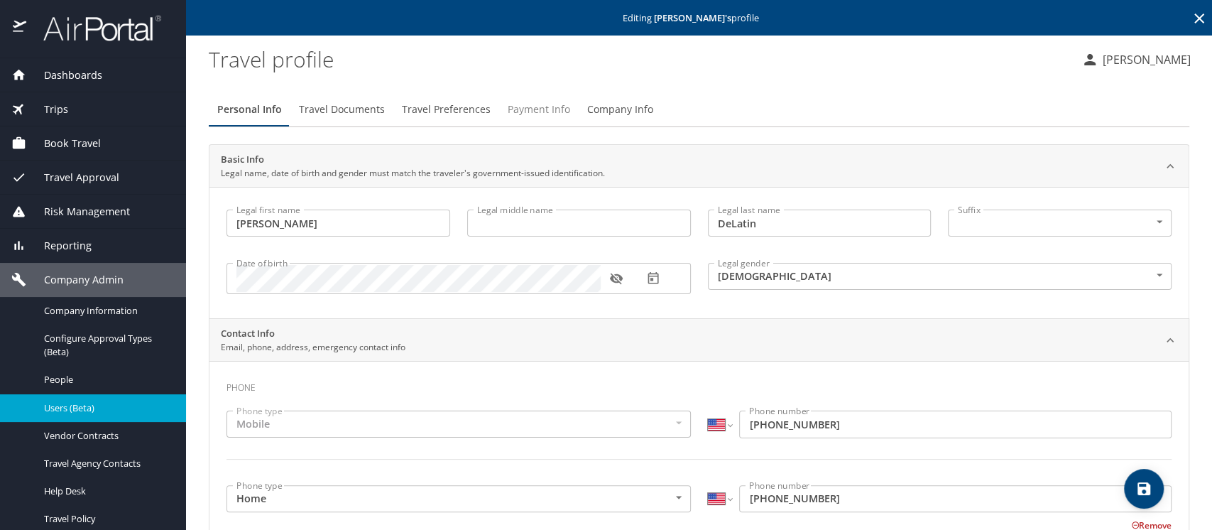
click at [523, 105] on span "Payment Info" at bounding box center [539, 110] width 62 height 18
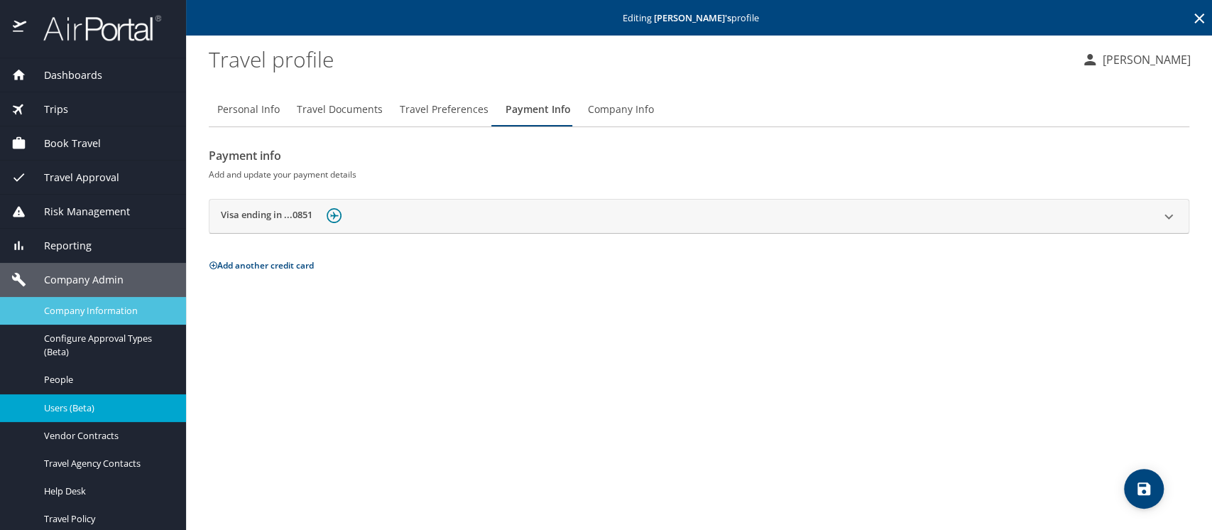
click at [80, 315] on span "Company Information" at bounding box center [106, 310] width 125 height 13
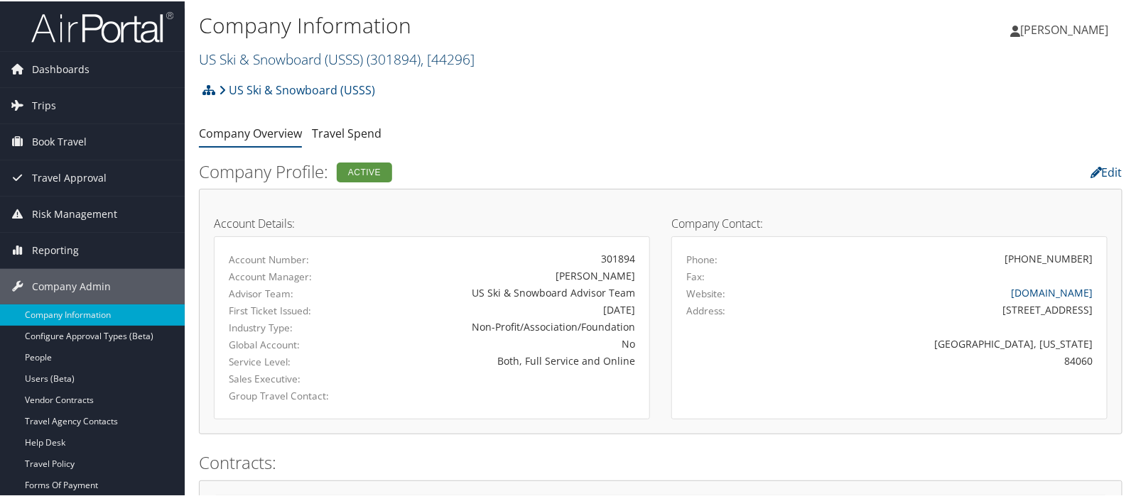
click at [251, 59] on link "US Ski & Snowboard (USSS) ( 301894 ) , [ 44296 ]" at bounding box center [337, 57] width 276 height 19
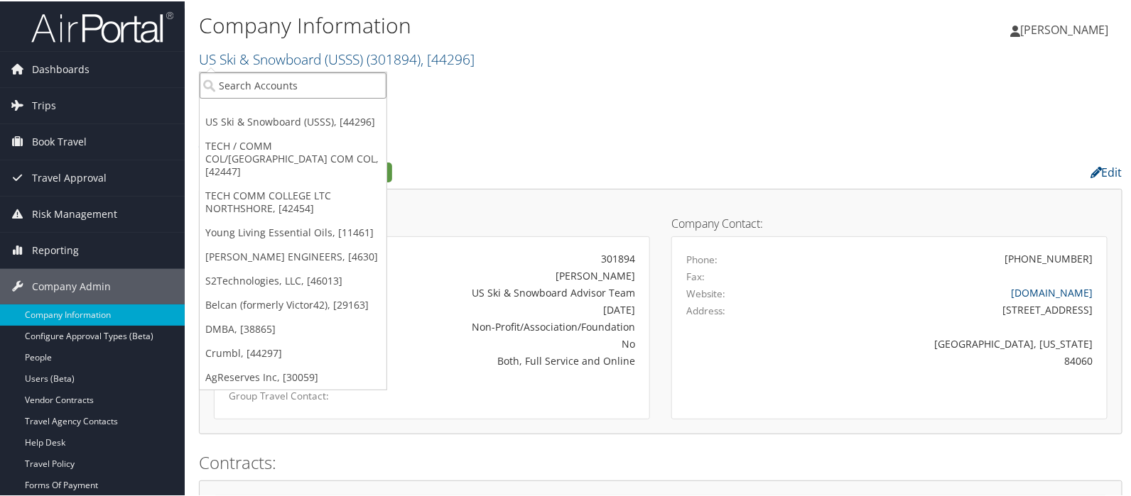
click at [248, 76] on input "search" at bounding box center [293, 84] width 187 height 26
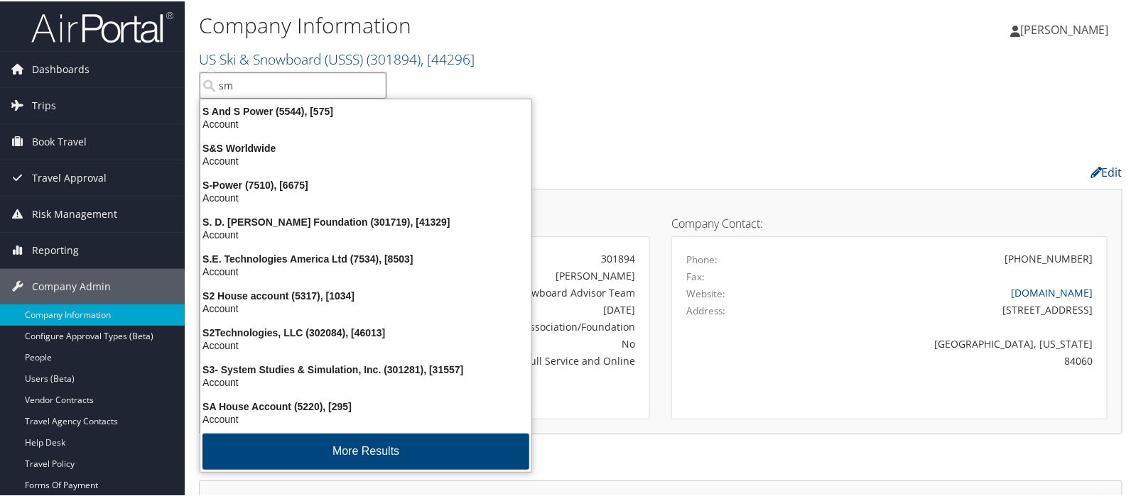
type input "sme"
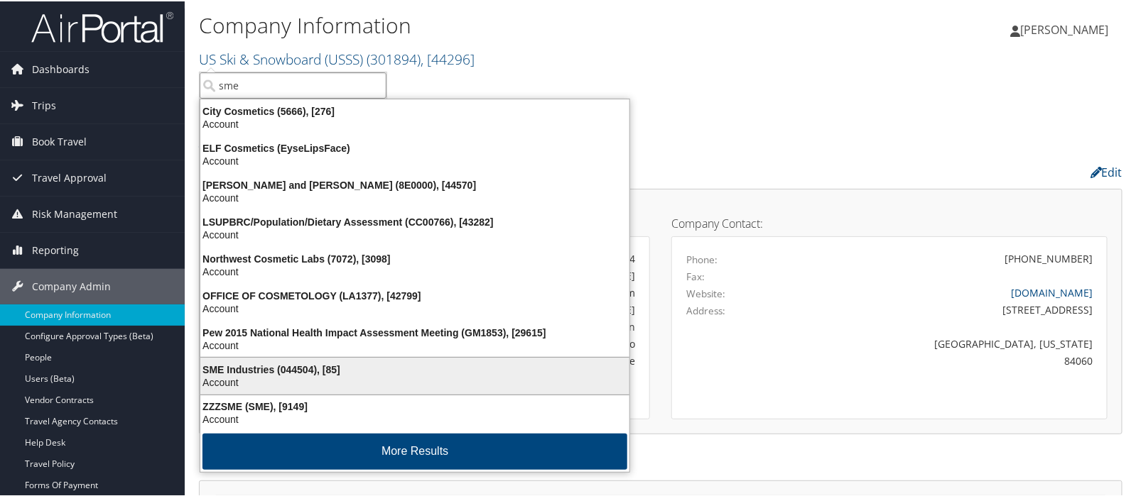
click at [266, 375] on div "Account" at bounding box center [415, 381] width 446 height 13
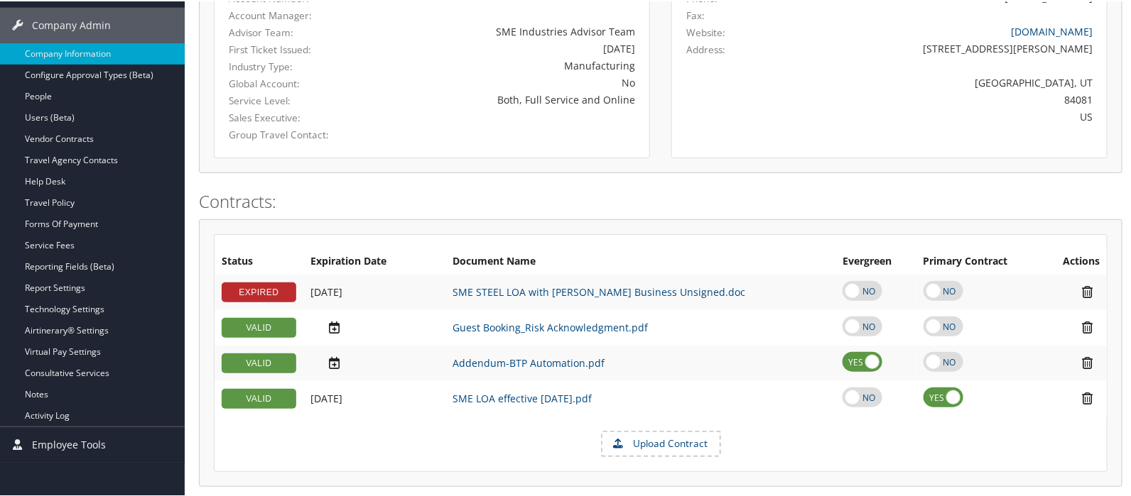
scroll to position [261, 0]
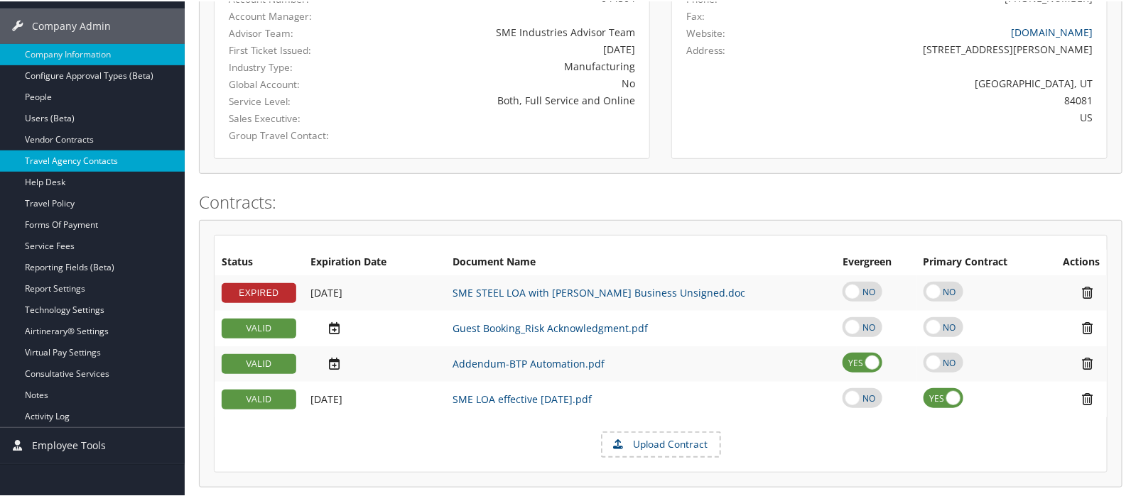
click at [45, 161] on link "Travel Agency Contacts" at bounding box center [92, 159] width 185 height 21
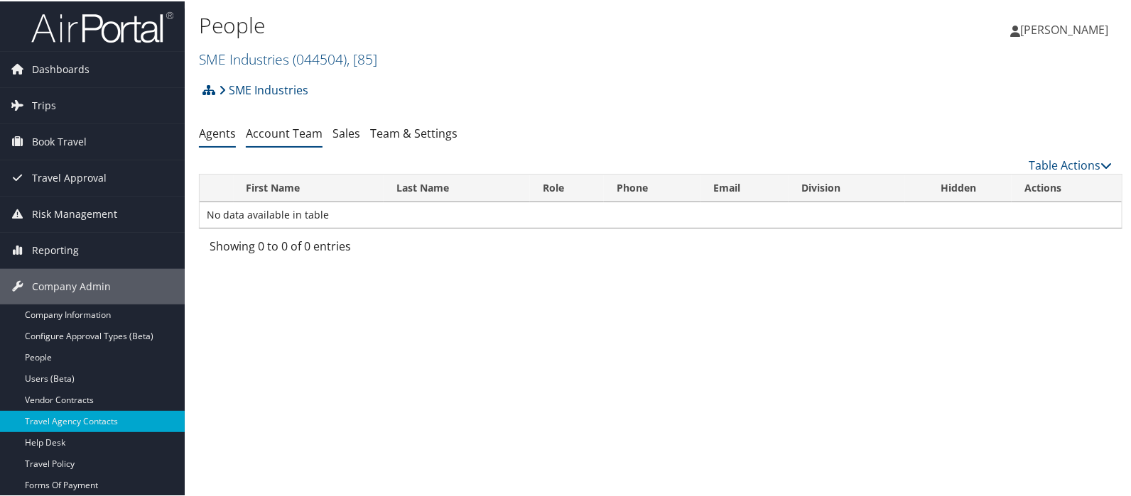
click at [288, 139] on link "Account Team" at bounding box center [284, 132] width 77 height 16
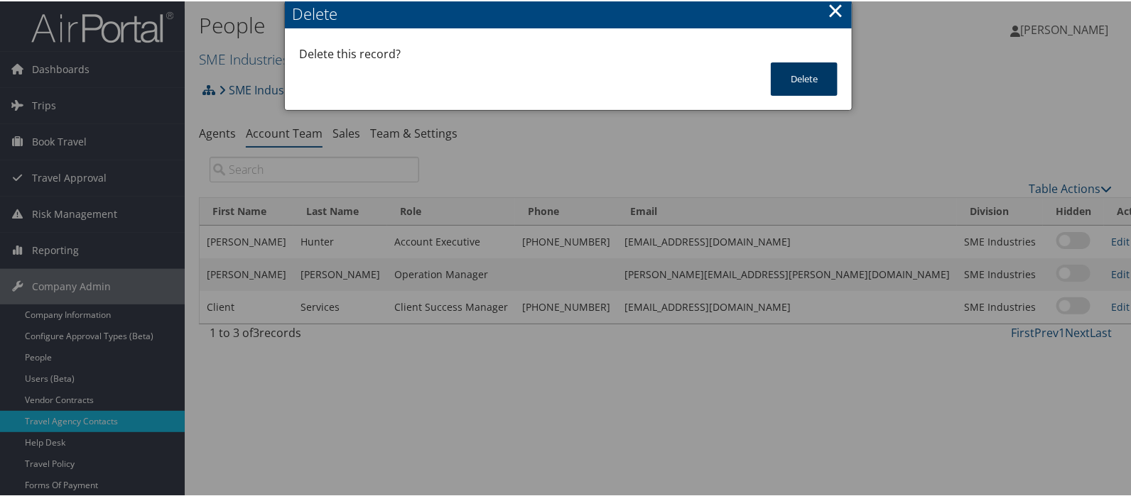
click at [807, 87] on button "Delete" at bounding box center [803, 77] width 67 height 33
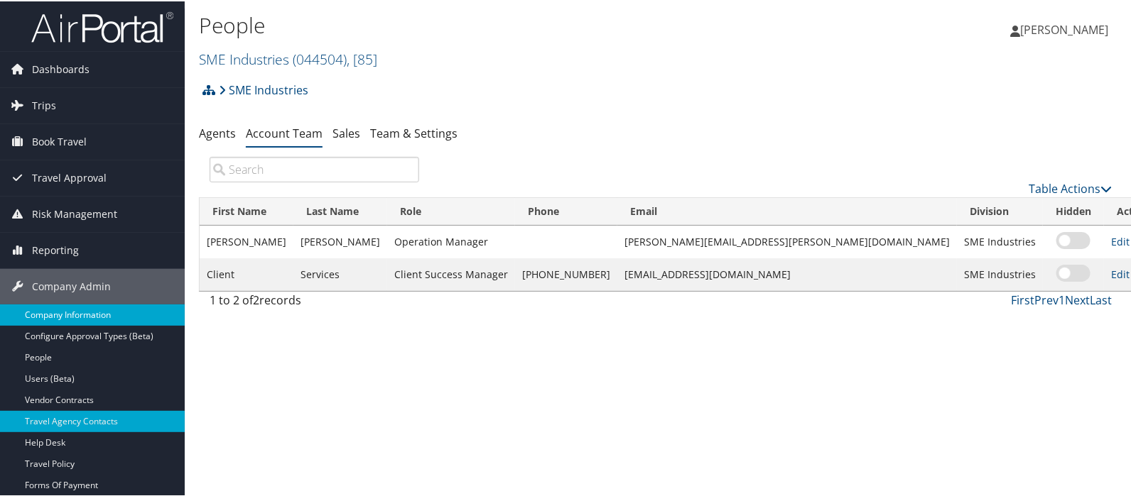
click at [68, 312] on link "Company Information" at bounding box center [92, 313] width 185 height 21
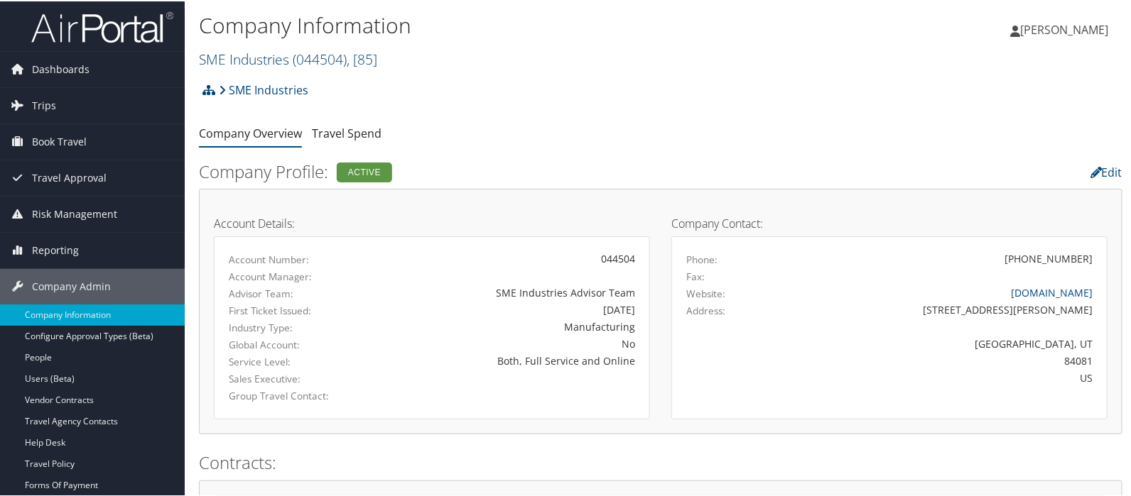
click at [224, 59] on link "SME Industries ( 044504 ) , [ 85 ]" at bounding box center [288, 57] width 178 height 19
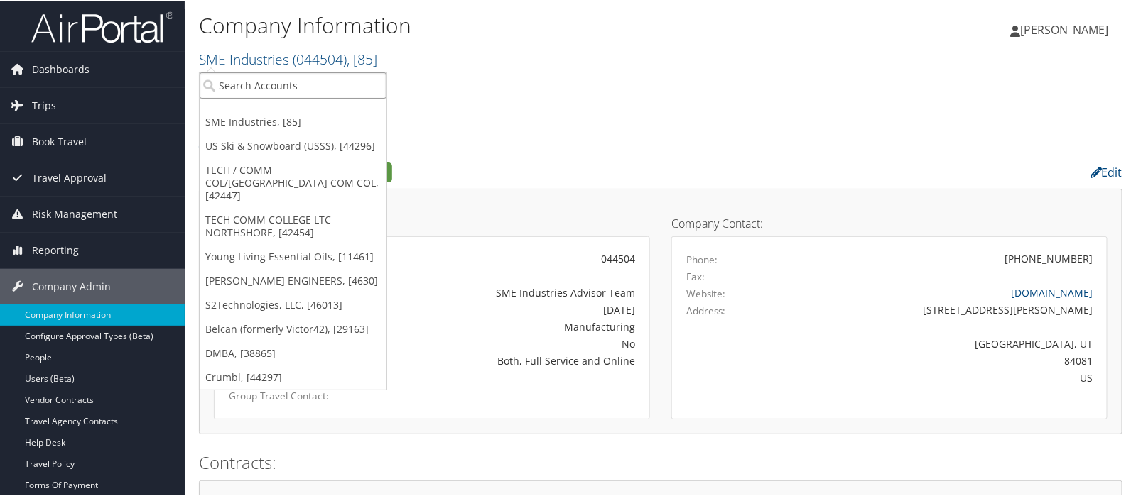
click at [224, 78] on input "search" at bounding box center [293, 84] width 187 height 26
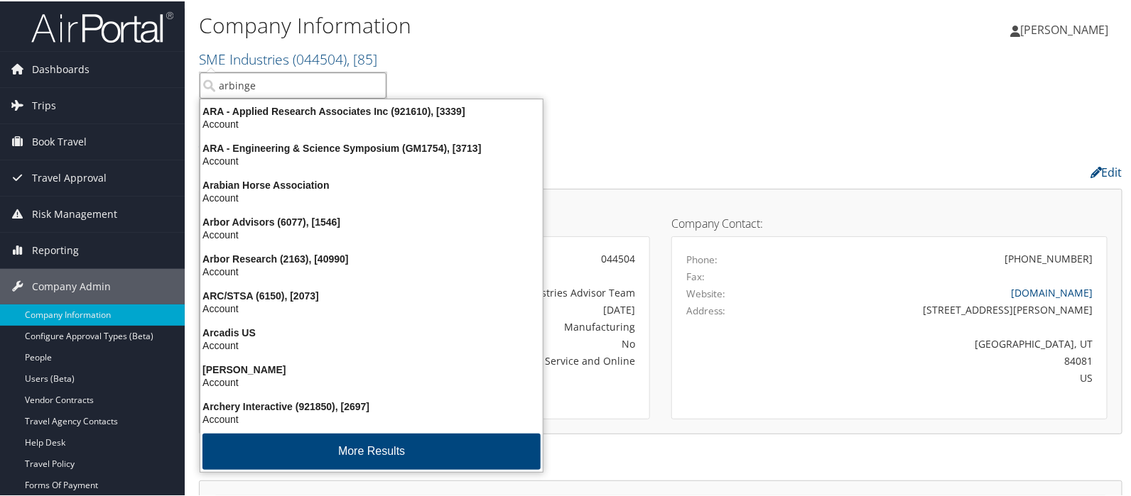
type input "arbinger"
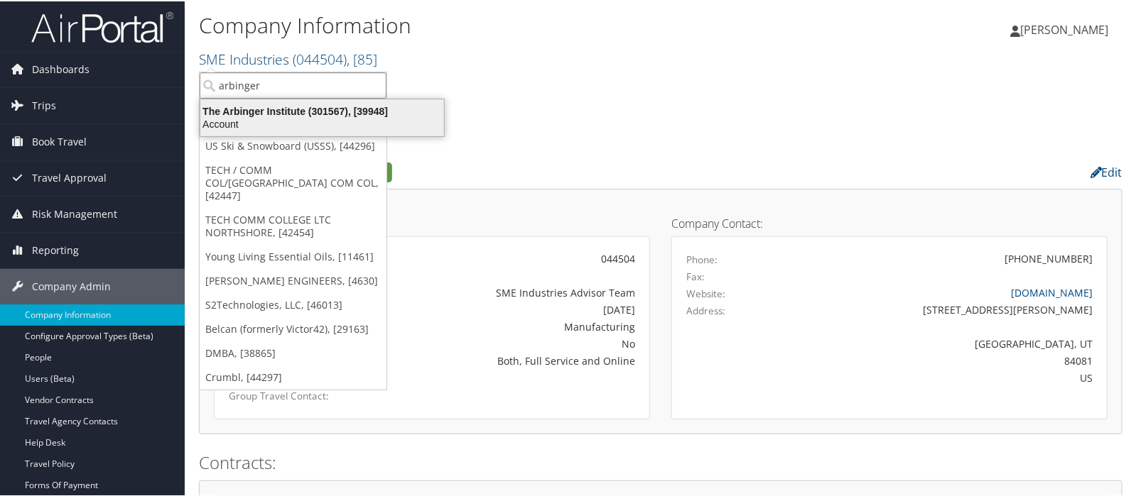
click at [241, 111] on div "The Arbinger Institute (301567), [39948]" at bounding box center [322, 110] width 261 height 13
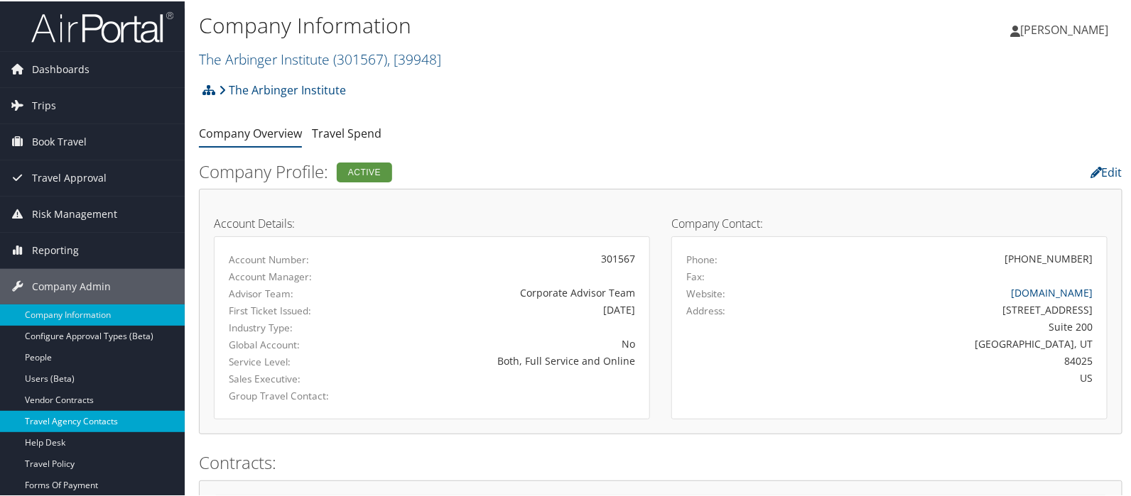
scroll to position [236, 0]
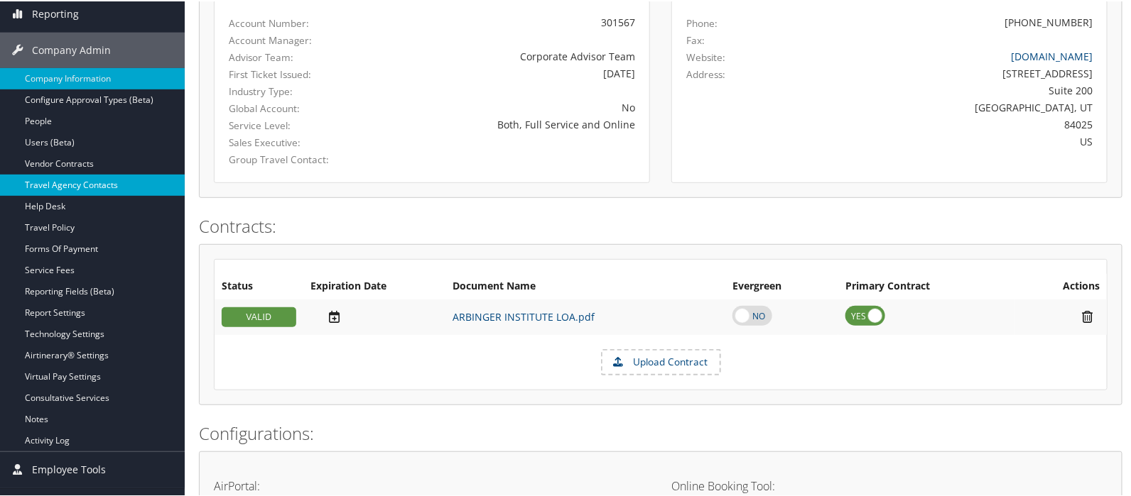
click at [50, 185] on link "Travel Agency Contacts" at bounding box center [92, 183] width 185 height 21
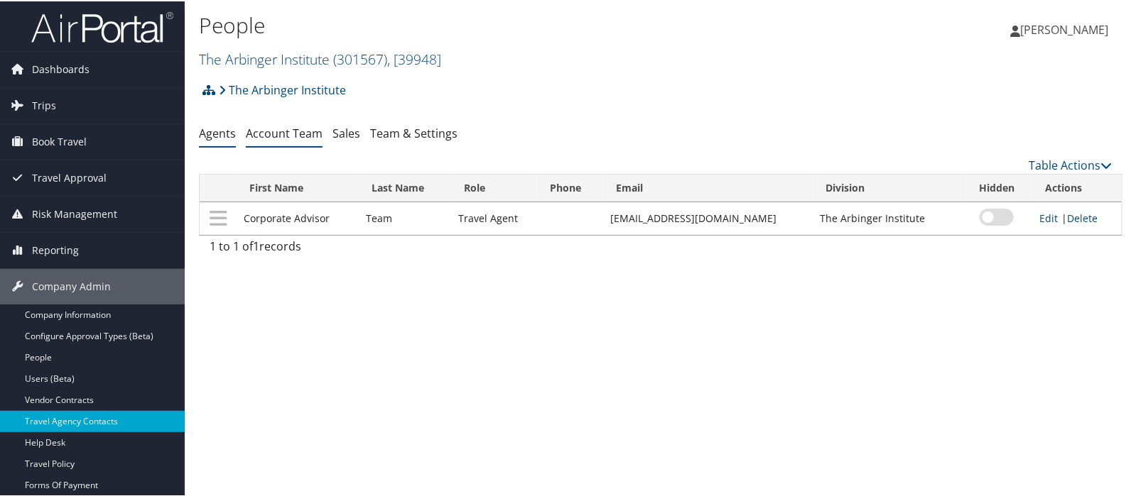
click at [274, 137] on link "Account Team" at bounding box center [284, 132] width 77 height 16
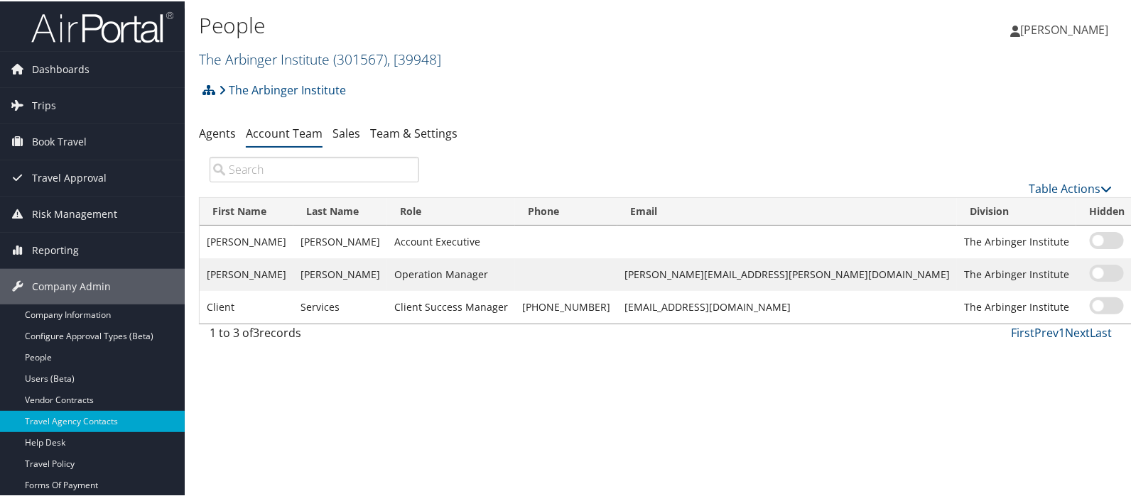
click at [246, 53] on link "The Arbinger Institute ( 301567 ) , [ 39948 ]" at bounding box center [320, 57] width 242 height 19
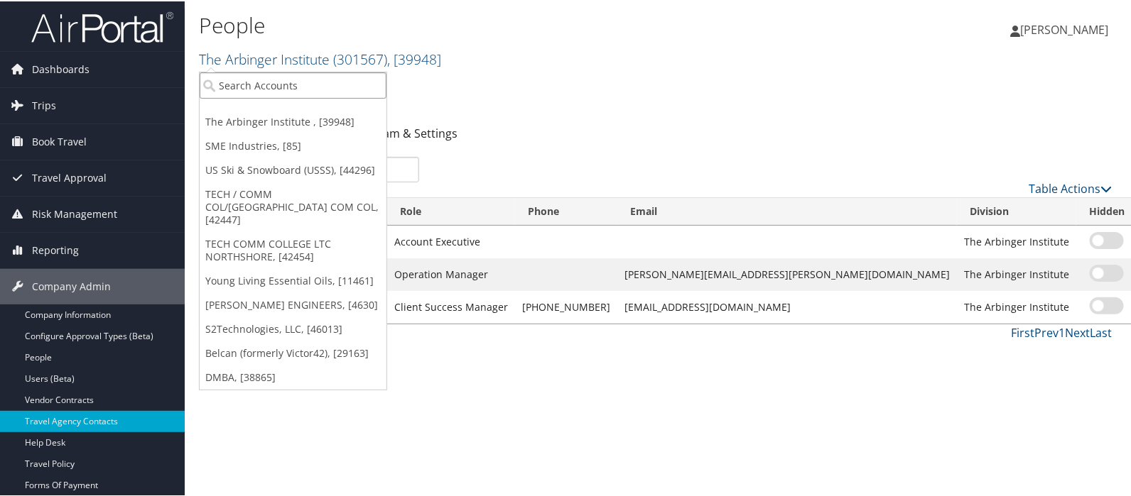
click at [250, 82] on input "search" at bounding box center [293, 84] width 187 height 26
type input "crumbl"
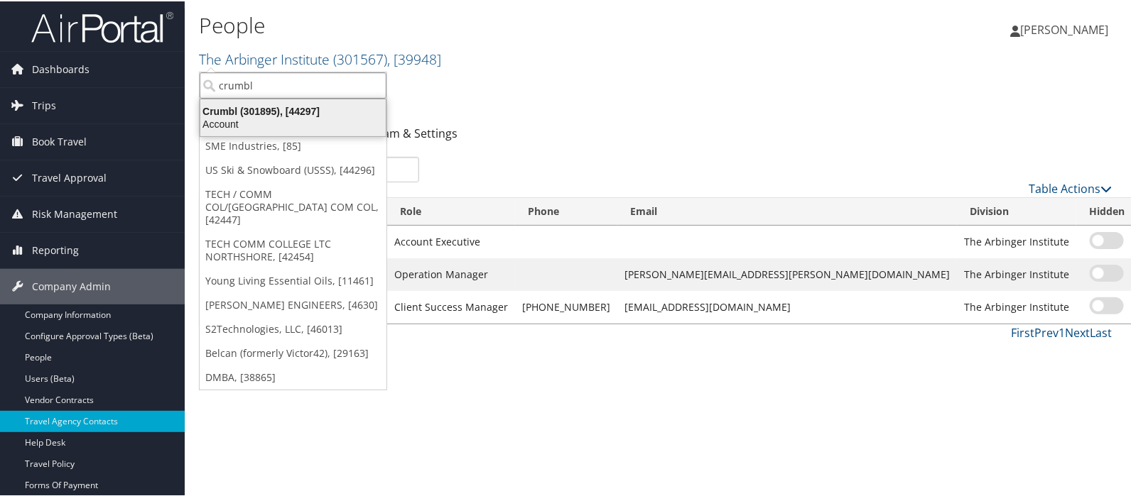
click at [262, 108] on div "Crumbl (301895), [44297]" at bounding box center [293, 110] width 202 height 13
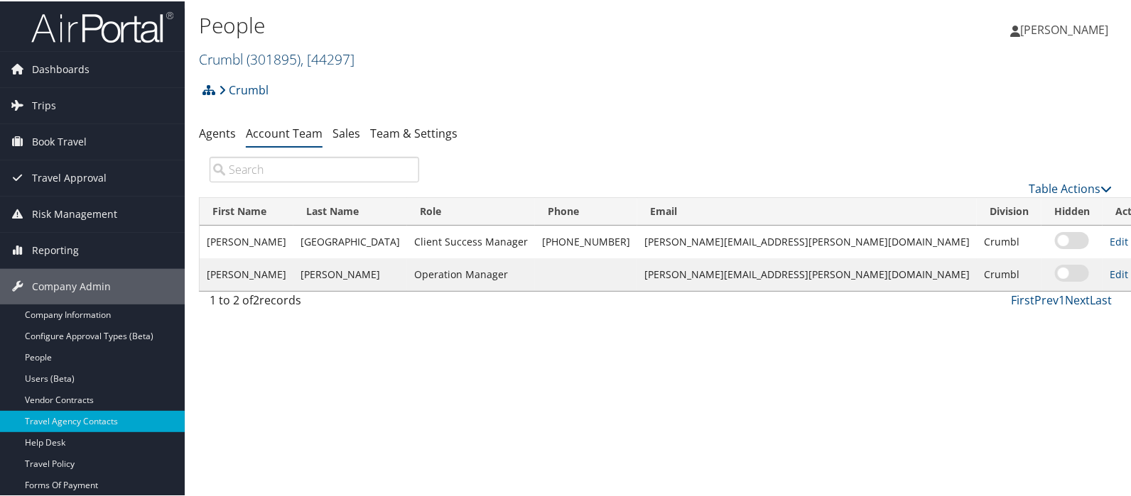
click at [238, 58] on link "Crumbl ( 301895 ) , [ 44297 ]" at bounding box center [277, 57] width 156 height 19
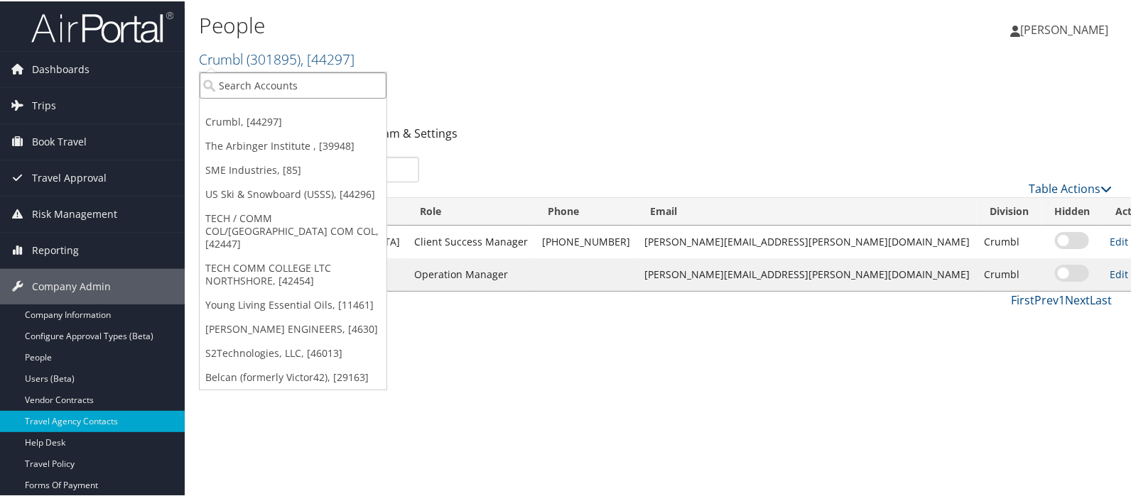
click at [232, 80] on input "search" at bounding box center [293, 84] width 187 height 26
type input "innova"
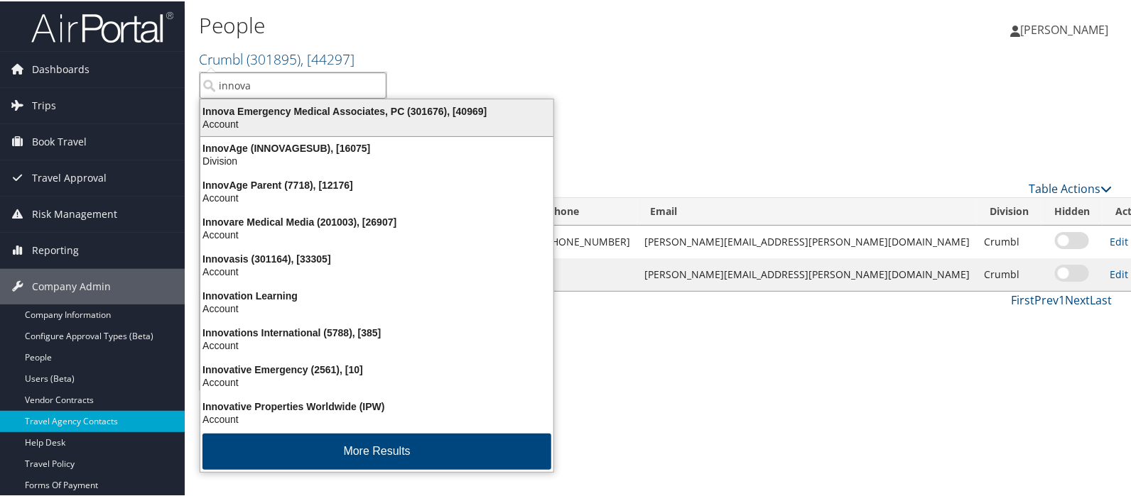
click at [241, 116] on div "Account" at bounding box center [377, 122] width 370 height 13
